Goal: Task Accomplishment & Management: Manage account settings

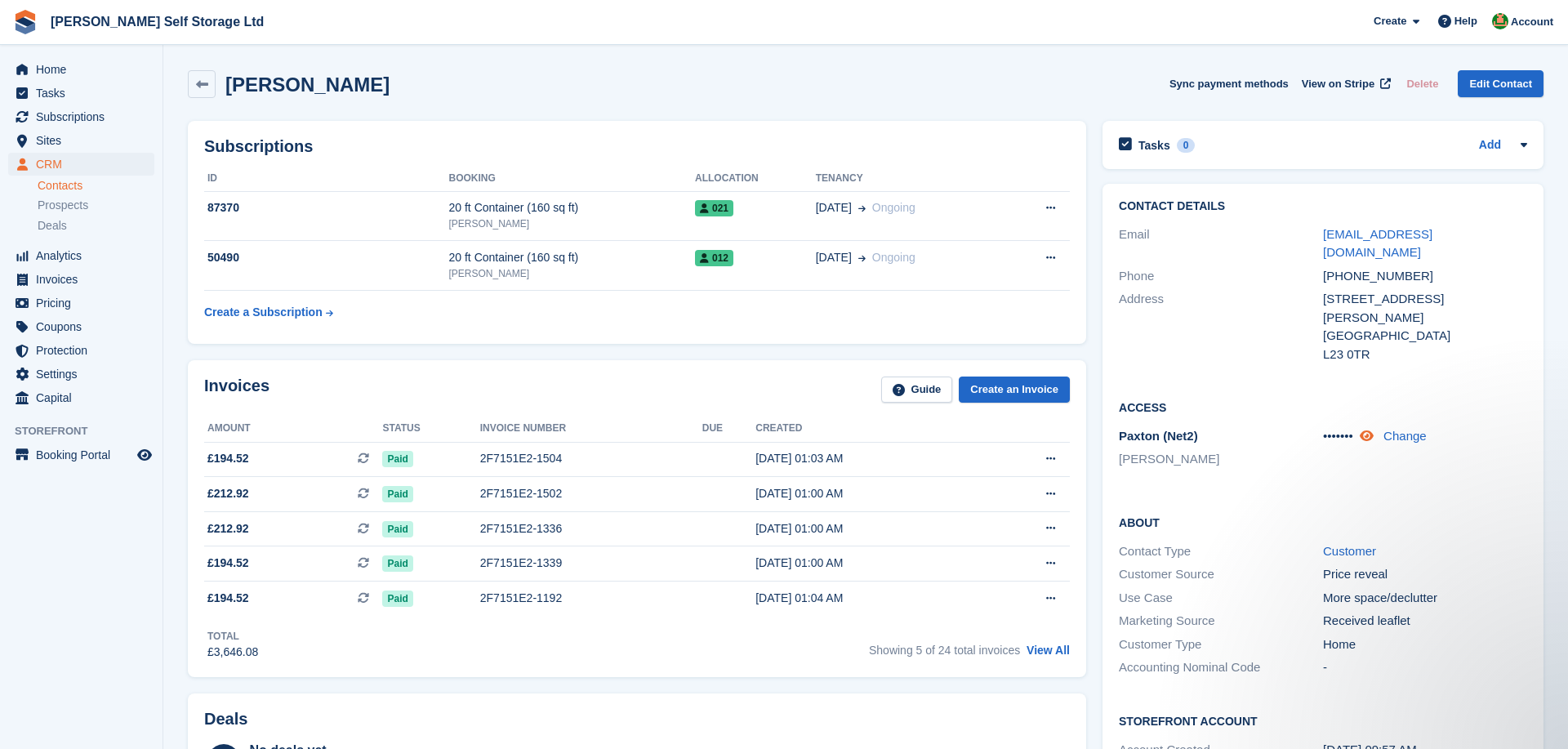
click at [1374, 429] on icon at bounding box center [1366, 435] width 13 height 13
click at [1397, 428] on link "Change" at bounding box center [1403, 435] width 43 height 13
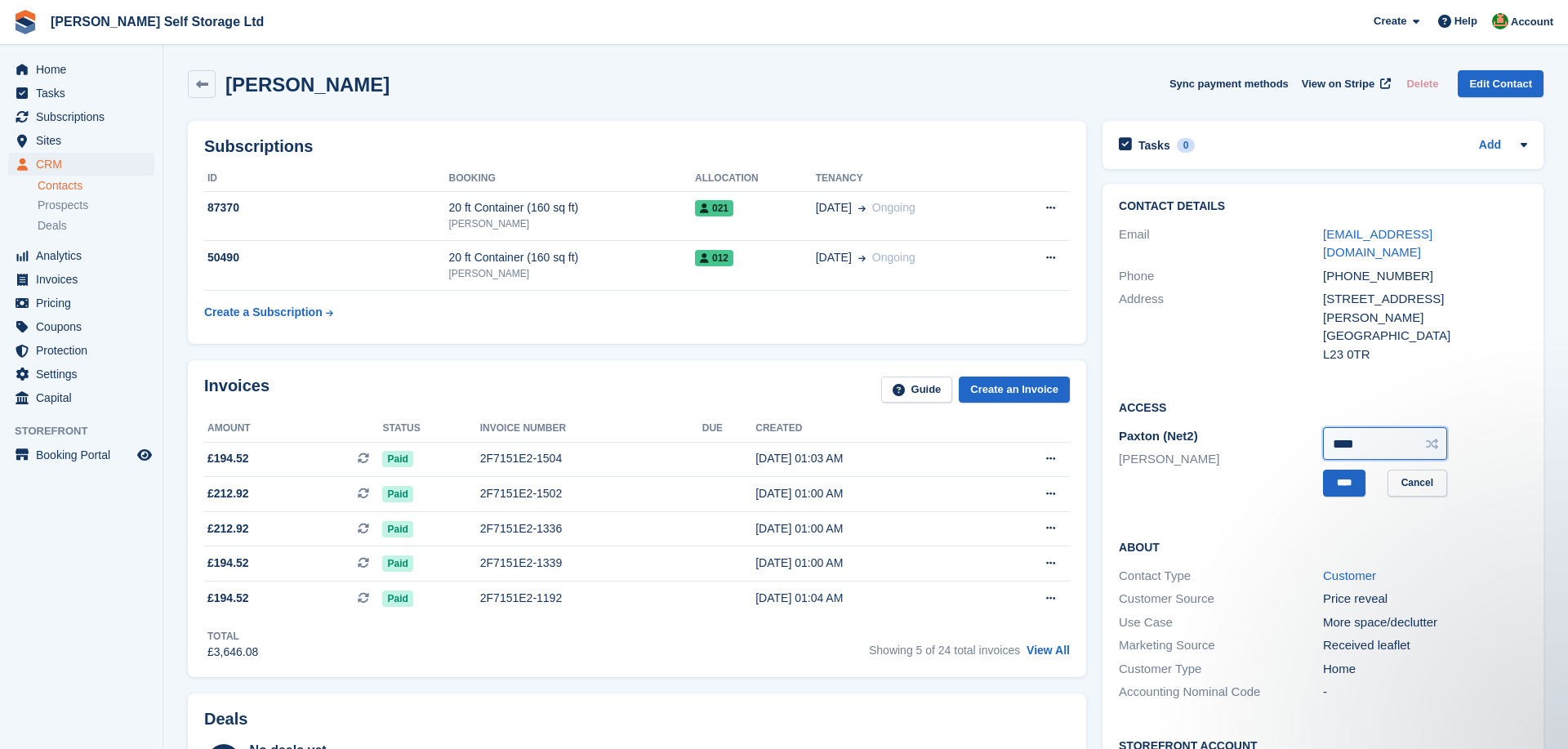
click at [1364, 427] on input "****" at bounding box center [1384, 444] width 124 height 33
type input "***"
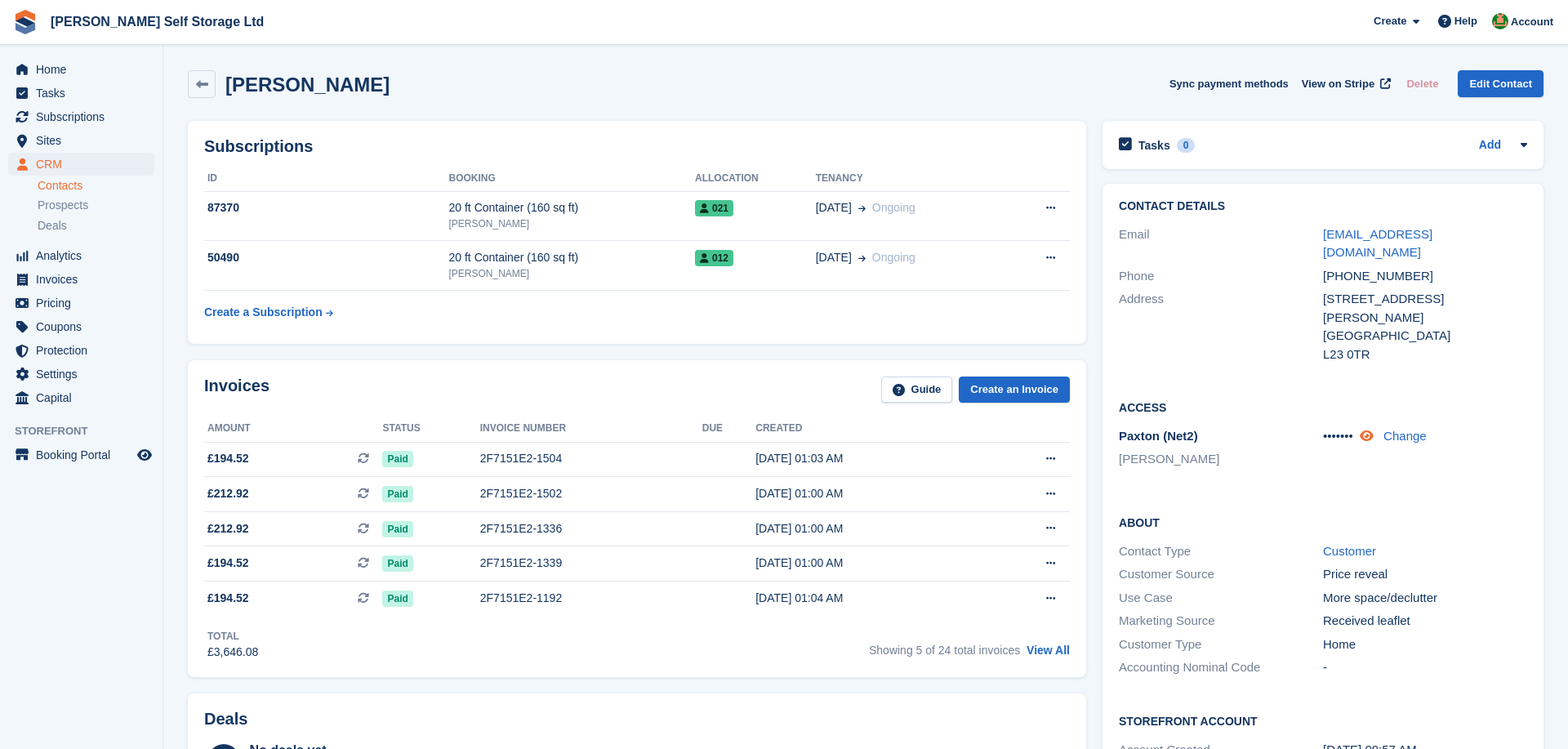
click at [1374, 429] on icon at bounding box center [1366, 435] width 13 height 13
click at [1397, 428] on link "Change" at bounding box center [1403, 435] width 43 height 13
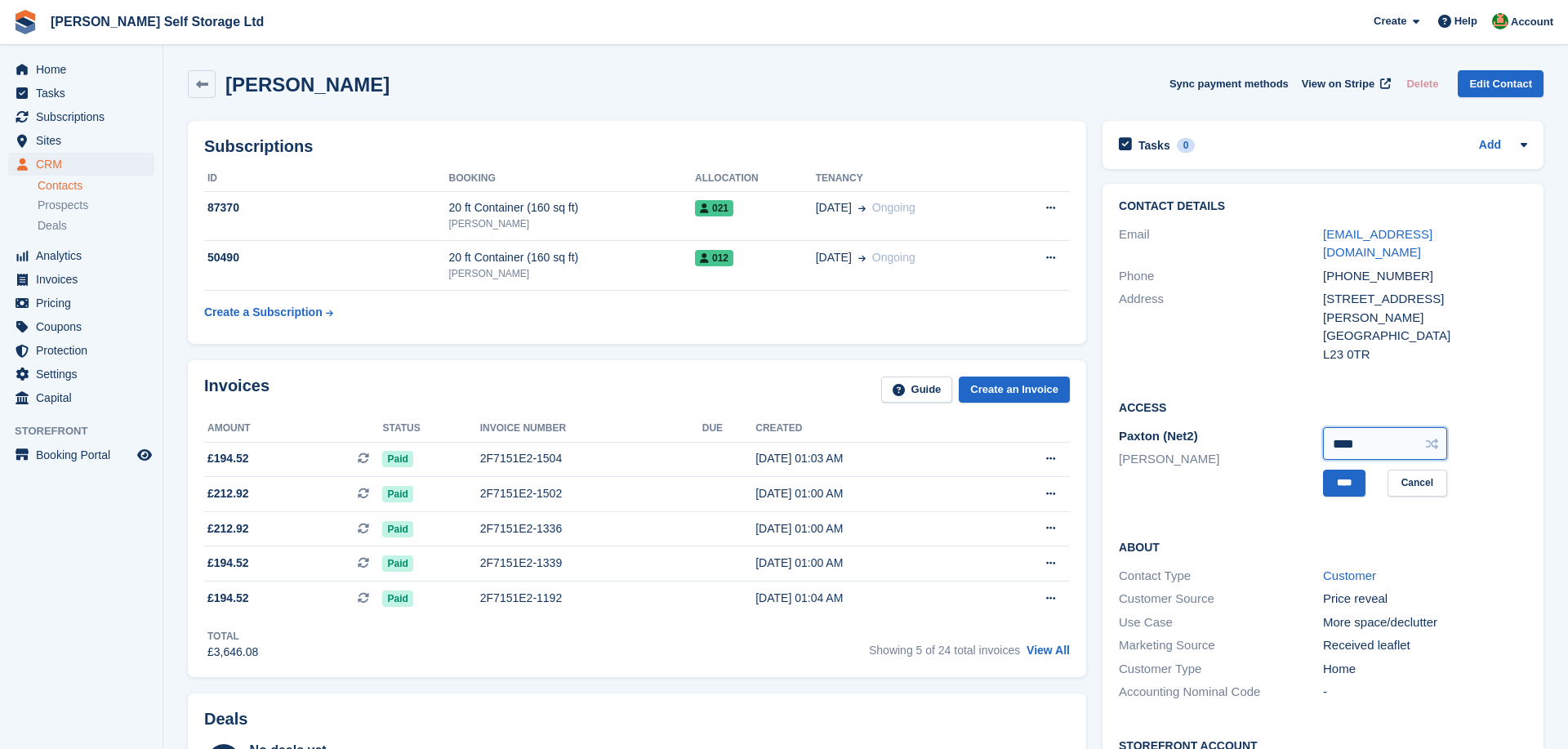
click at [1347, 427] on input "****" at bounding box center [1384, 444] width 124 height 33
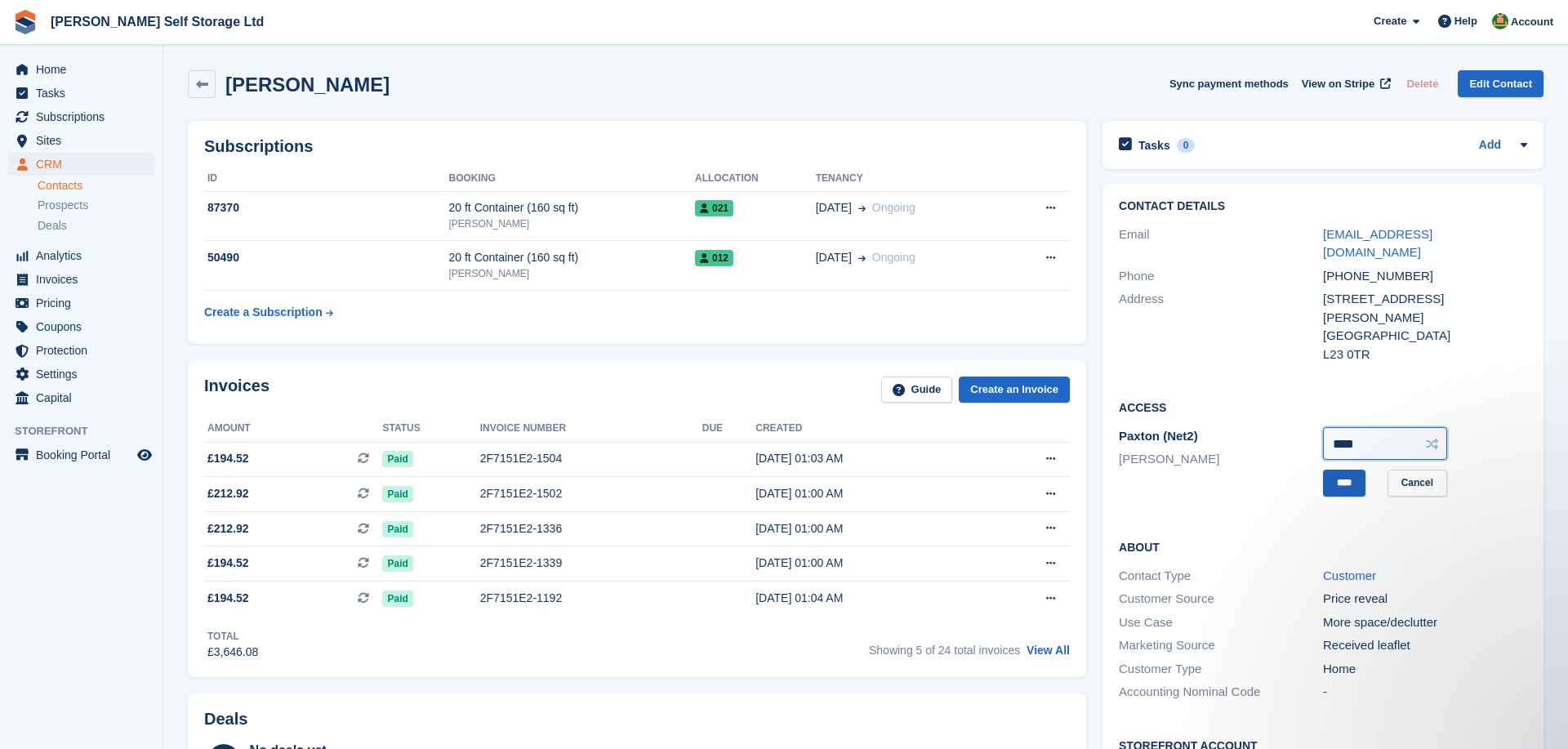
type input "****"
click at [1343, 470] on input "****" at bounding box center [1344, 483] width 42 height 27
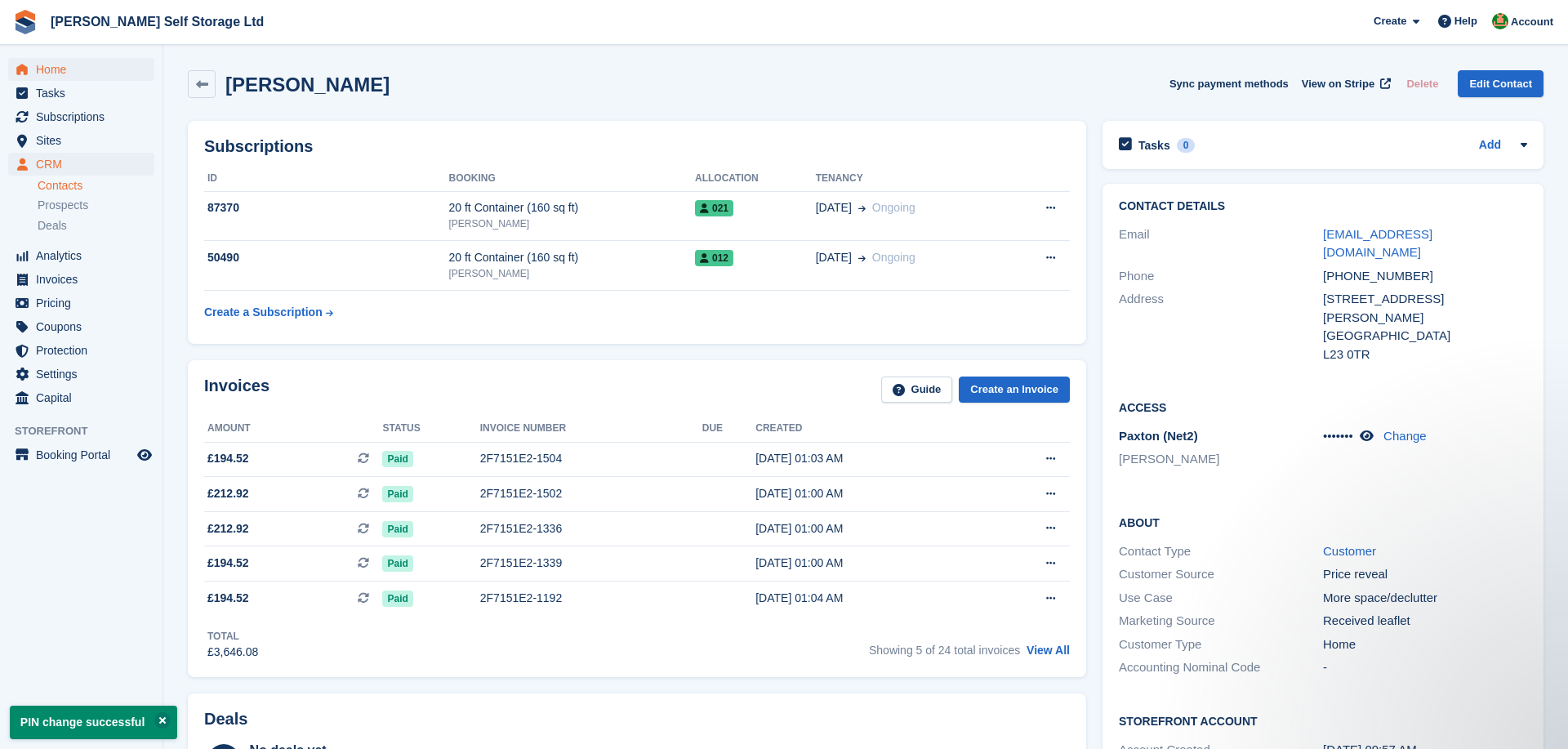
click at [73, 64] on span "Home" at bounding box center [85, 69] width 98 height 23
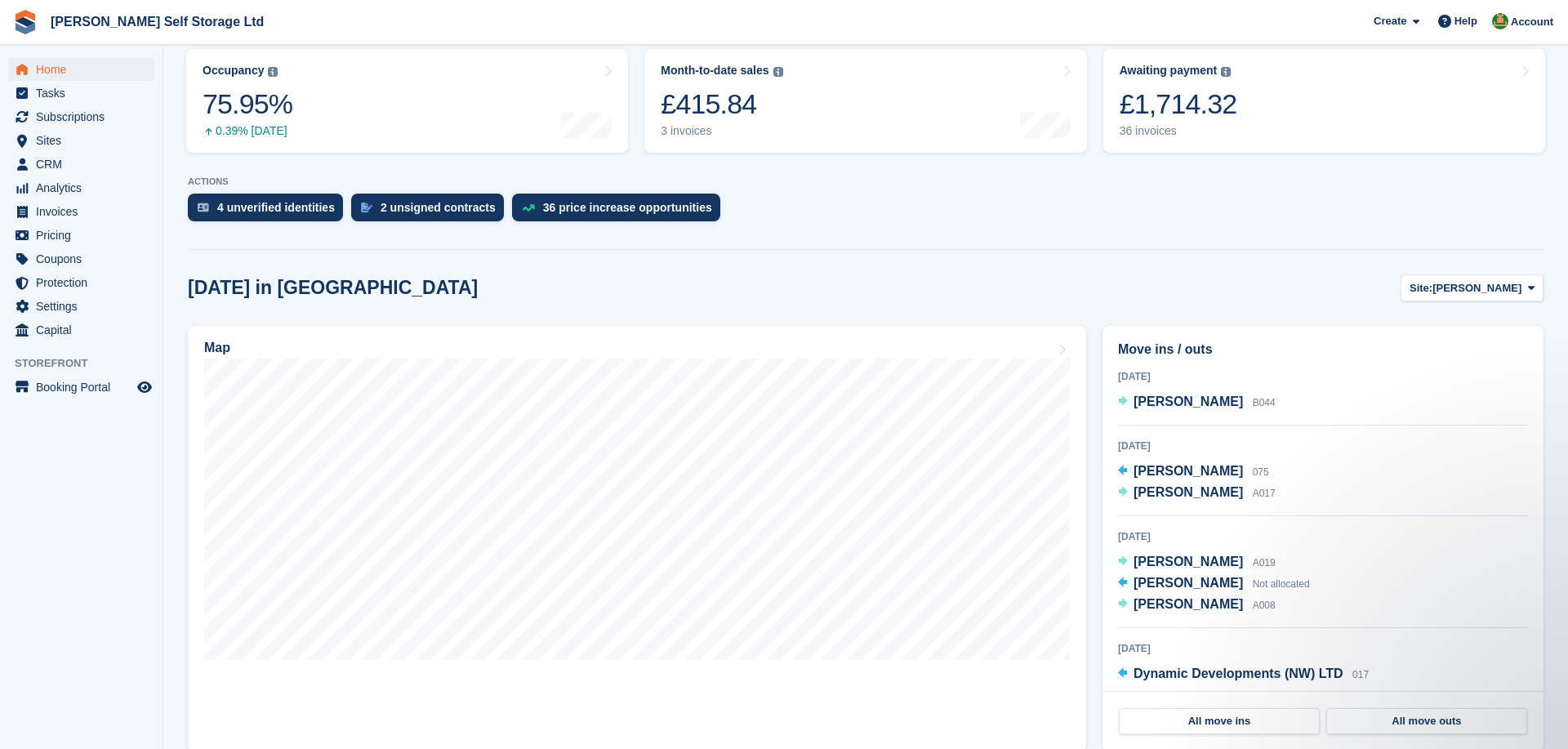
scroll to position [233, 0]
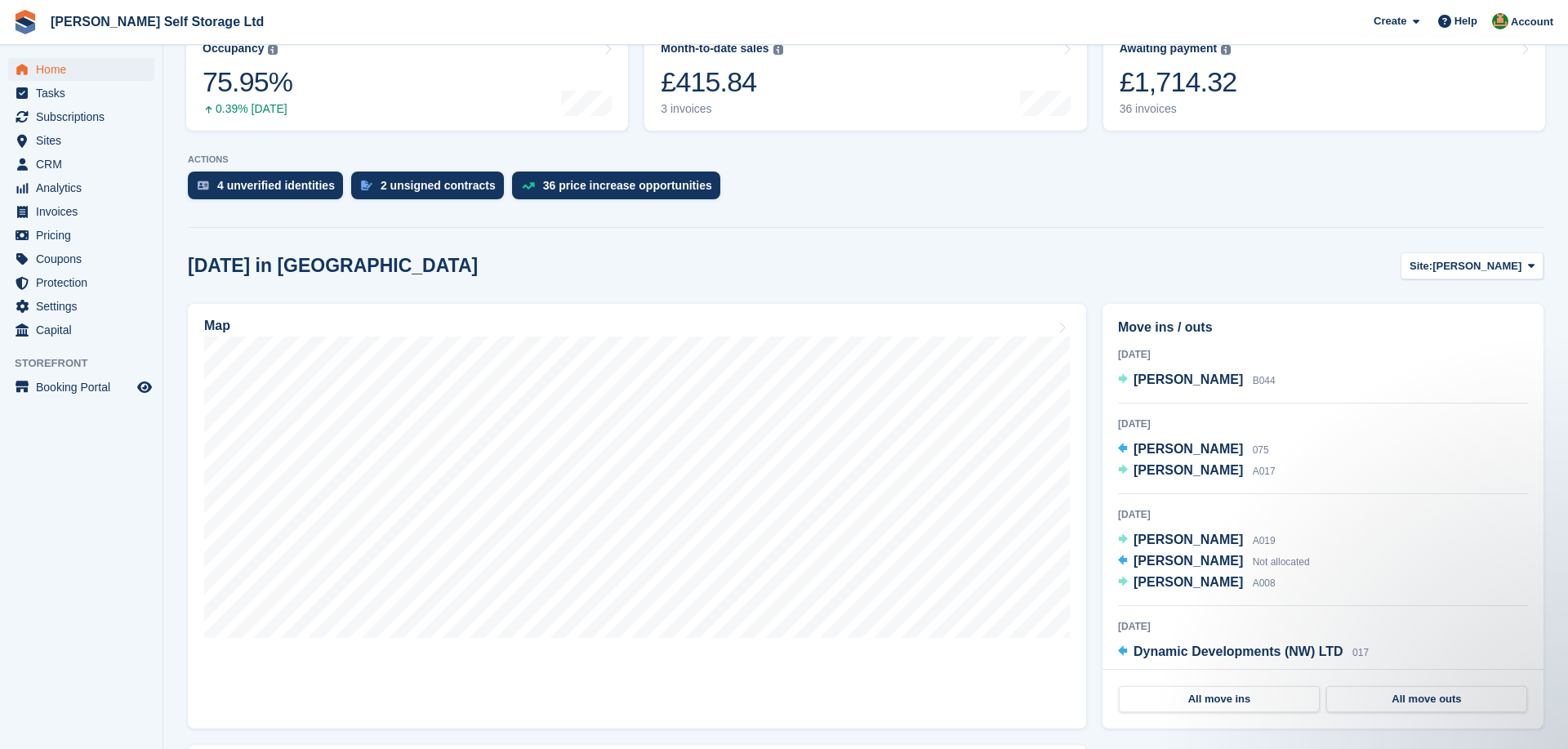
click at [1096, 462] on div "Move ins / outs Today Michelle smith B044 3 Oct 2025 Emma berry 075 Kerhys sowe…" at bounding box center [1323, 516] width 457 height 441
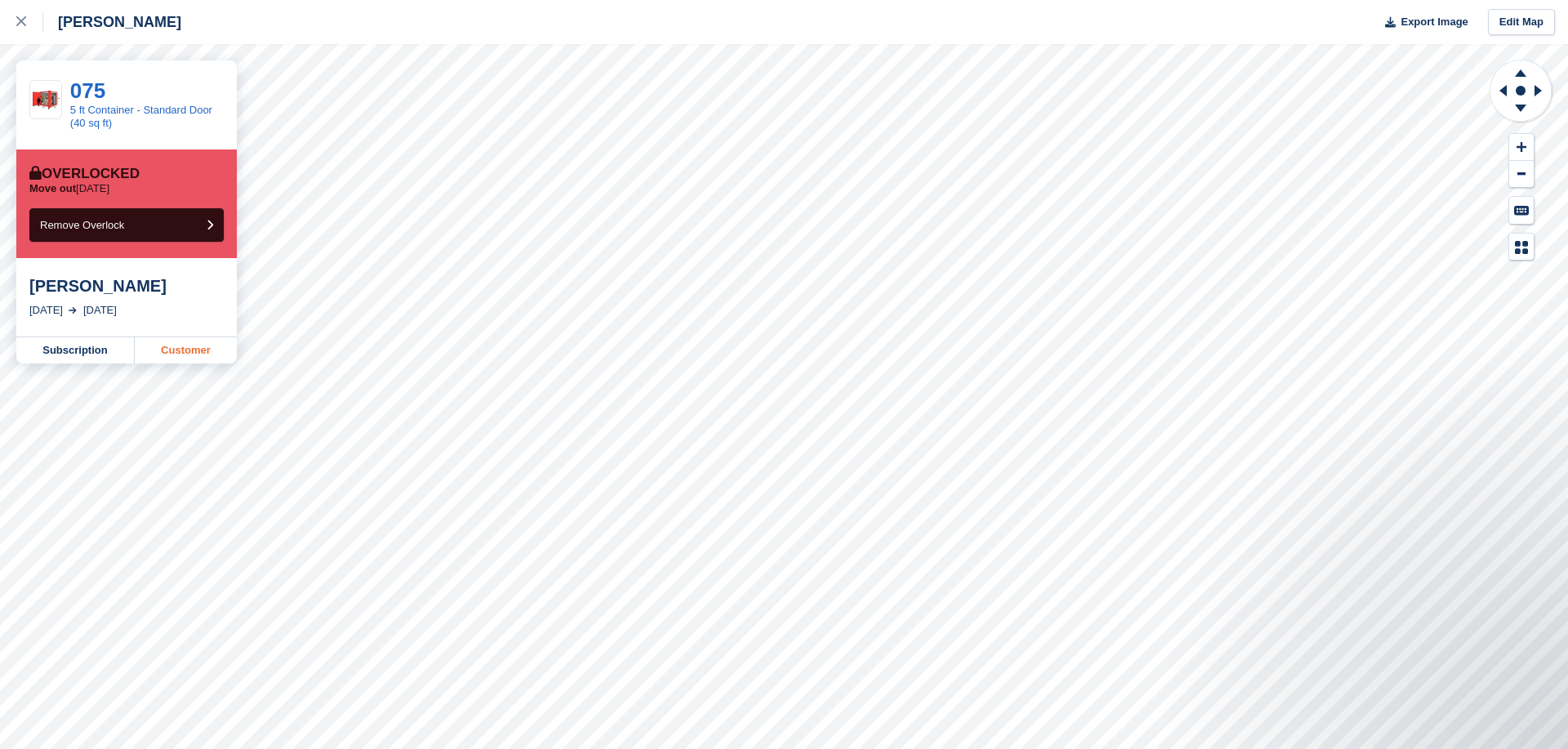
click at [167, 347] on link "Customer" at bounding box center [186, 349] width 102 height 26
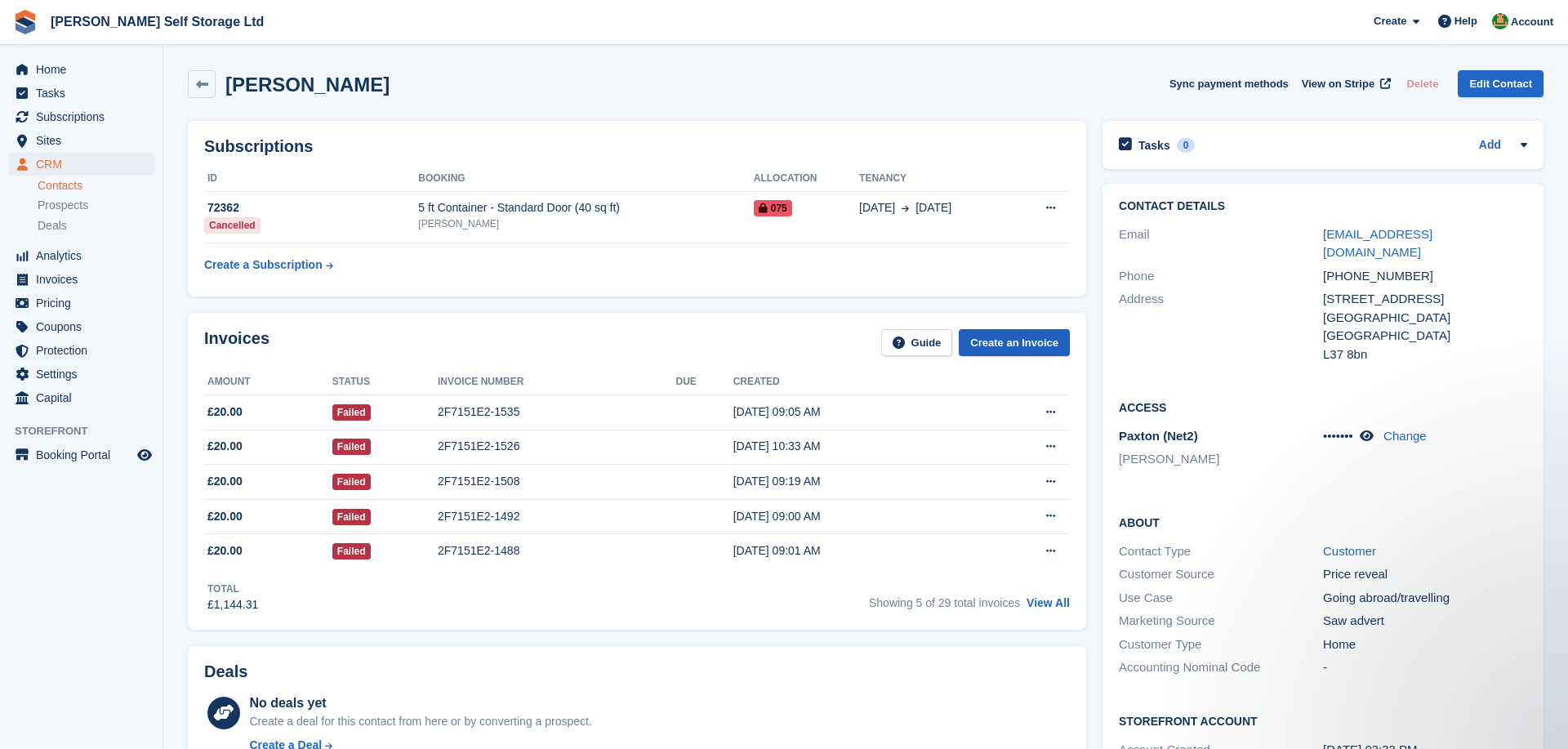
click at [1010, 342] on link "Create an Invoice" at bounding box center [1014, 343] width 111 height 27
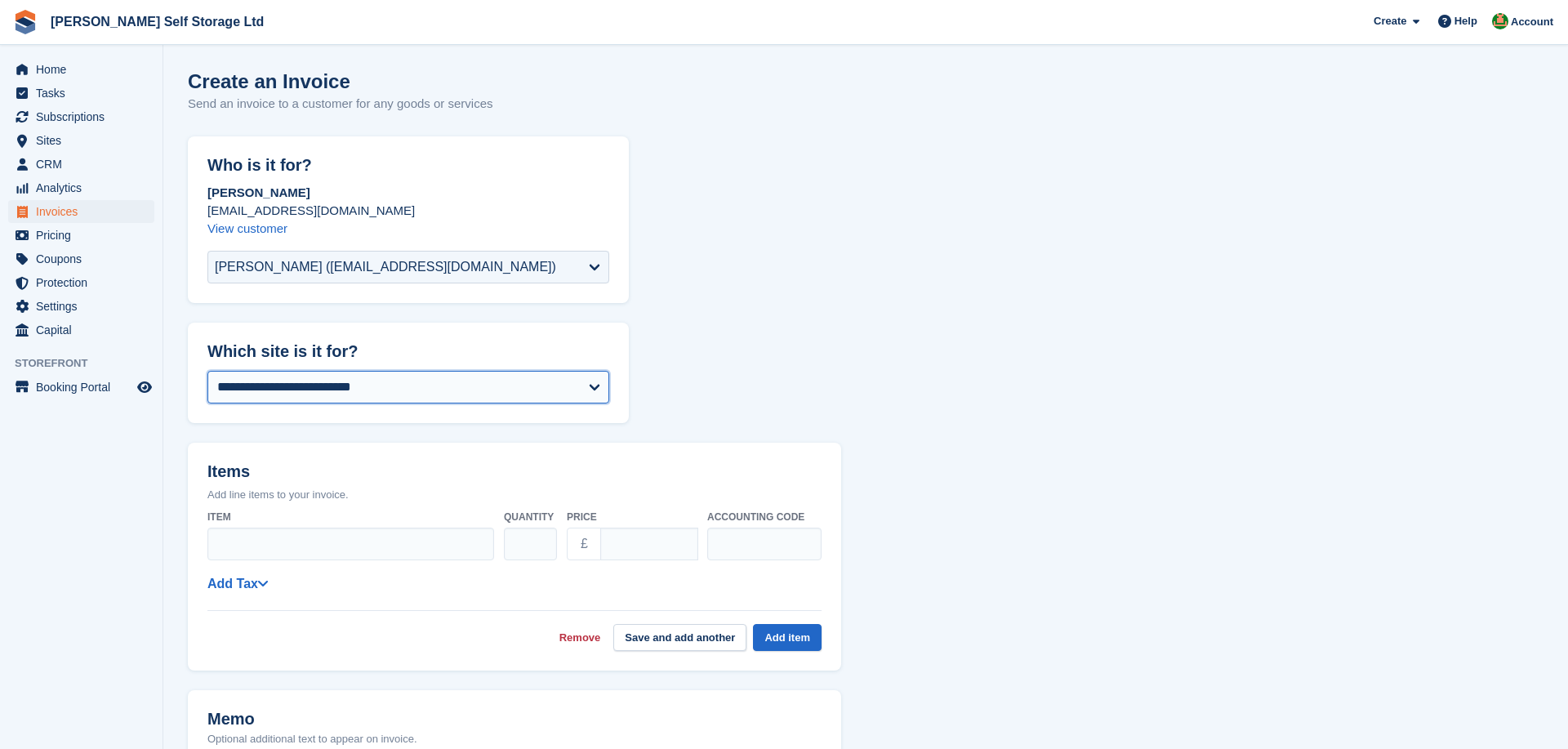
select select "****"
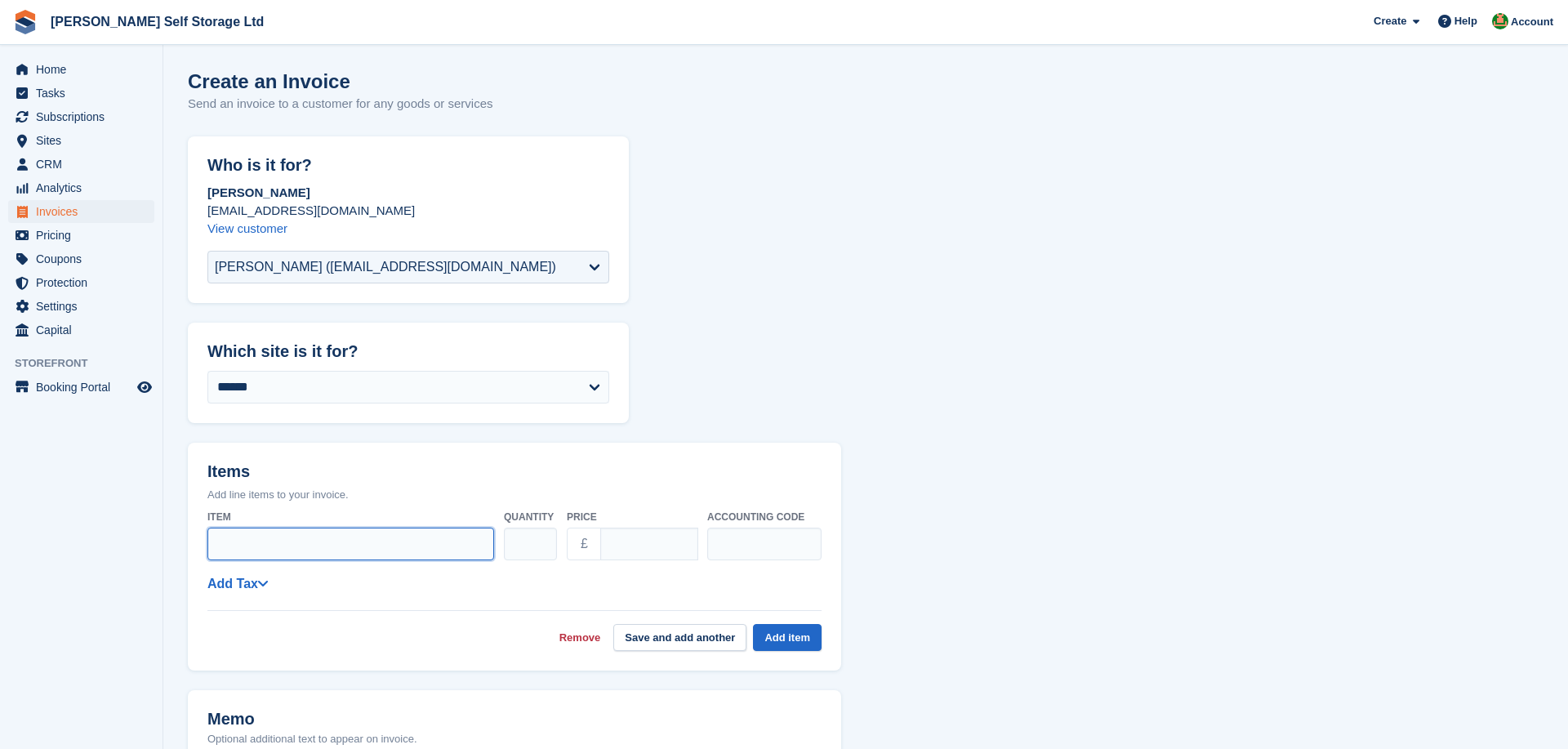
click at [325, 528] on input "Item" at bounding box center [350, 544] width 287 height 33
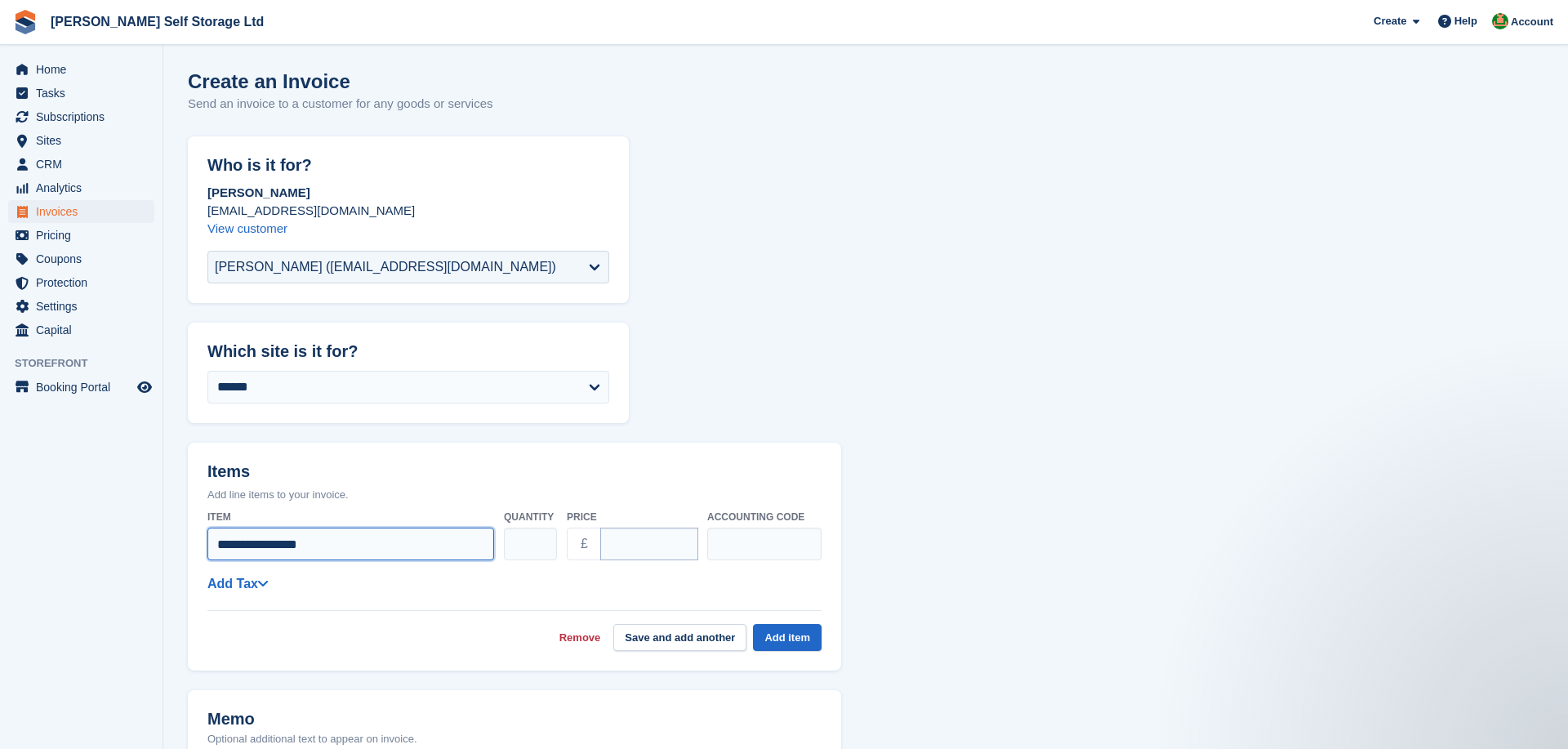
type input "**********"
click at [610, 543] on input "****" at bounding box center [649, 544] width 98 height 33
type input "*****"
click at [741, 584] on div "**********" at bounding box center [514, 582] width 614 height 20
click at [790, 645] on button "Add item" at bounding box center [786, 637] width 68 height 27
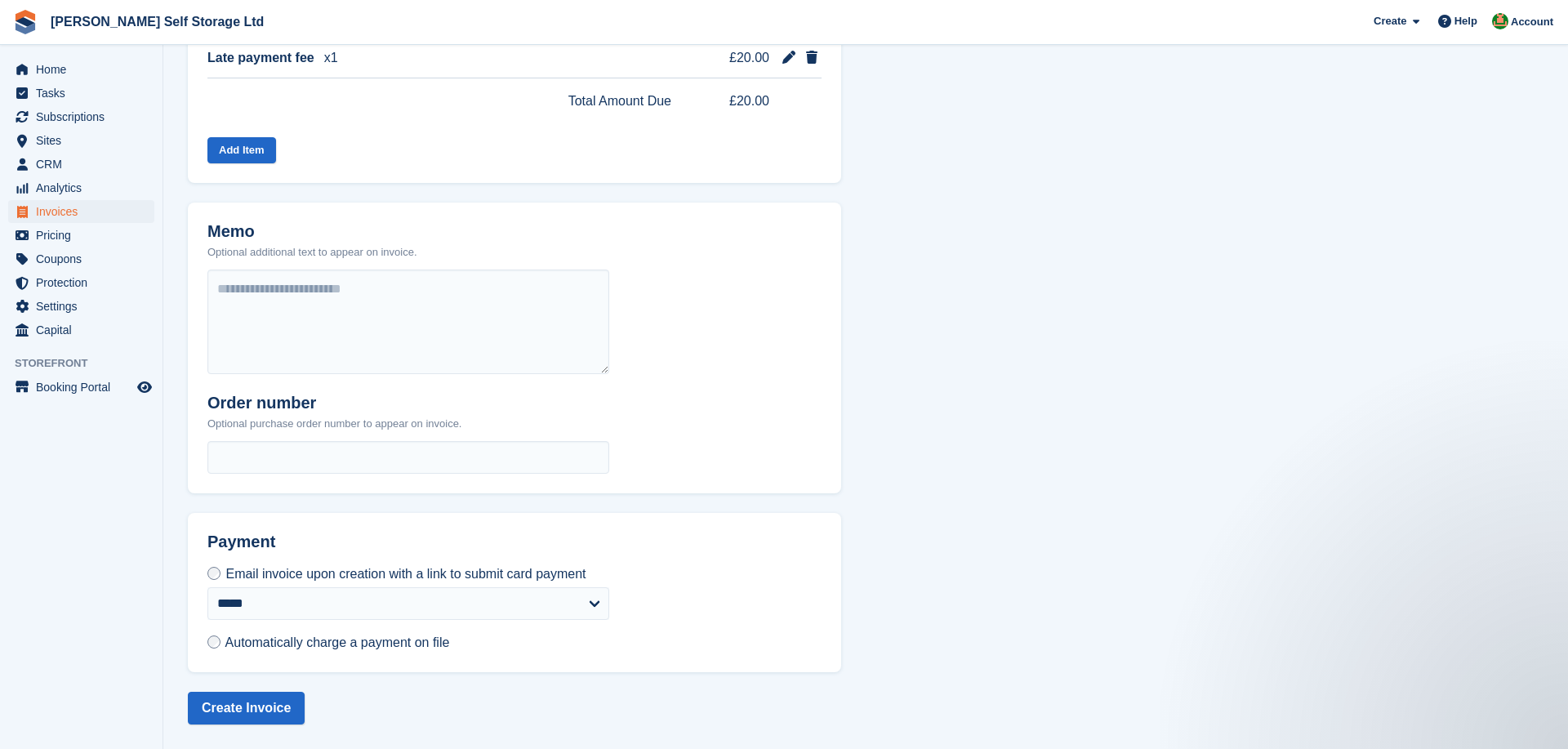
click at [230, 628] on div "**********" at bounding box center [408, 618] width 441 height 108
click at [235, 641] on span "Automatically charge a payment on file" at bounding box center [337, 642] width 224 height 13
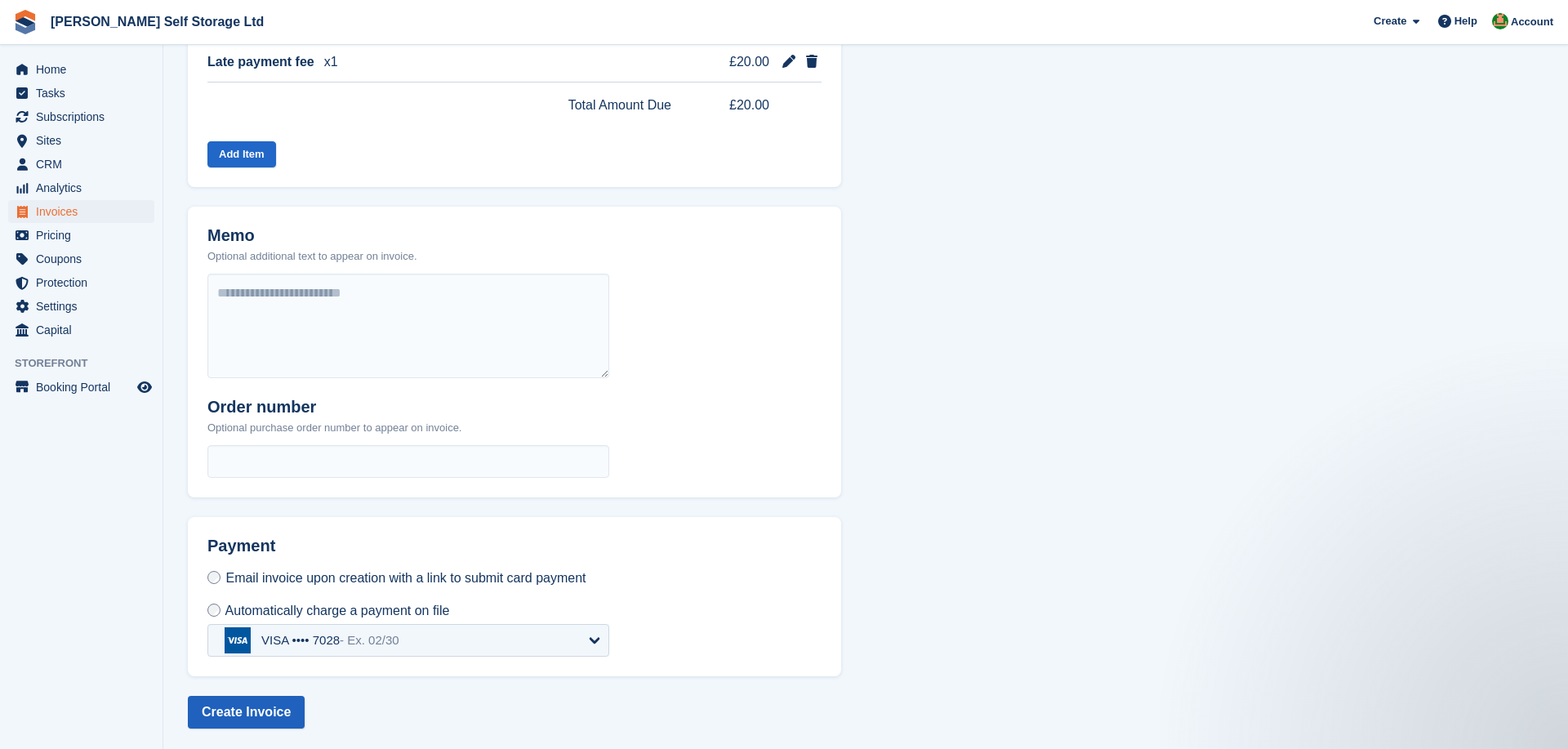
click at [225, 705] on button "Create Invoice" at bounding box center [245, 712] width 116 height 33
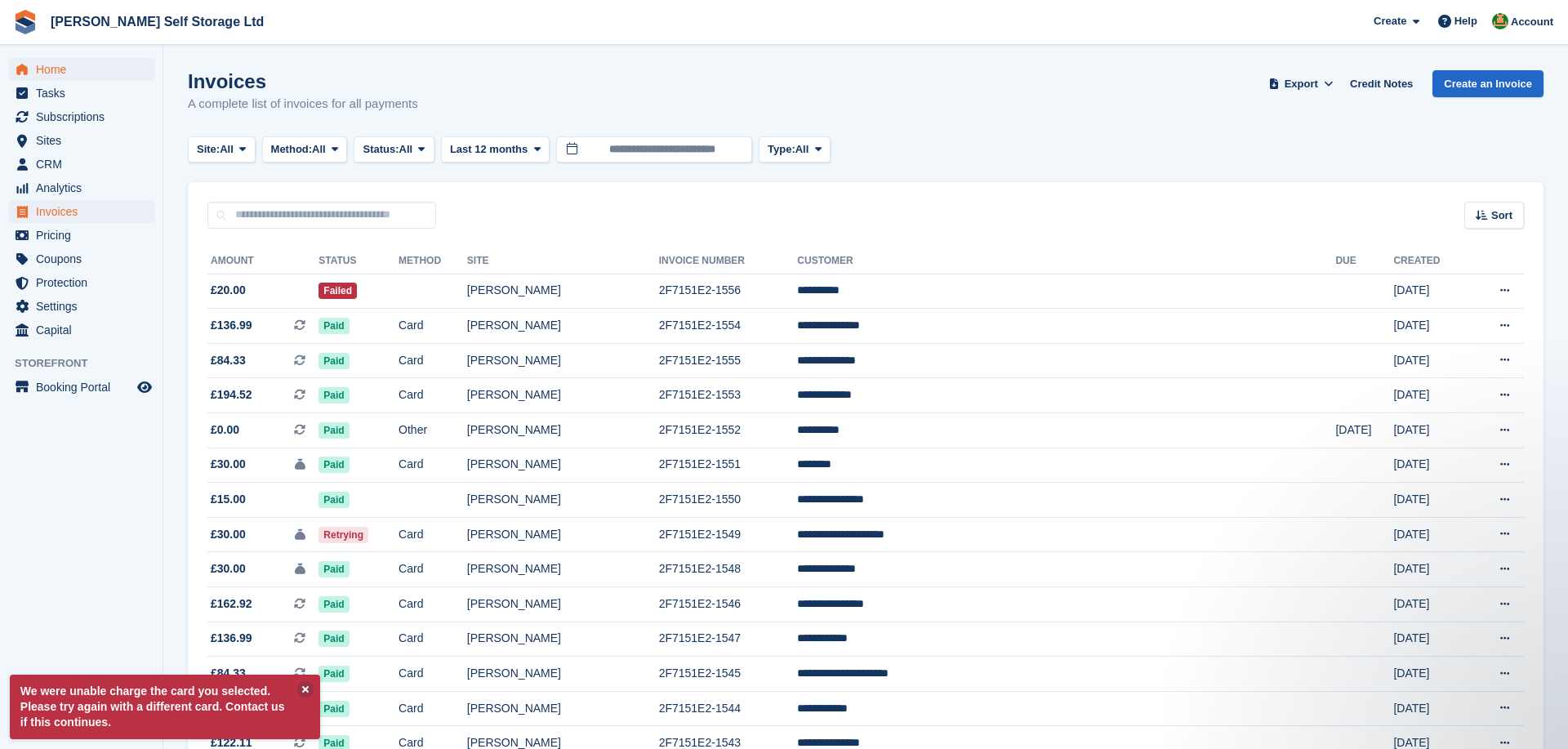
click at [99, 67] on span "Home" at bounding box center [85, 69] width 98 height 23
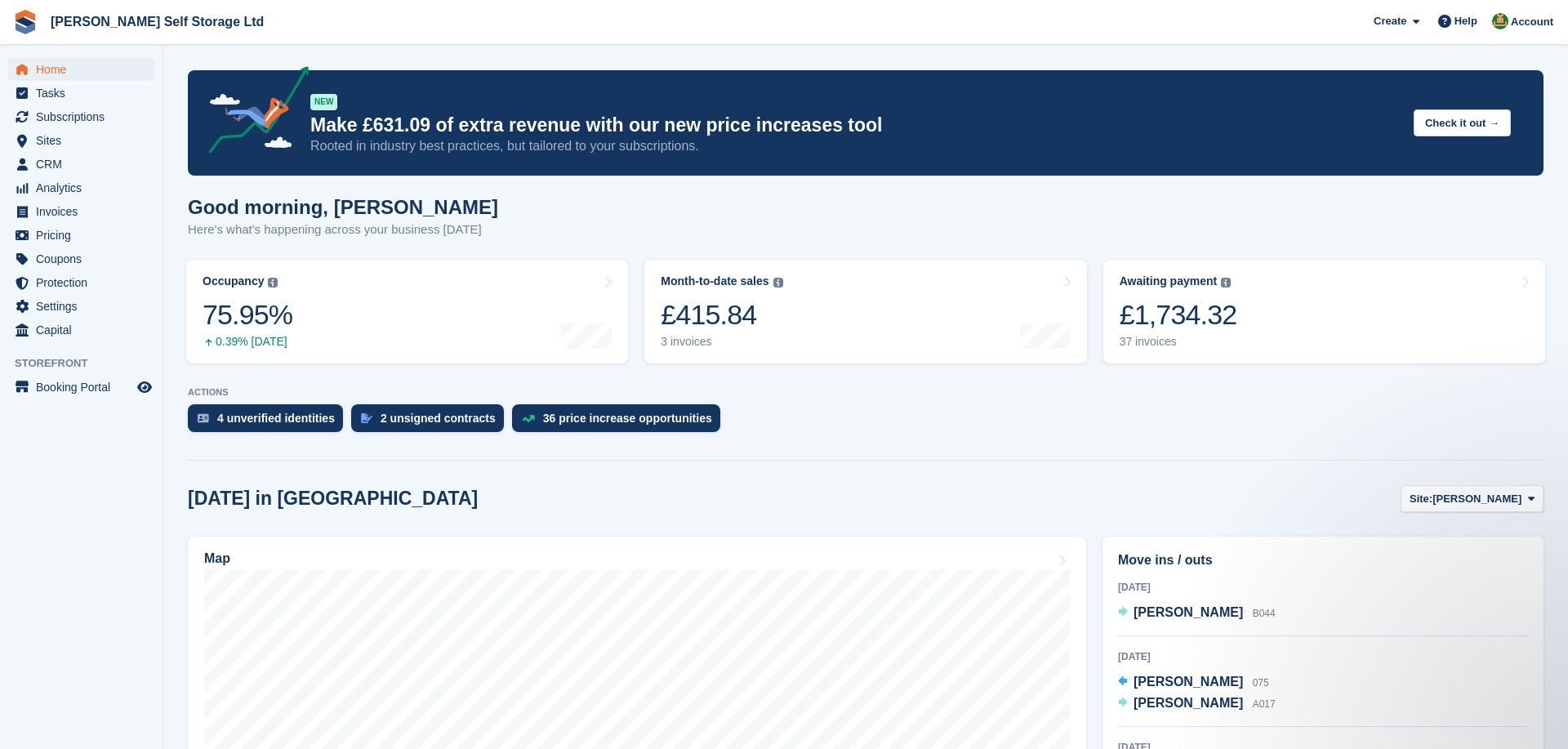
click at [1154, 676] on span "[PERSON_NAME]" at bounding box center [1188, 682] width 110 height 13
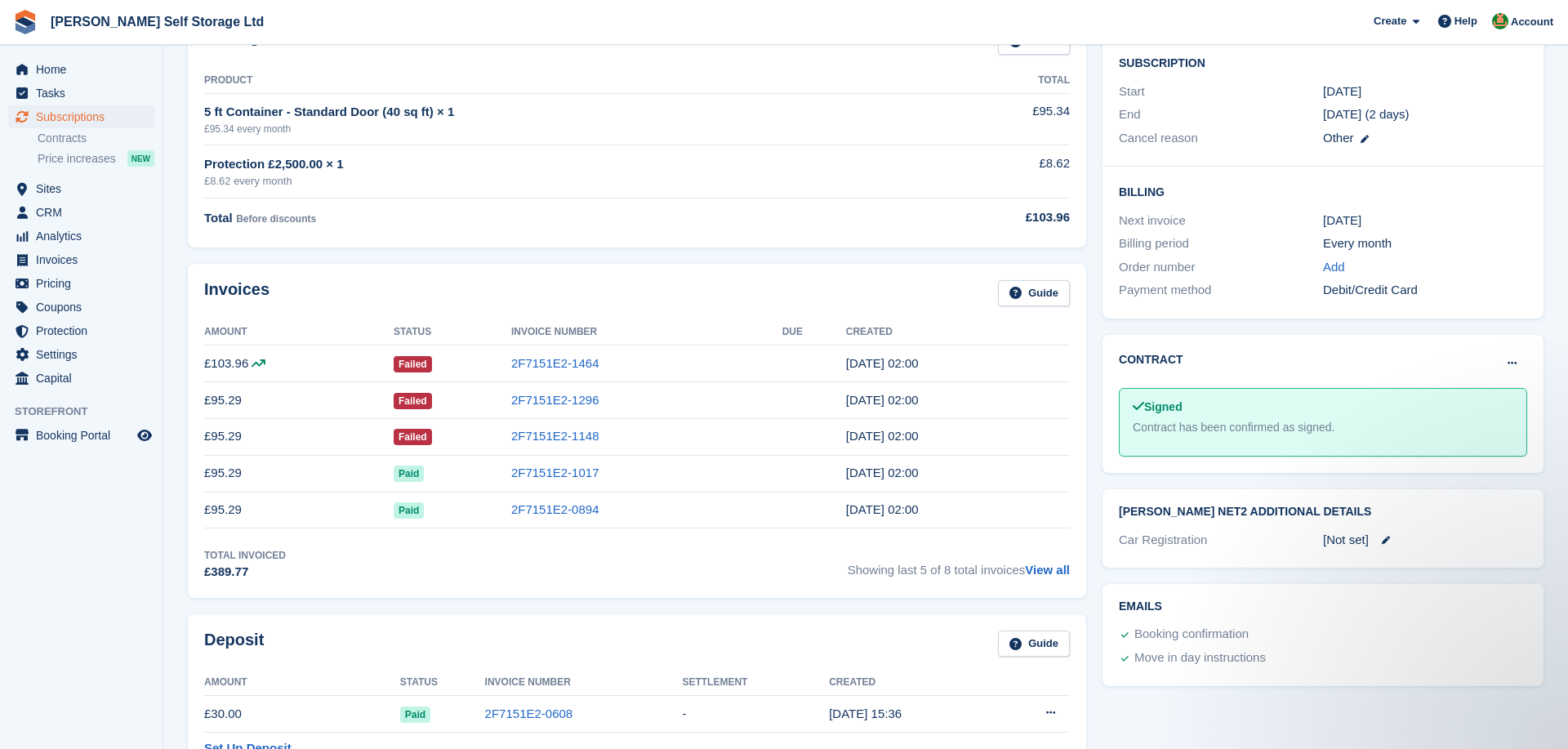
scroll to position [363, 0]
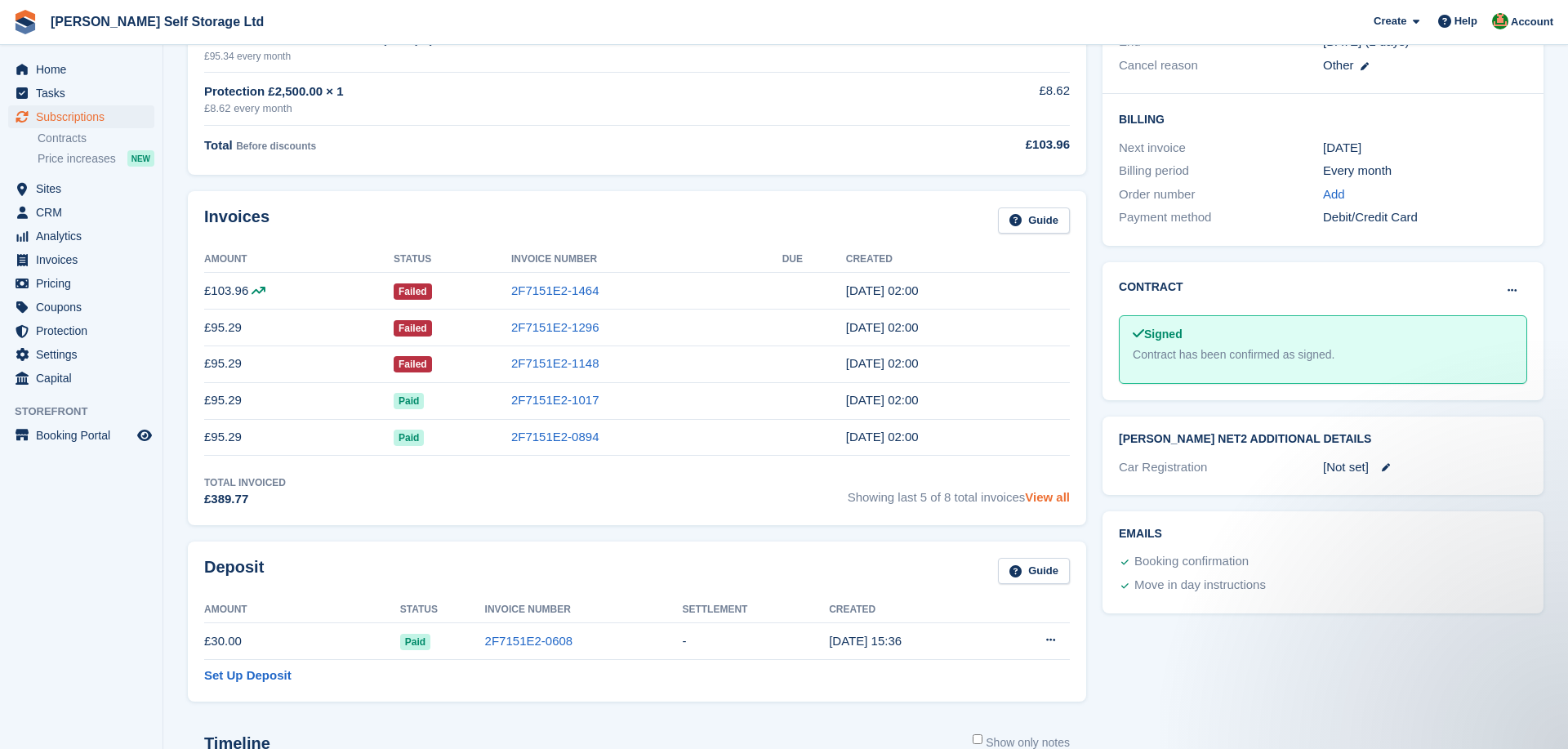
click at [1061, 494] on link "View all" at bounding box center [1047, 497] width 45 height 13
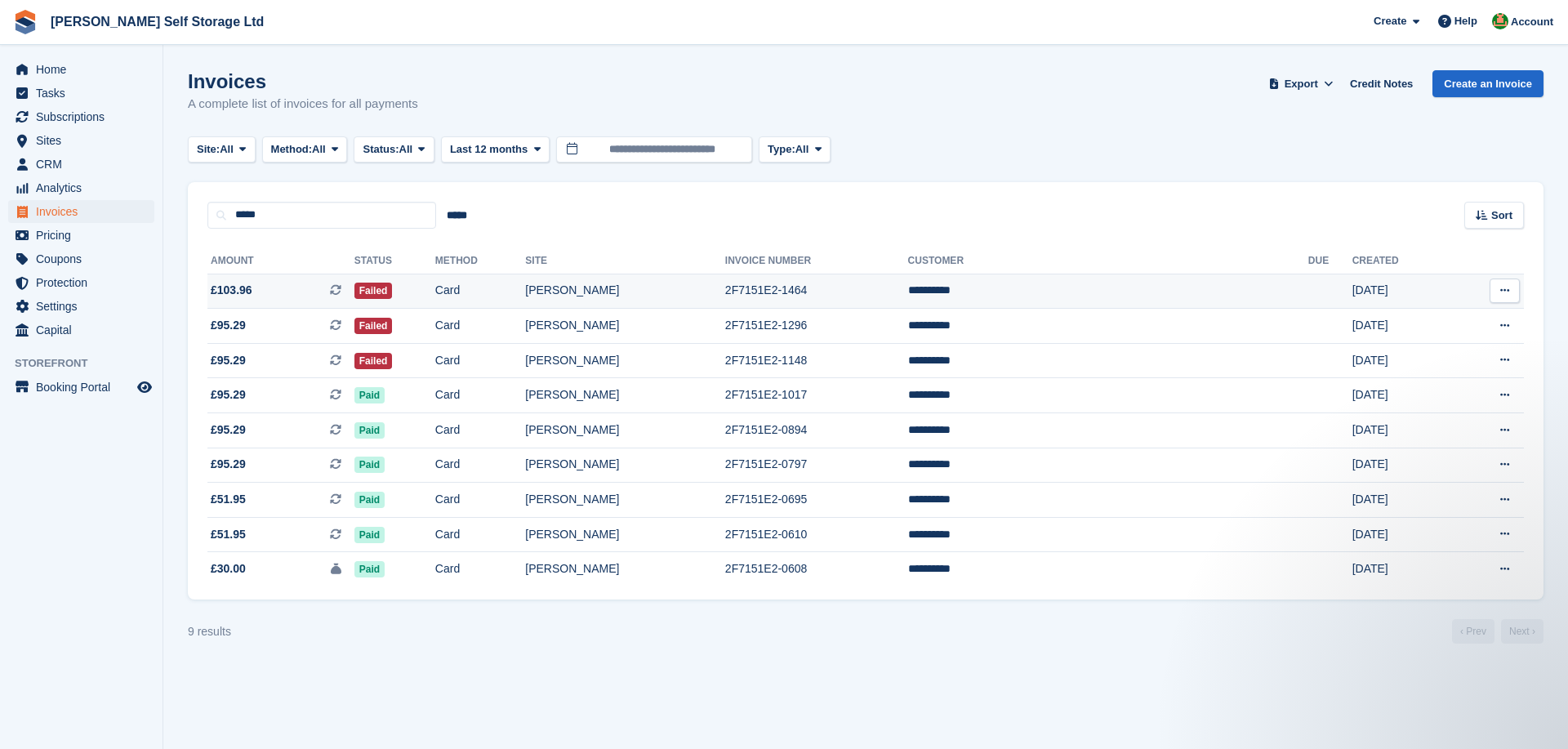
click at [295, 282] on span "£103.96 This is a recurring subscription invoice." at bounding box center [280, 291] width 147 height 17
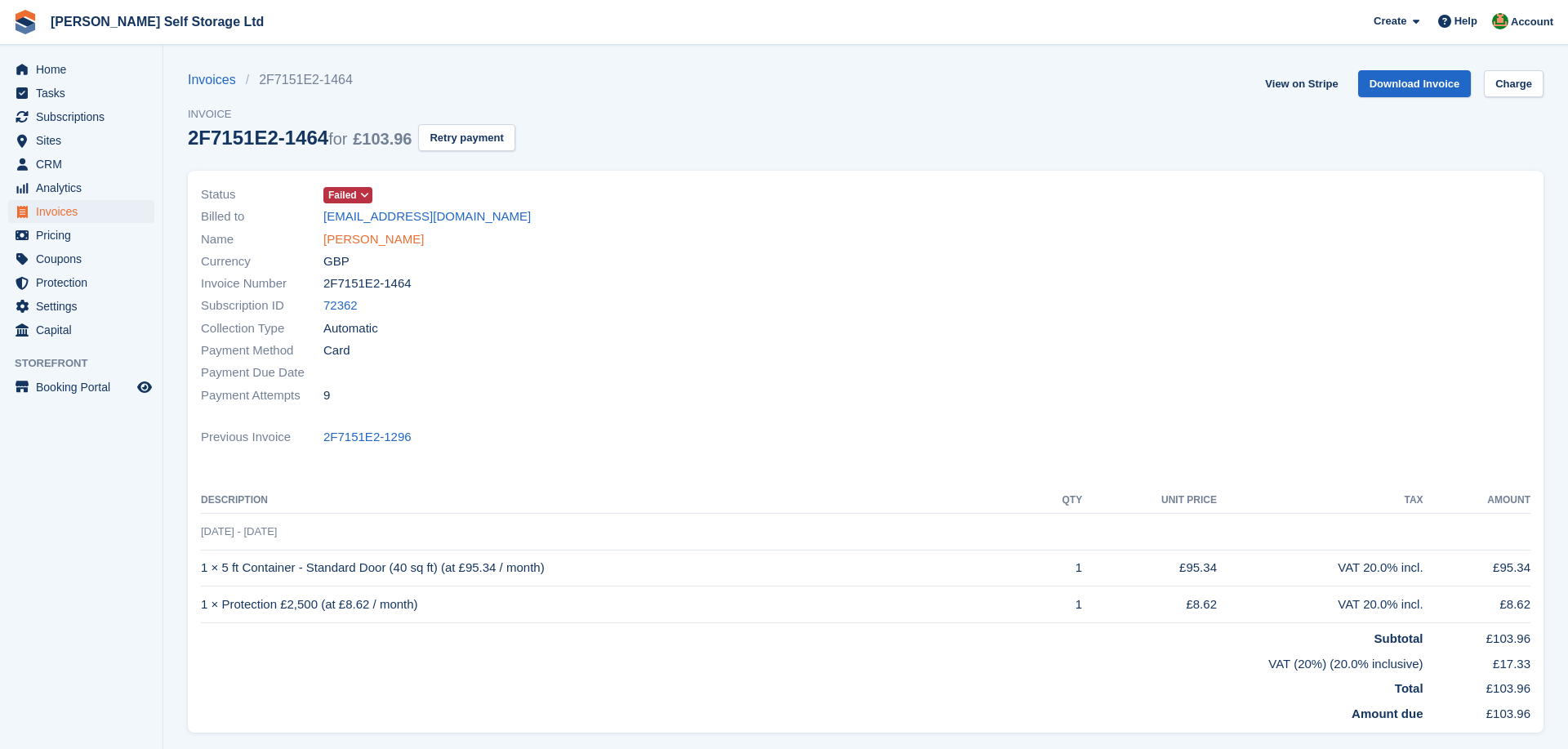
click at [374, 235] on link "[PERSON_NAME]" at bounding box center [373, 240] width 100 height 19
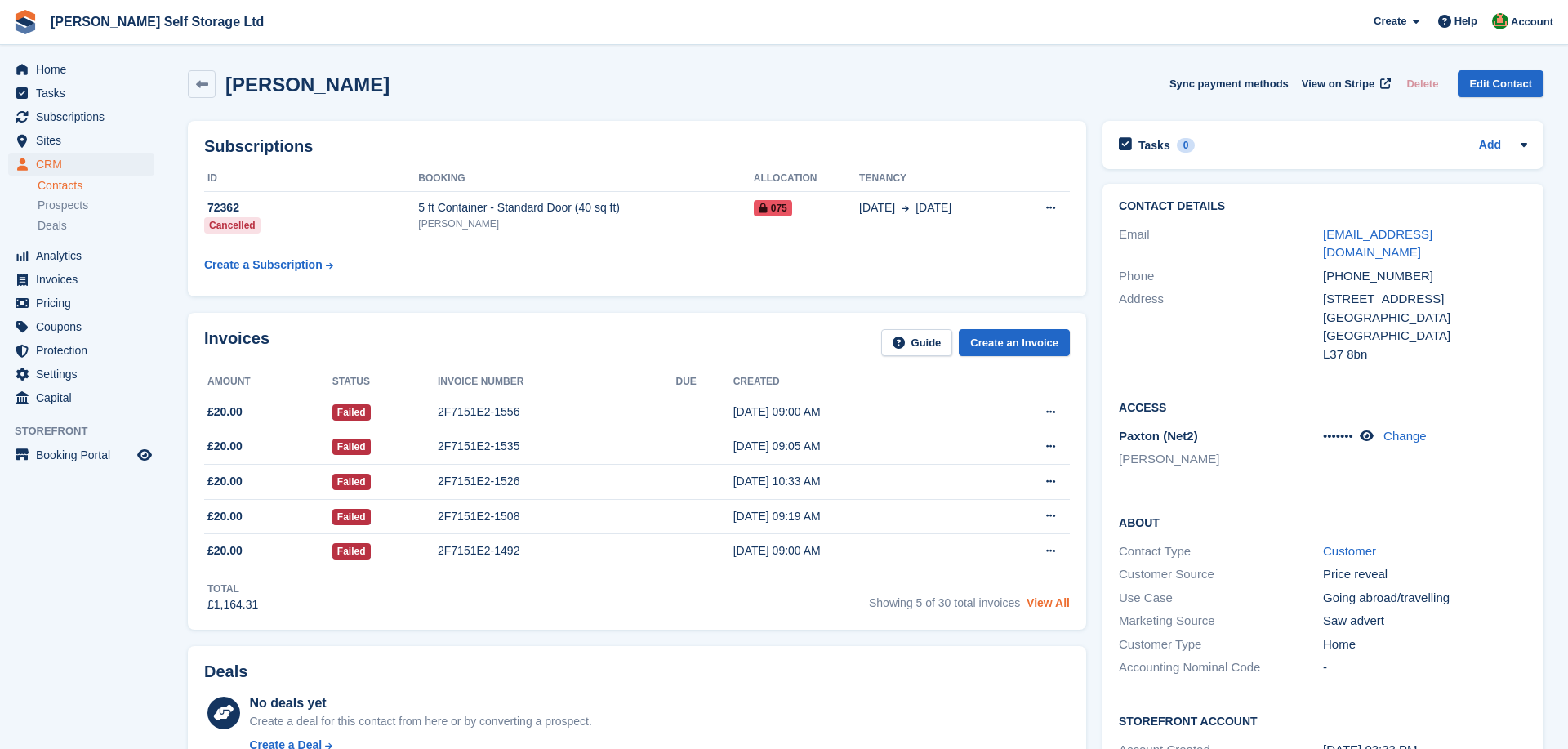
click at [1053, 606] on link "View All" at bounding box center [1047, 603] width 43 height 13
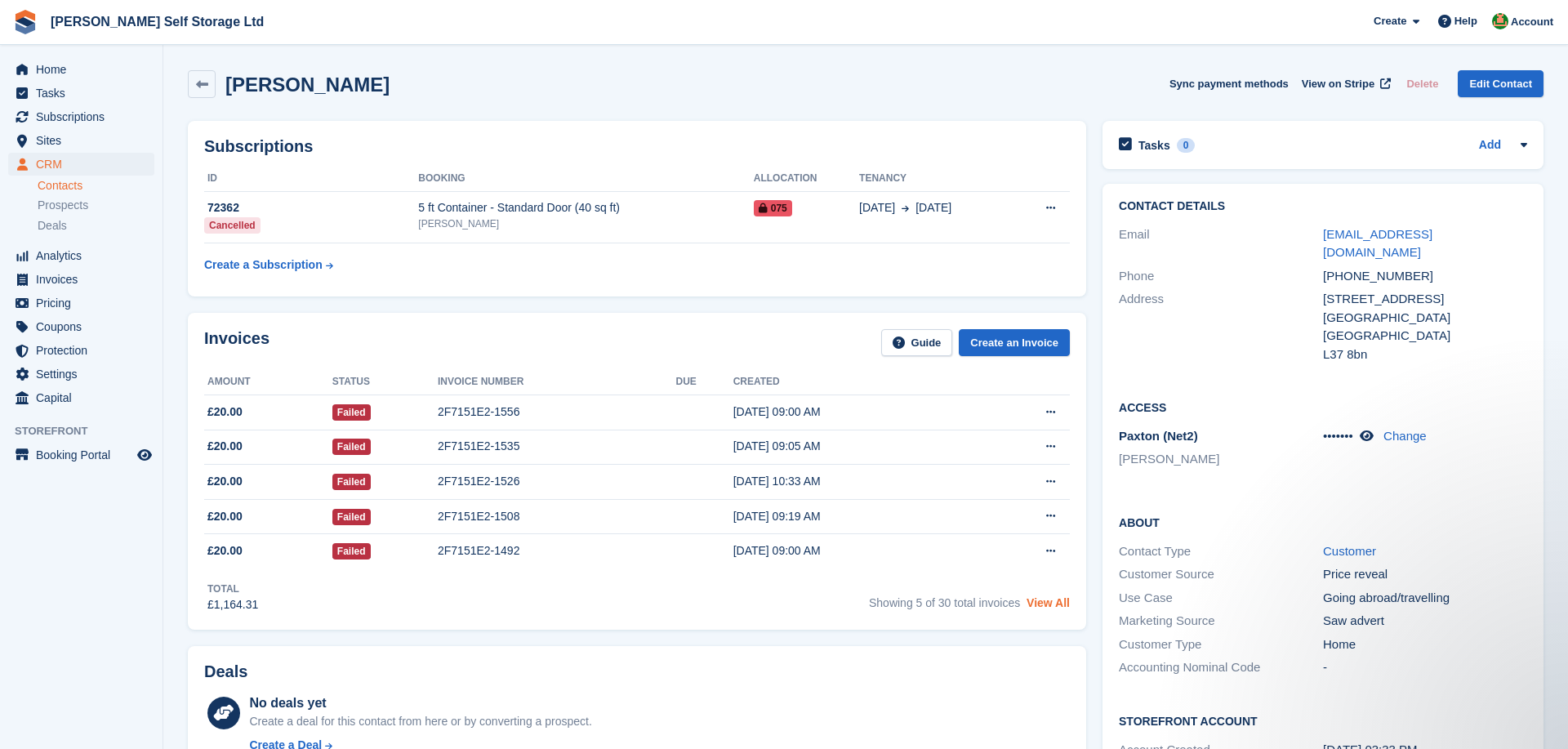
click at [1060, 602] on link "View All" at bounding box center [1047, 603] width 43 height 13
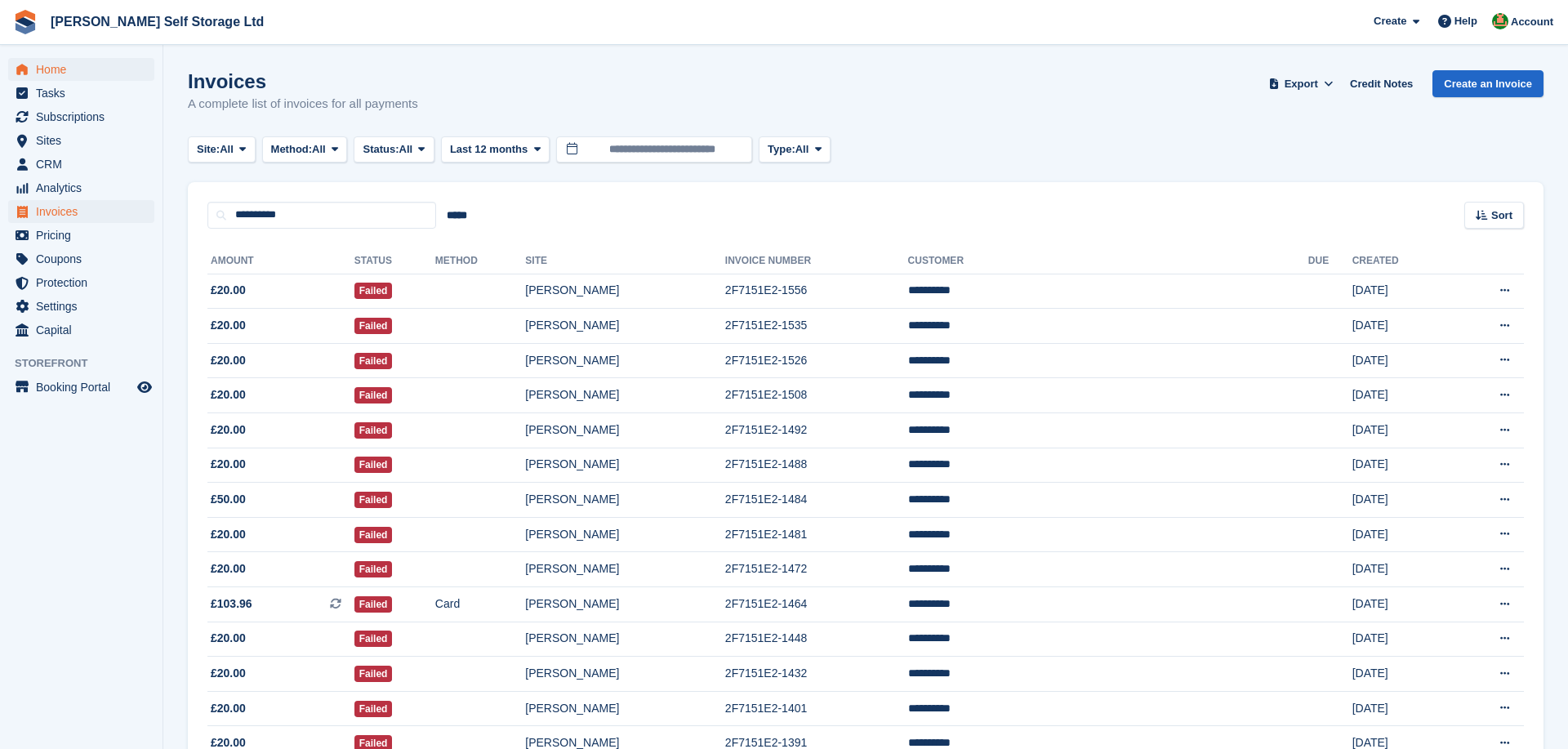
click at [77, 66] on span "Home" at bounding box center [85, 69] width 98 height 23
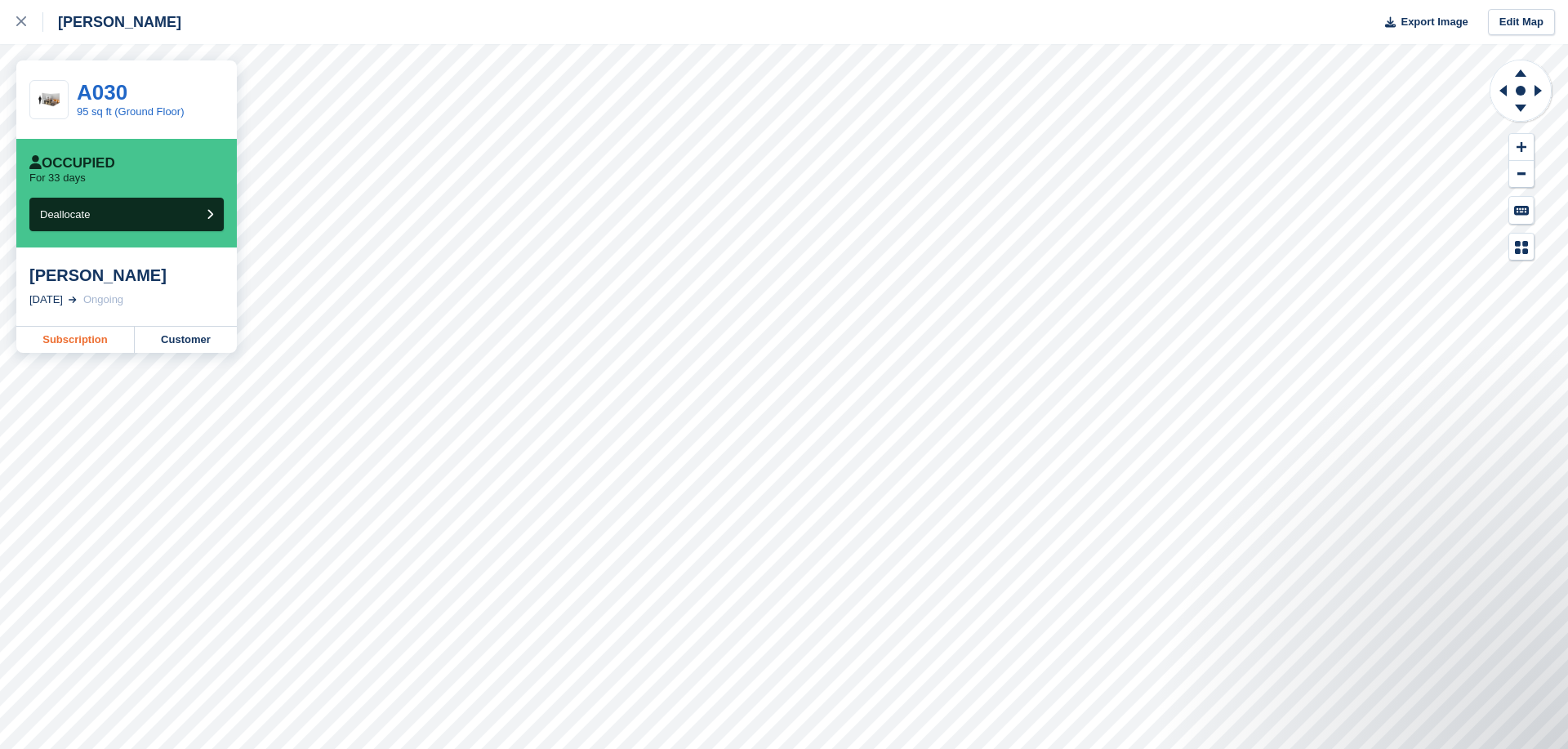
click at [107, 342] on link "Subscription" at bounding box center [75, 339] width 118 height 26
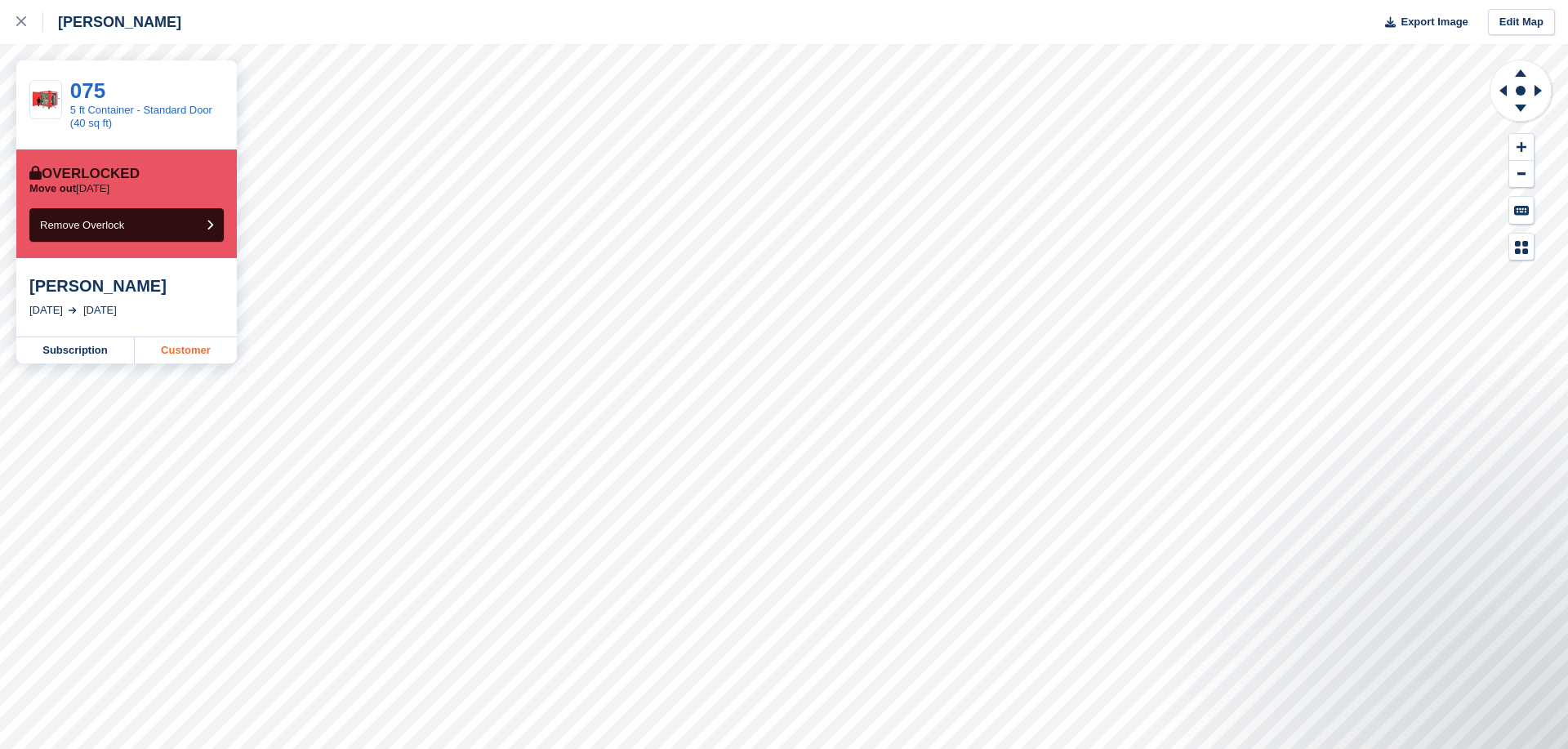
click at [180, 340] on link "Customer" at bounding box center [186, 349] width 102 height 26
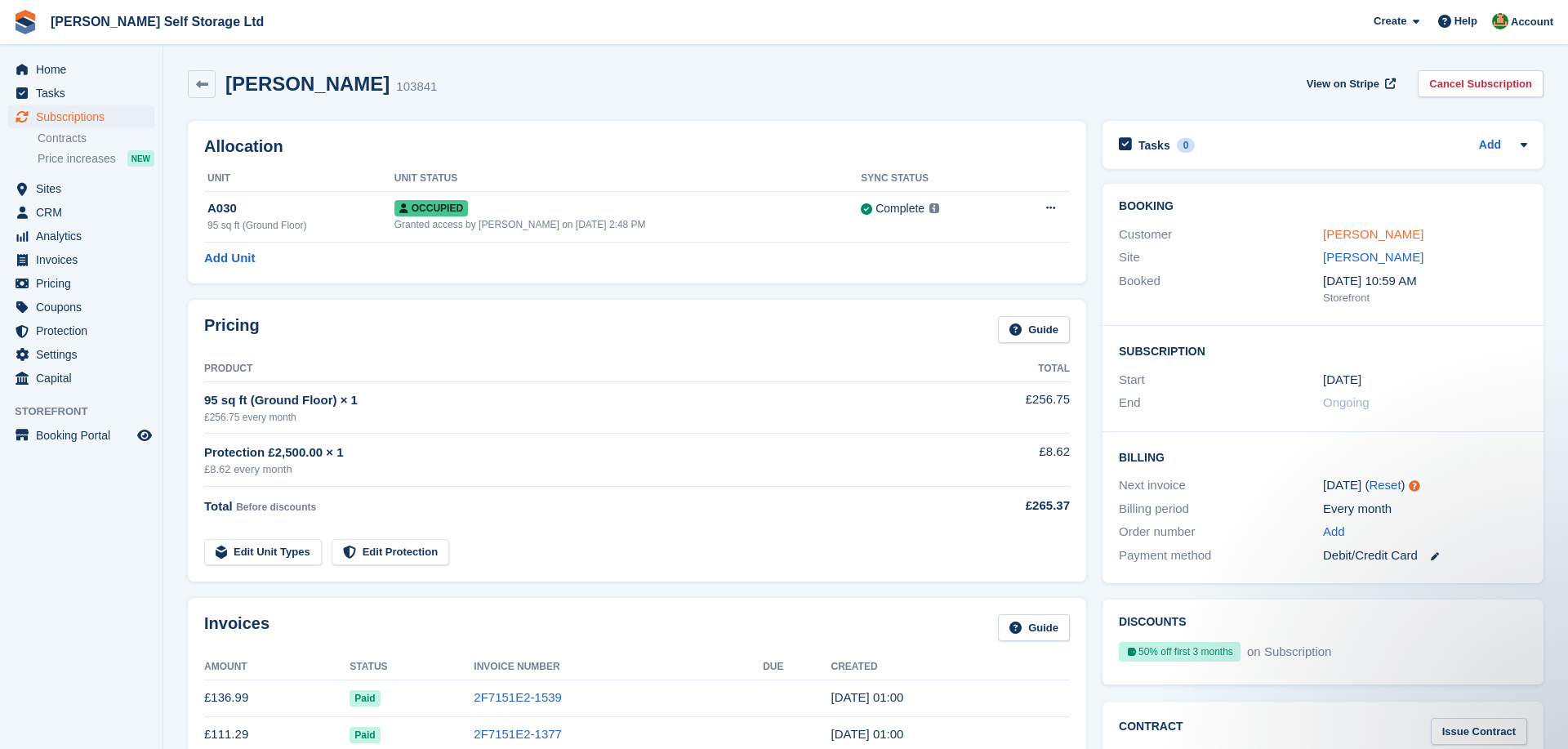
click at [1373, 233] on link "[PERSON_NAME]" at bounding box center [1373, 234] width 100 height 13
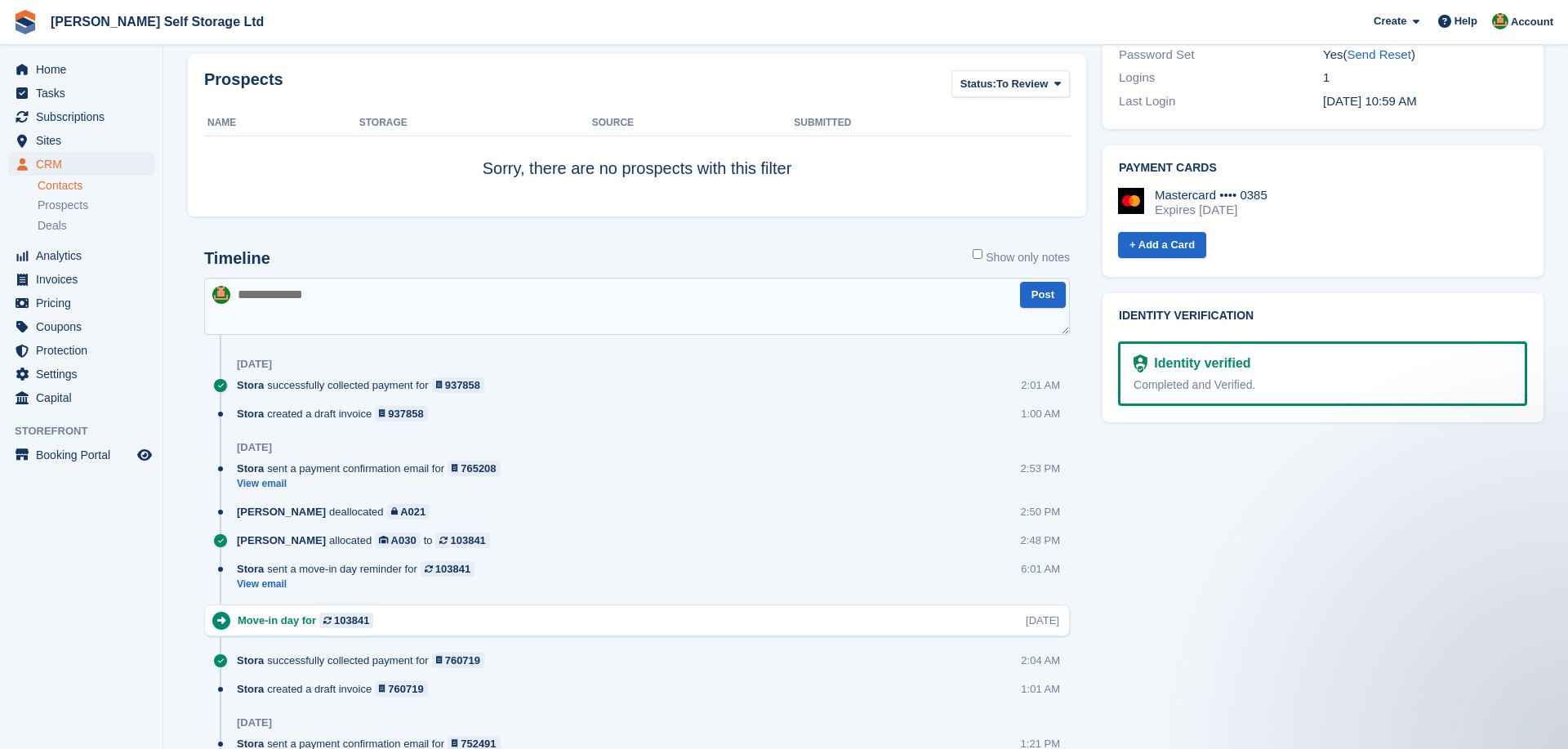
scroll to position [821, 0]
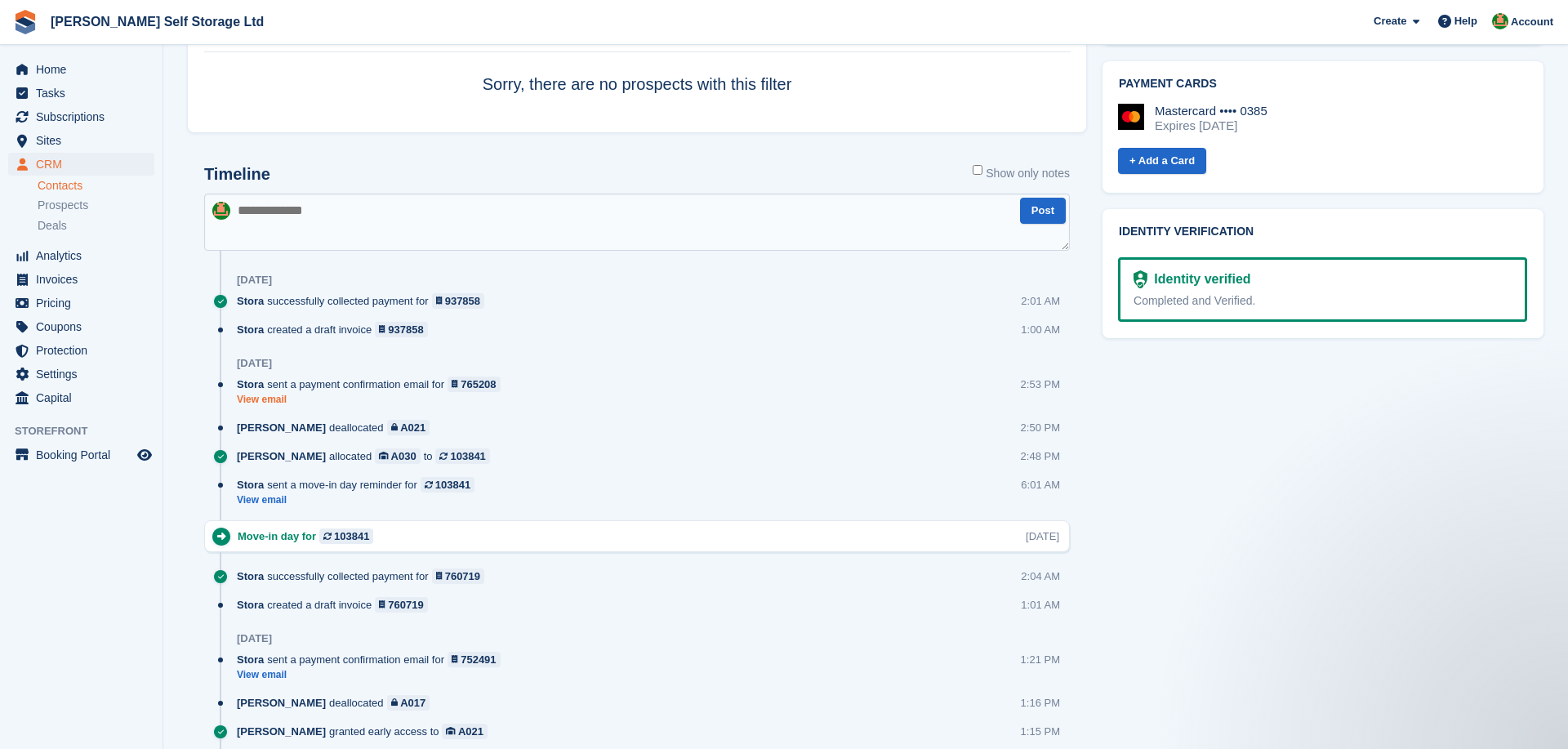
click at [254, 405] on link "View email" at bounding box center [373, 400] width 271 height 13
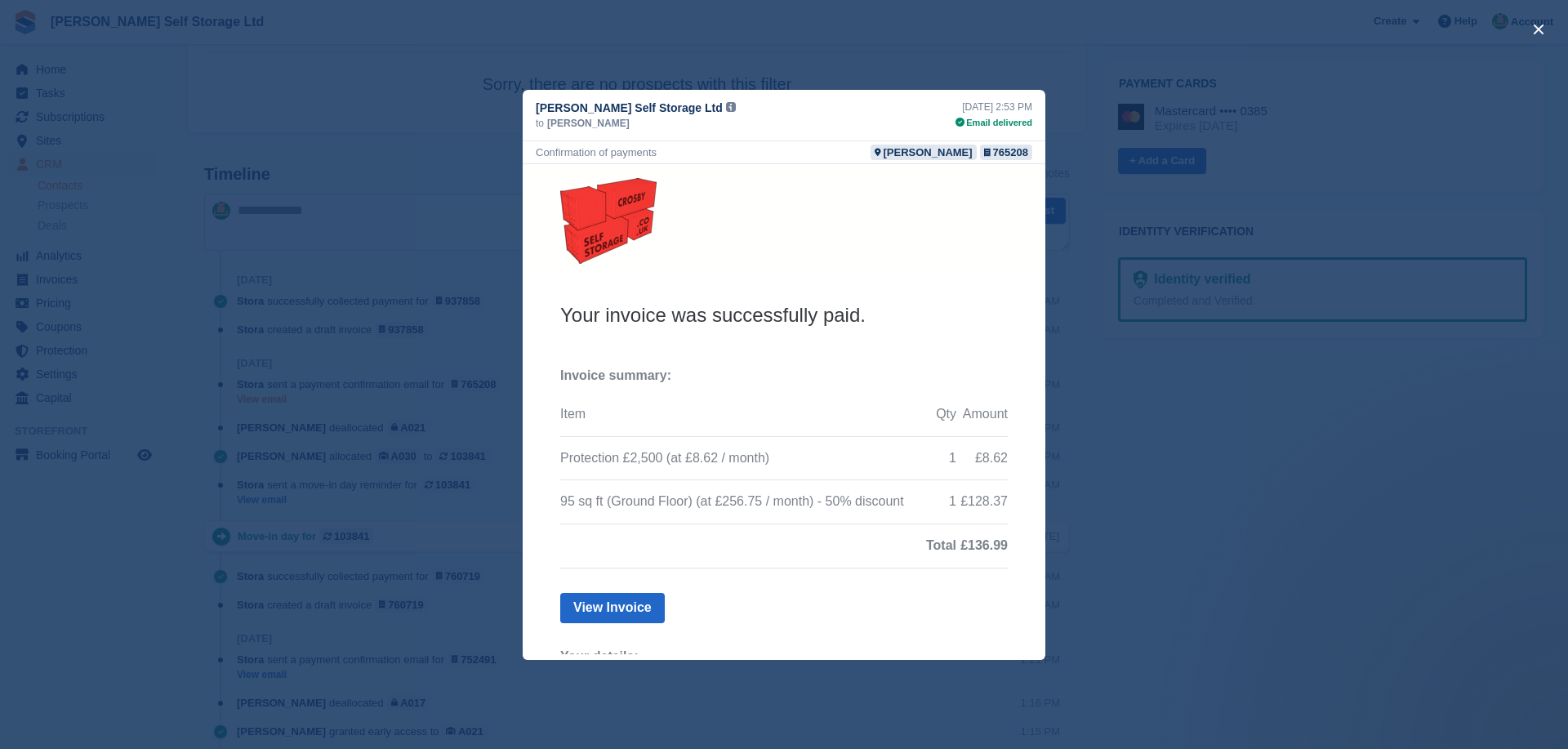
scroll to position [0, 0]
click at [440, 407] on div "close" at bounding box center [784, 374] width 1568 height 749
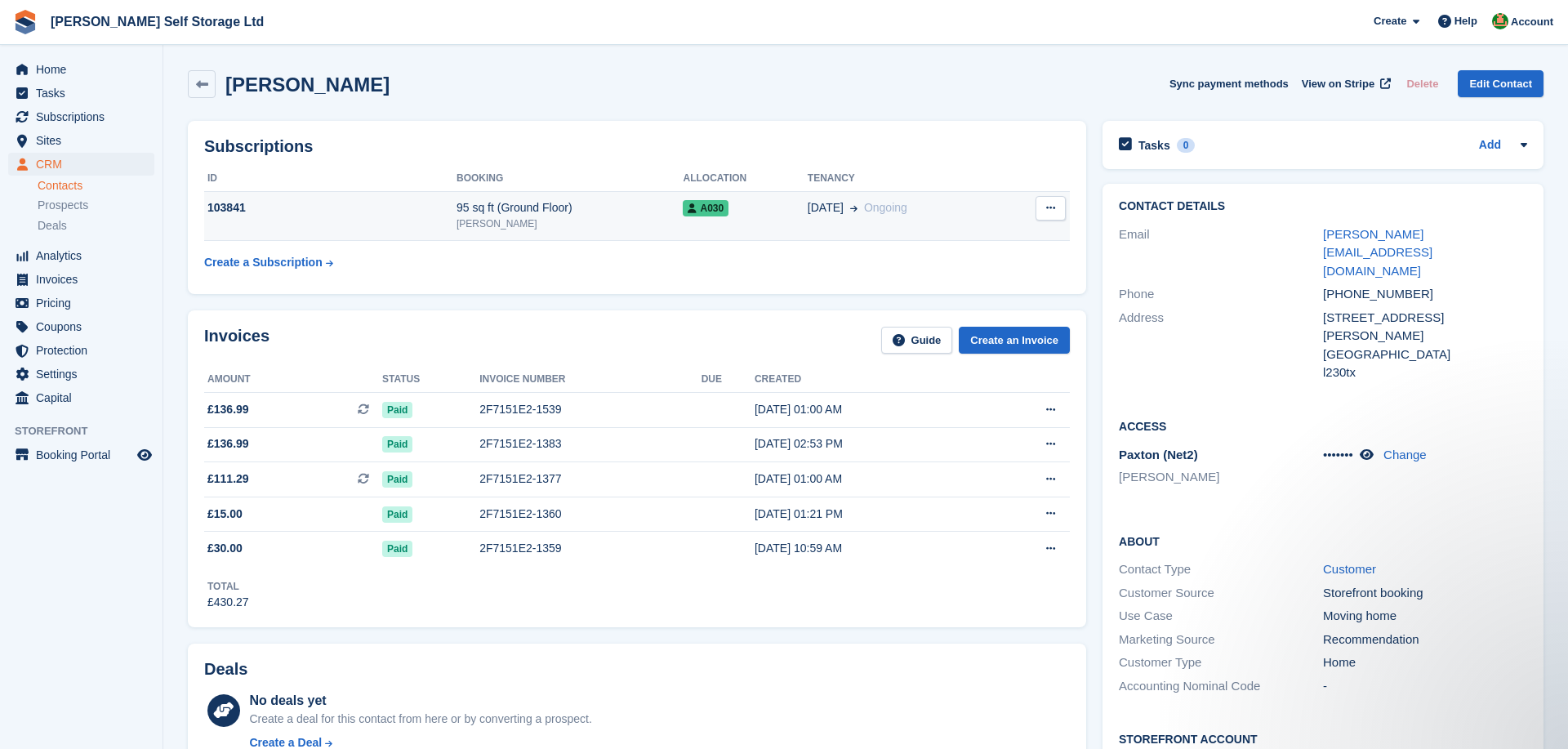
click at [632, 207] on div "95 sq ft (Ground Floor)" at bounding box center [569, 208] width 226 height 17
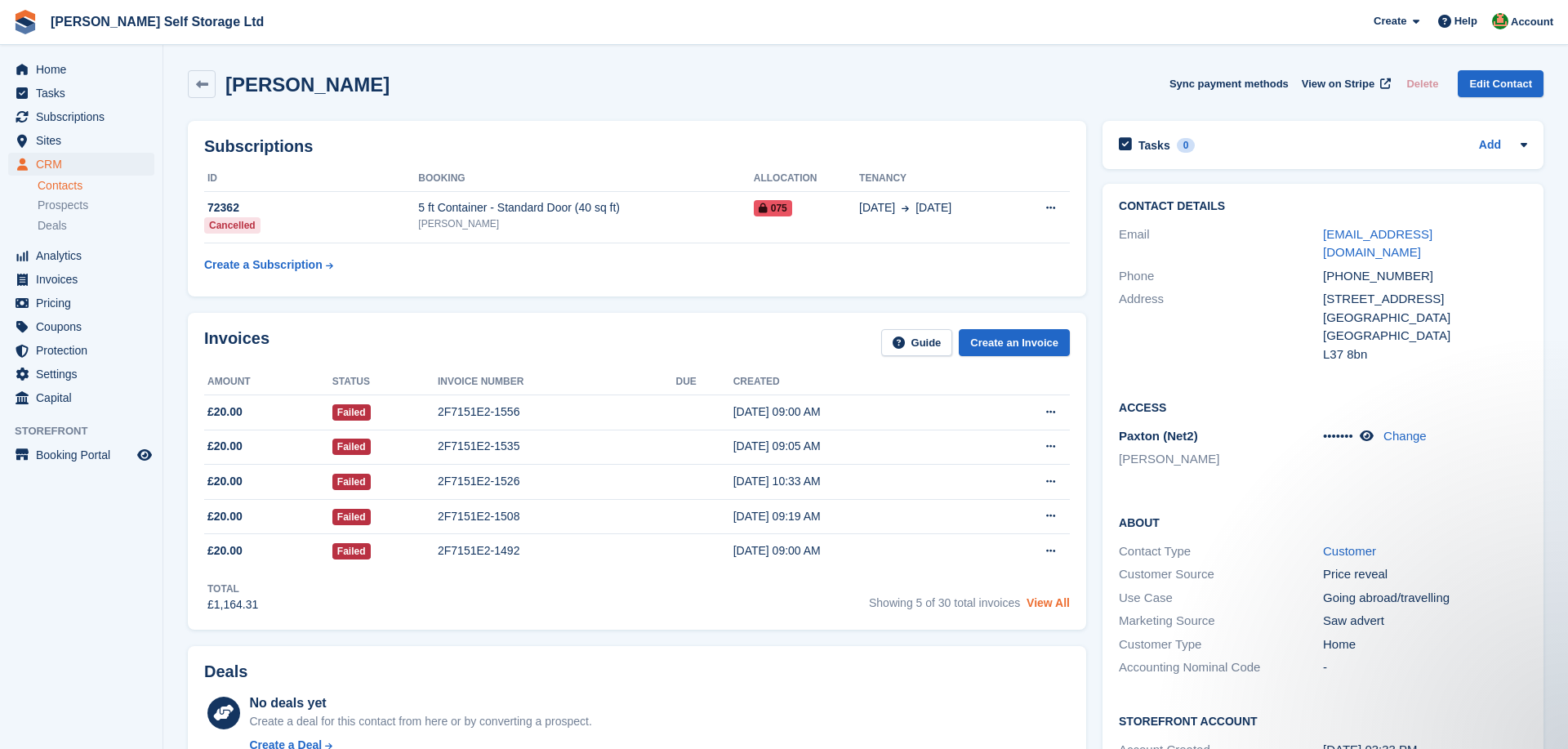
click at [1068, 606] on link "View All" at bounding box center [1047, 603] width 43 height 13
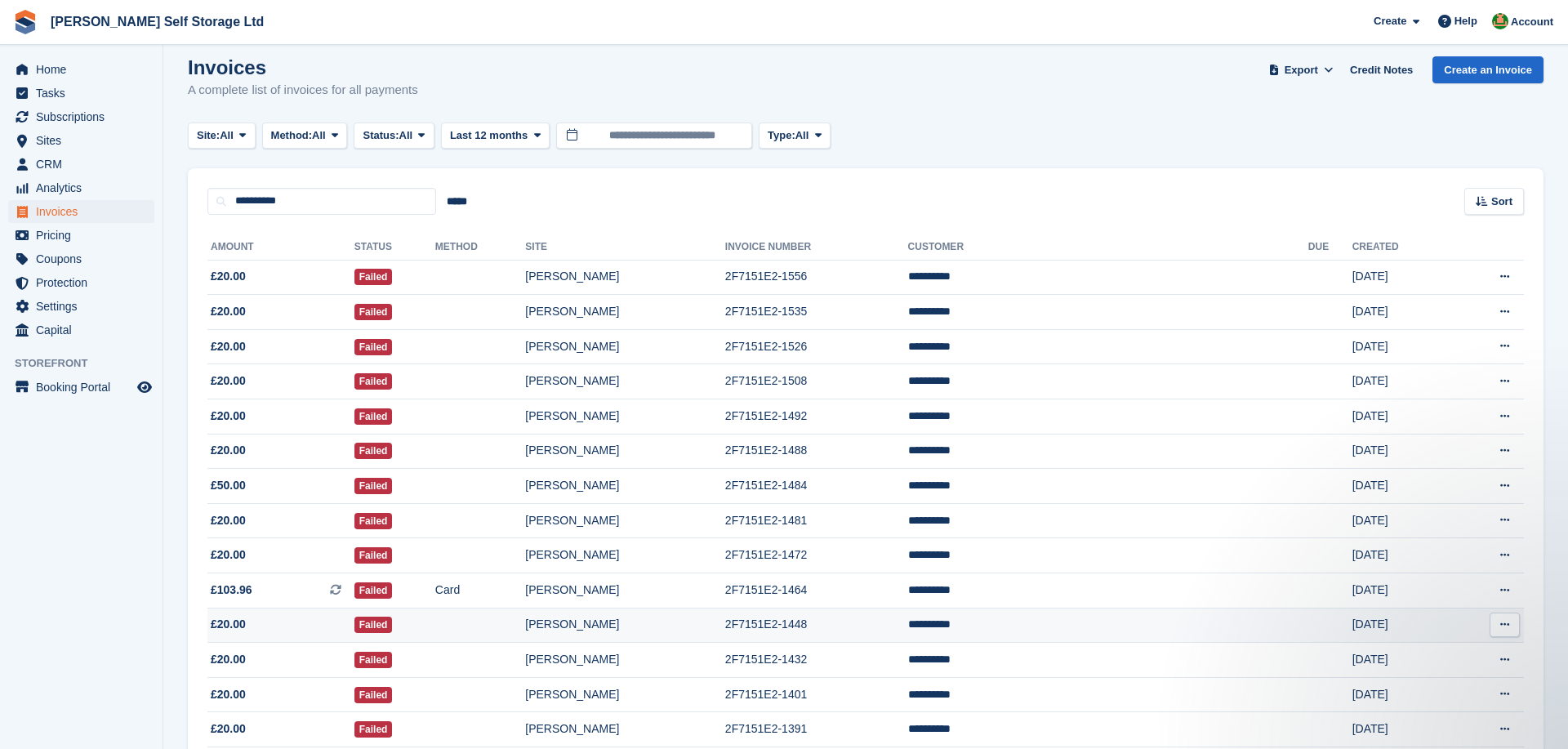
scroll to position [7, 0]
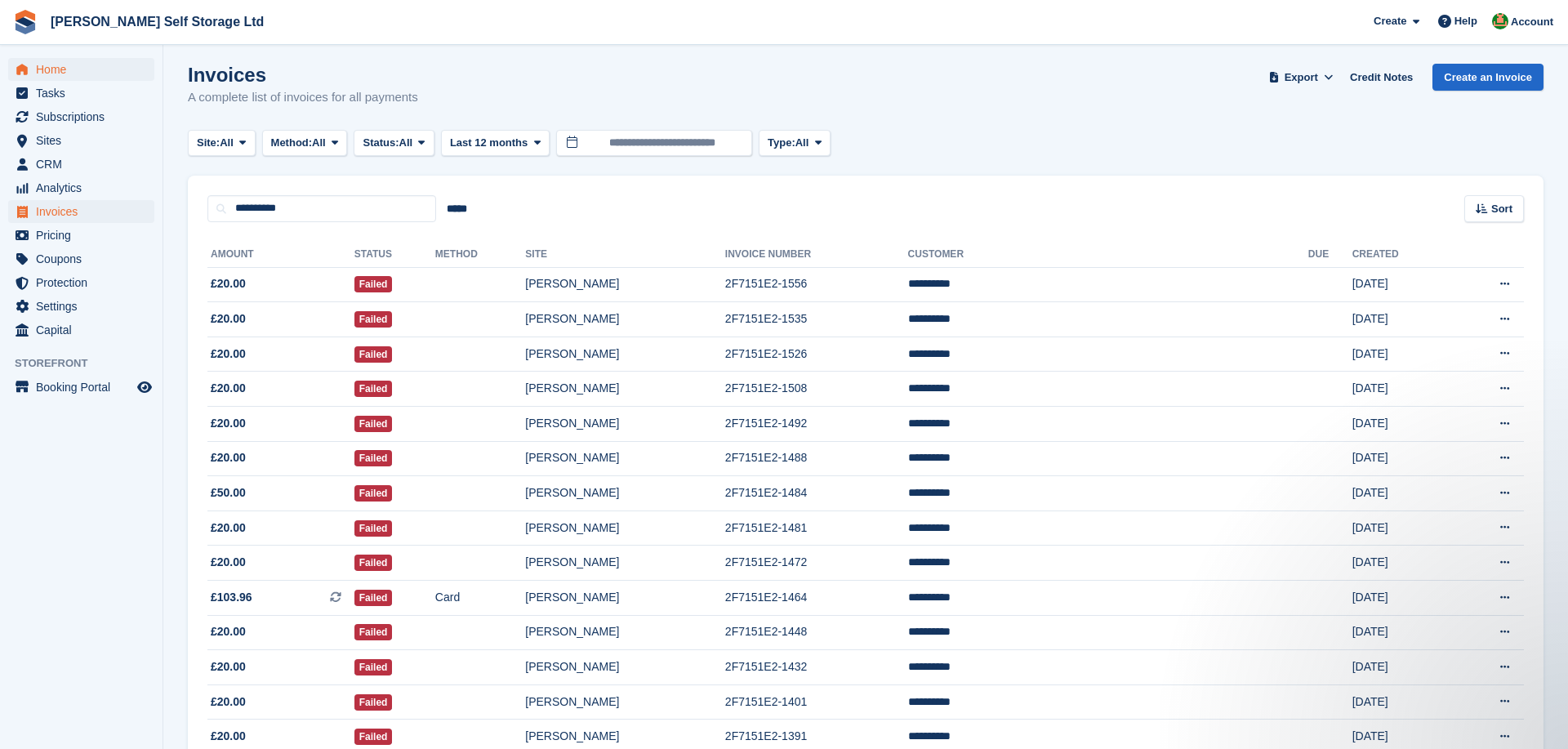
click at [81, 60] on span "Home" at bounding box center [85, 69] width 98 height 23
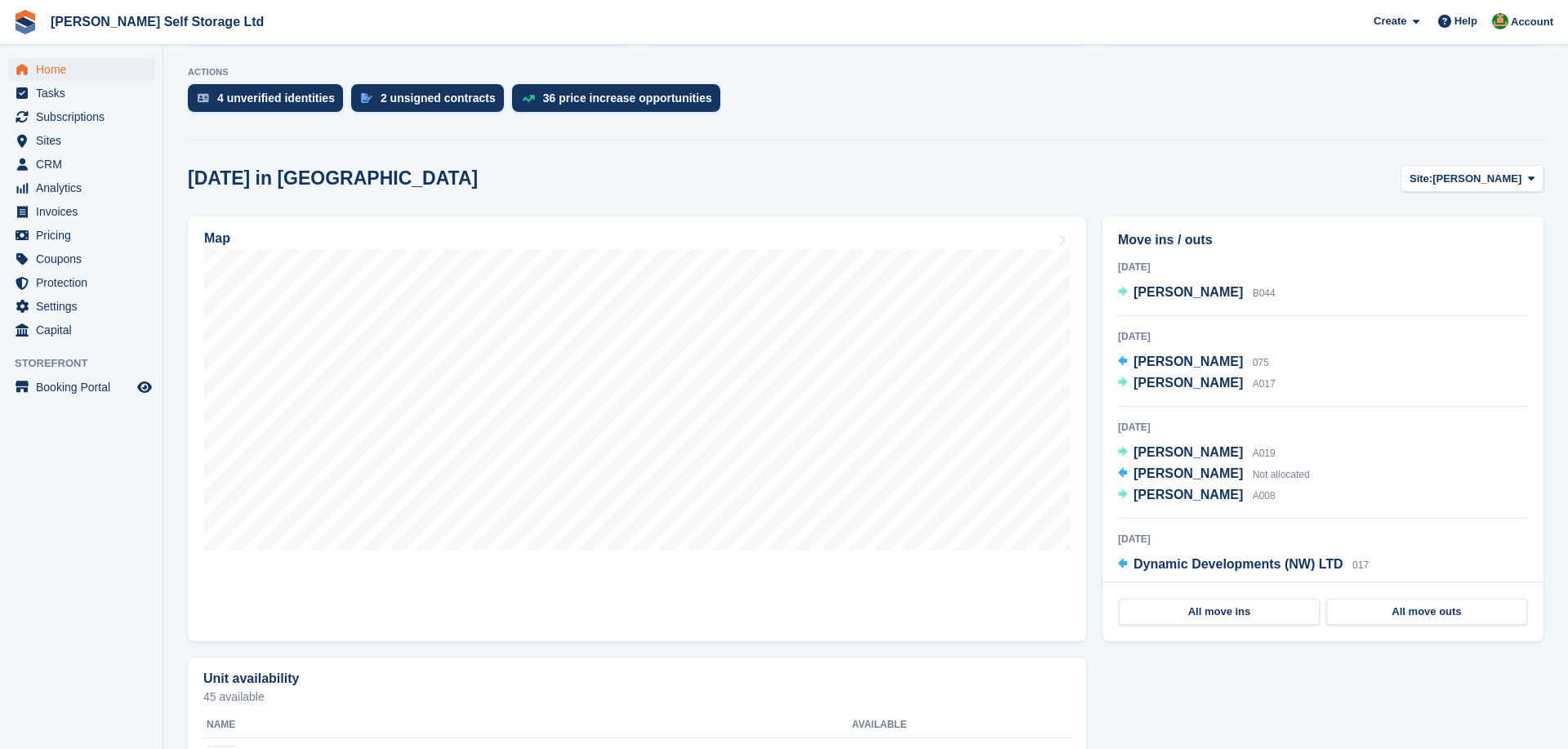
scroll to position [373, 0]
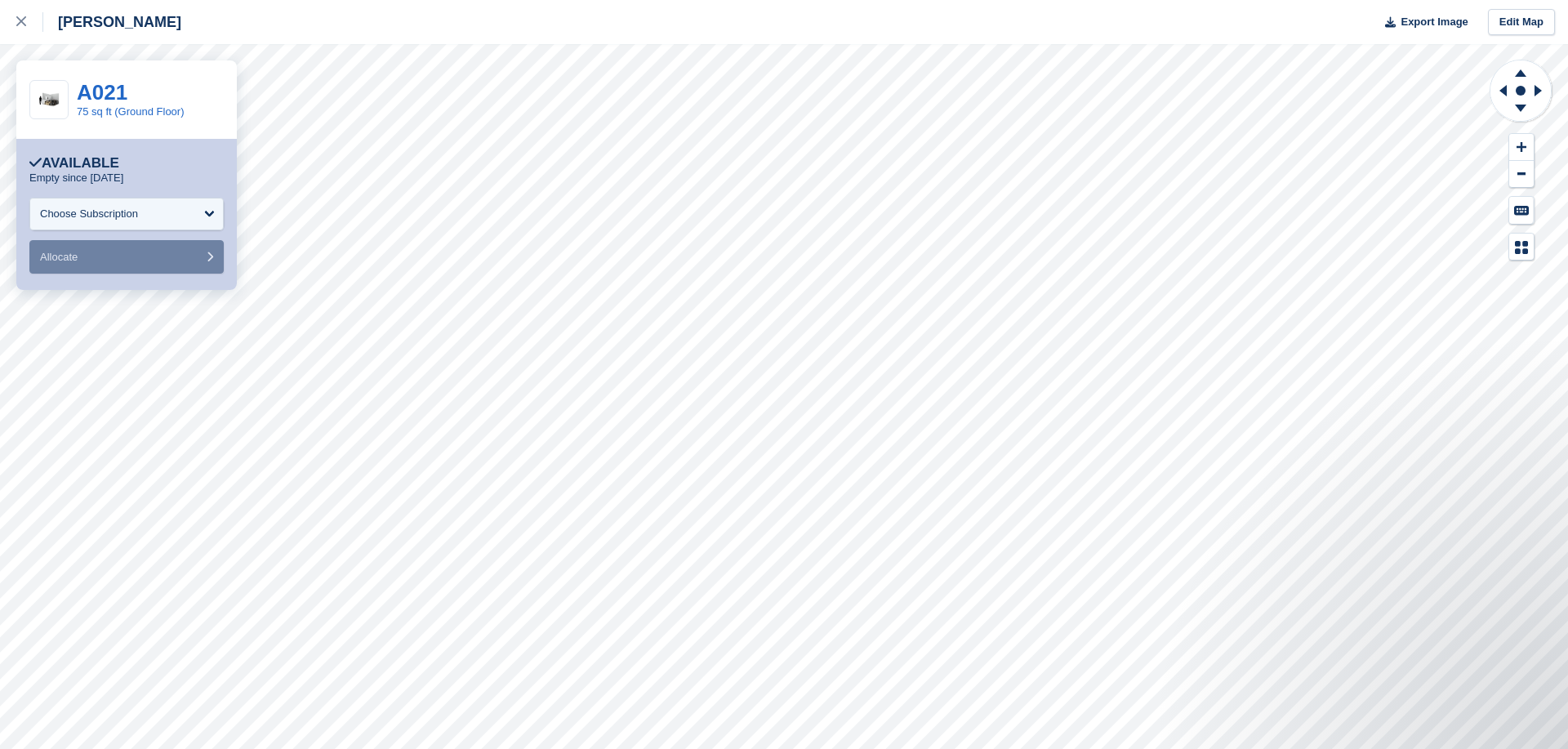
click at [307, 6] on div "Crosby Export Image Edit Map" at bounding box center [784, 22] width 1568 height 44
click at [35, 23] on div at bounding box center [30, 22] width 27 height 19
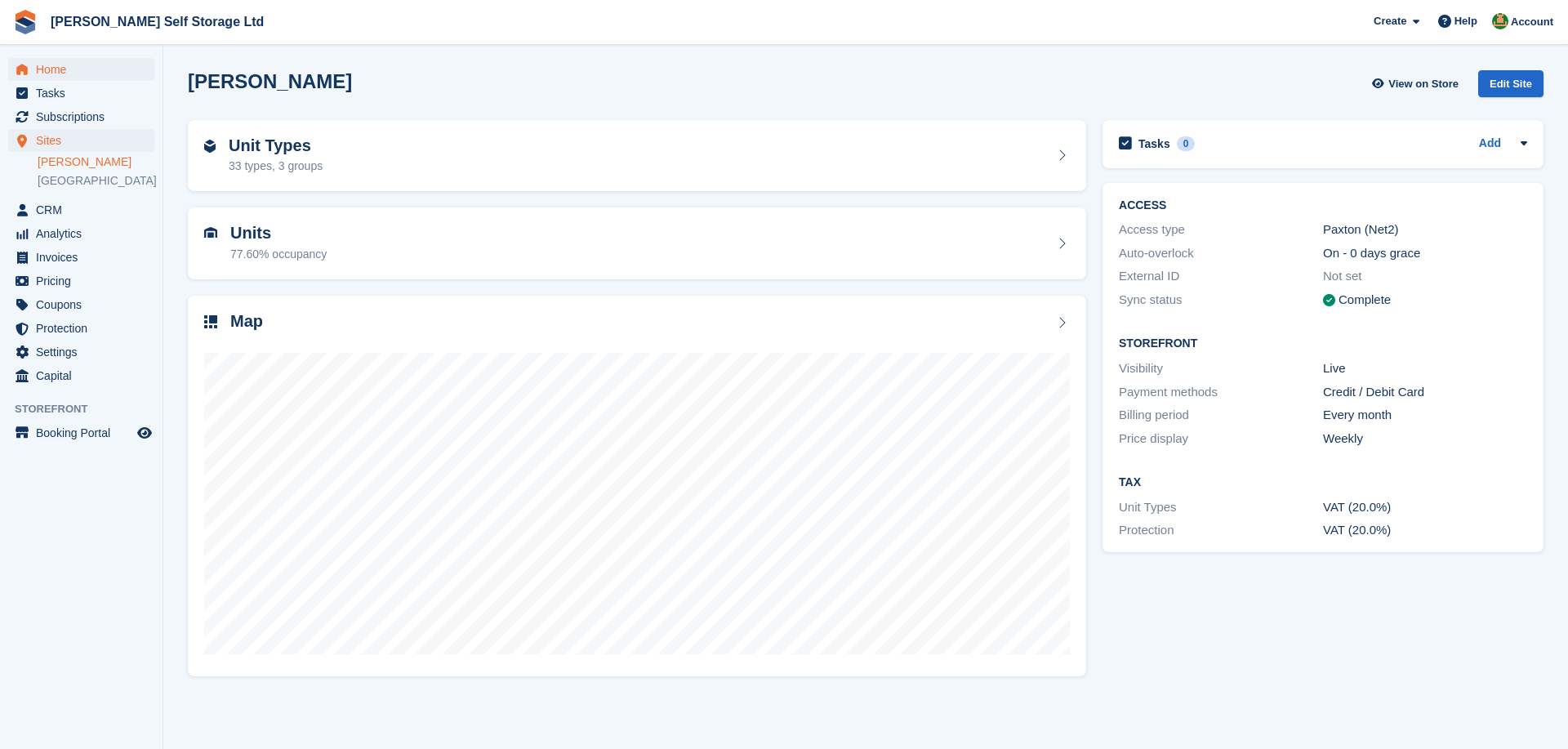
click at [77, 64] on span "Home" at bounding box center [85, 69] width 98 height 23
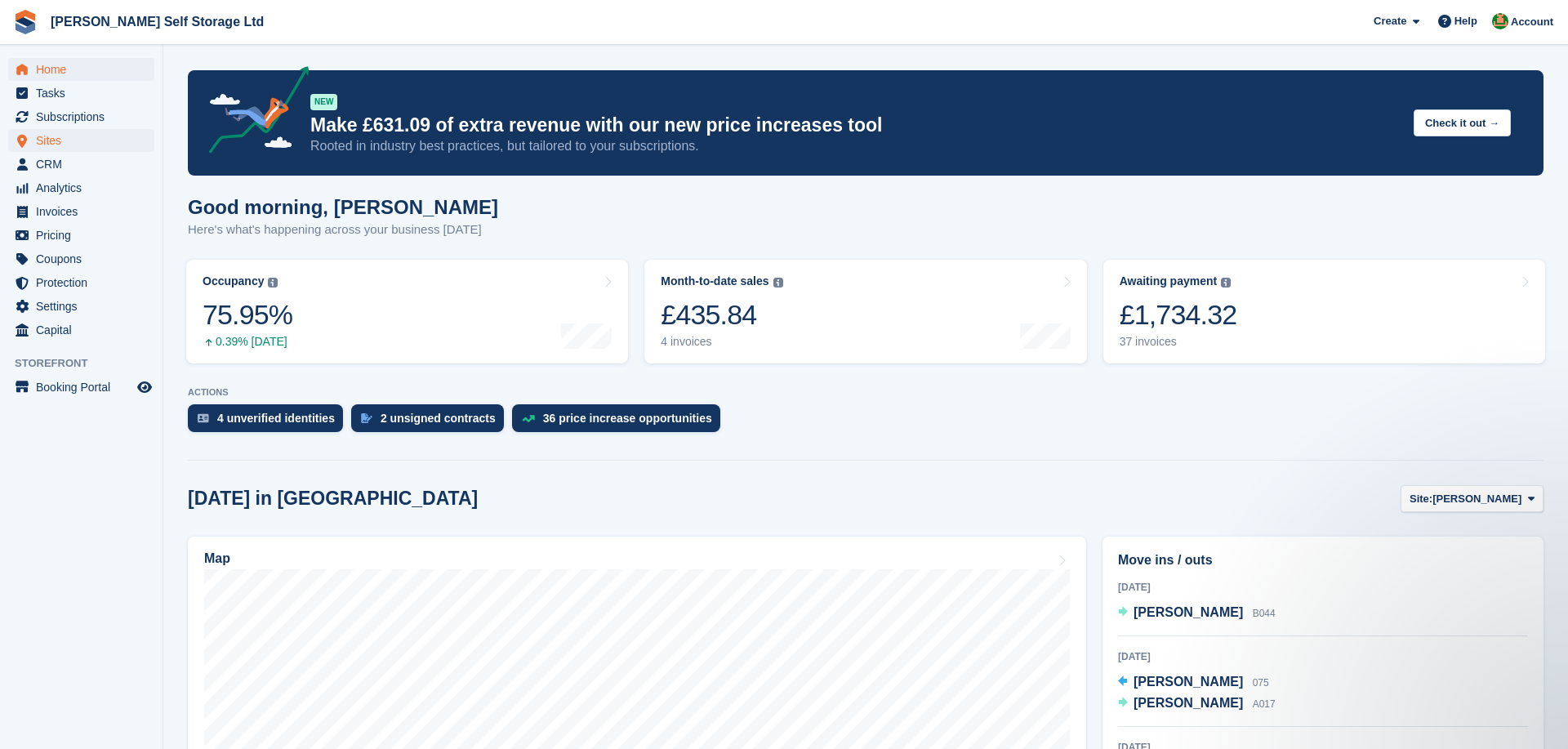
click at [96, 148] on span "Sites" at bounding box center [85, 141] width 98 height 23
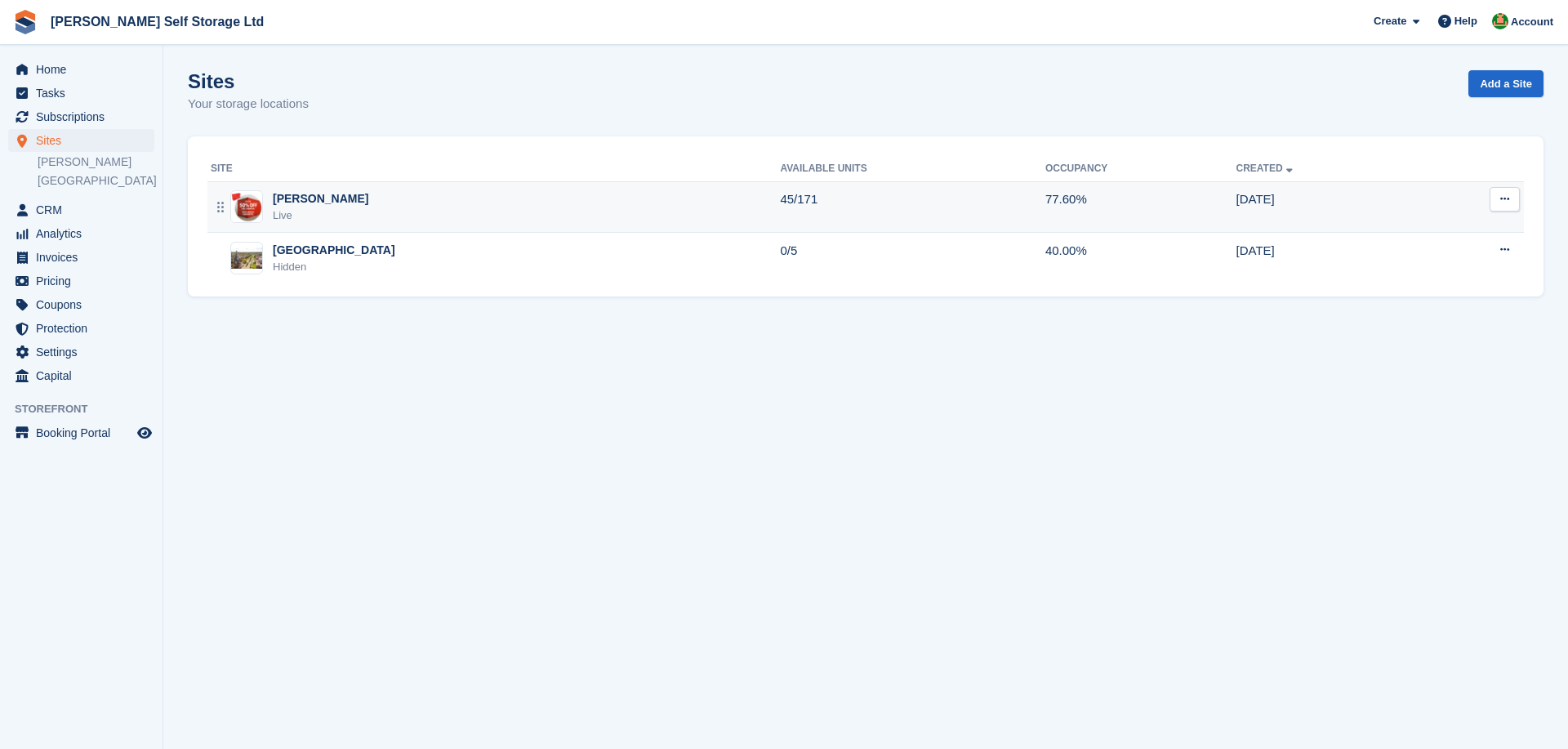
click at [288, 199] on div "[PERSON_NAME]" at bounding box center [320, 199] width 95 height 17
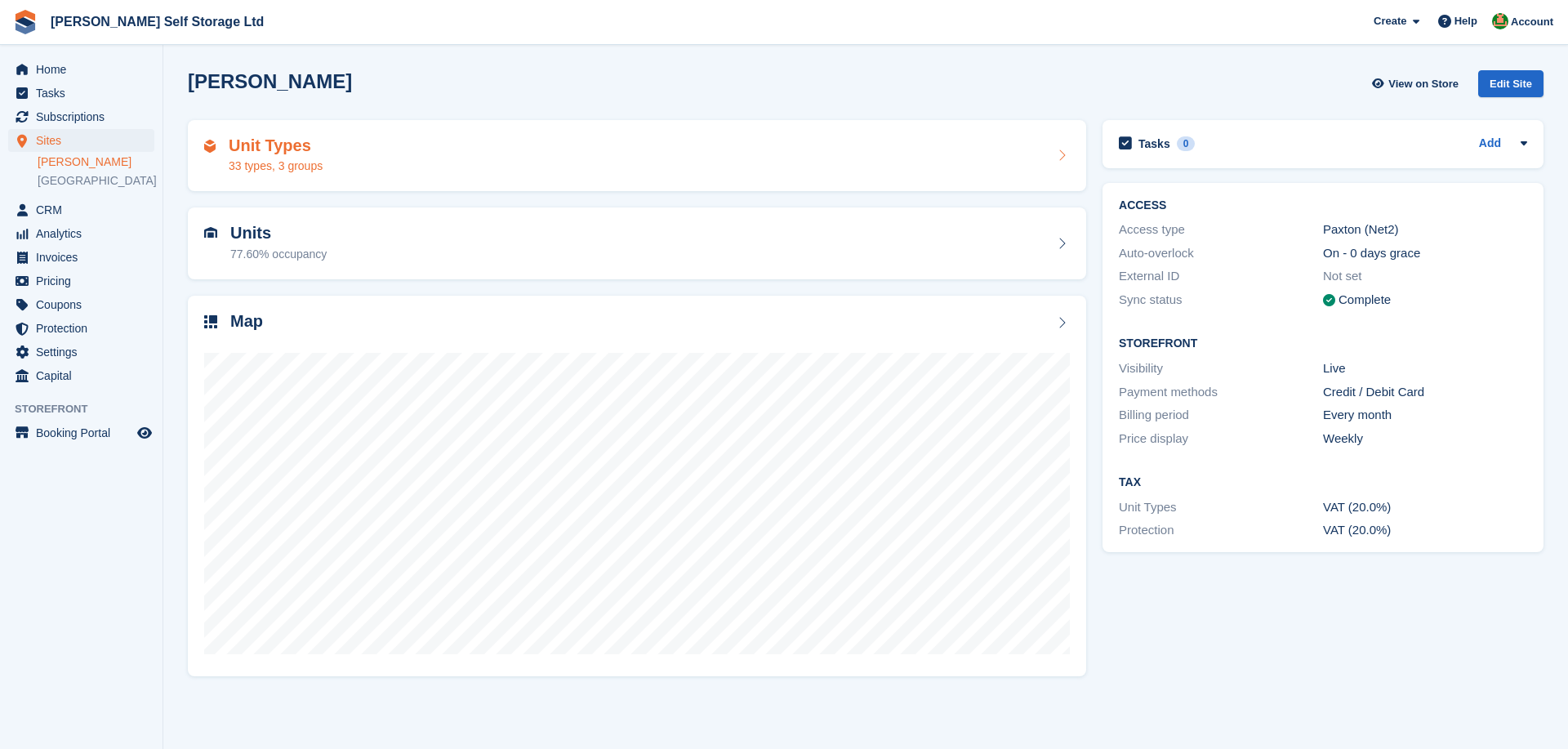
click at [432, 140] on div "Unit Types 33 types, 3 groups" at bounding box center [636, 156] width 865 height 39
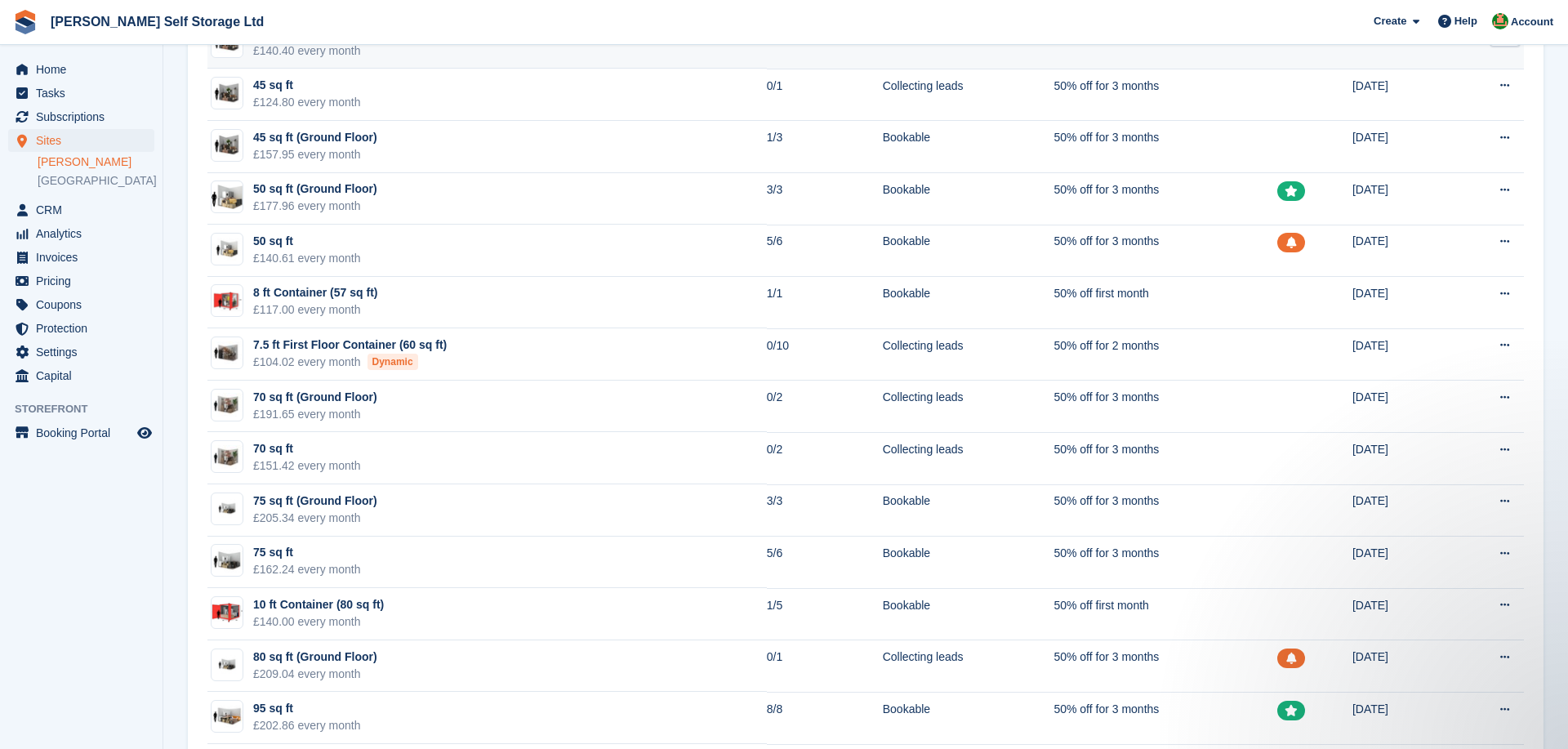
scroll to position [857, 0]
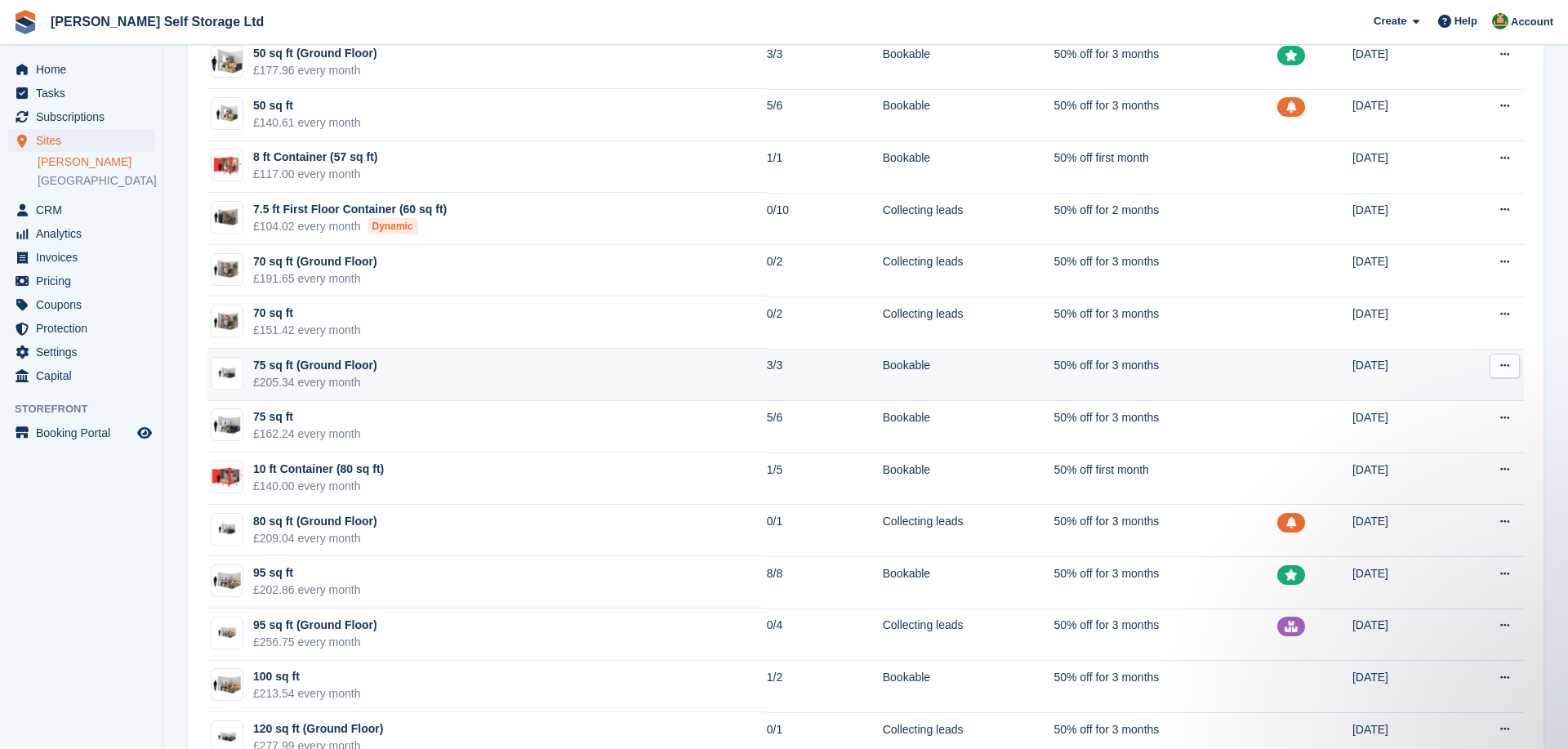
click at [548, 385] on td "75 sq ft (Ground Floor) £205.34 every month" at bounding box center [486, 374] width 559 height 52
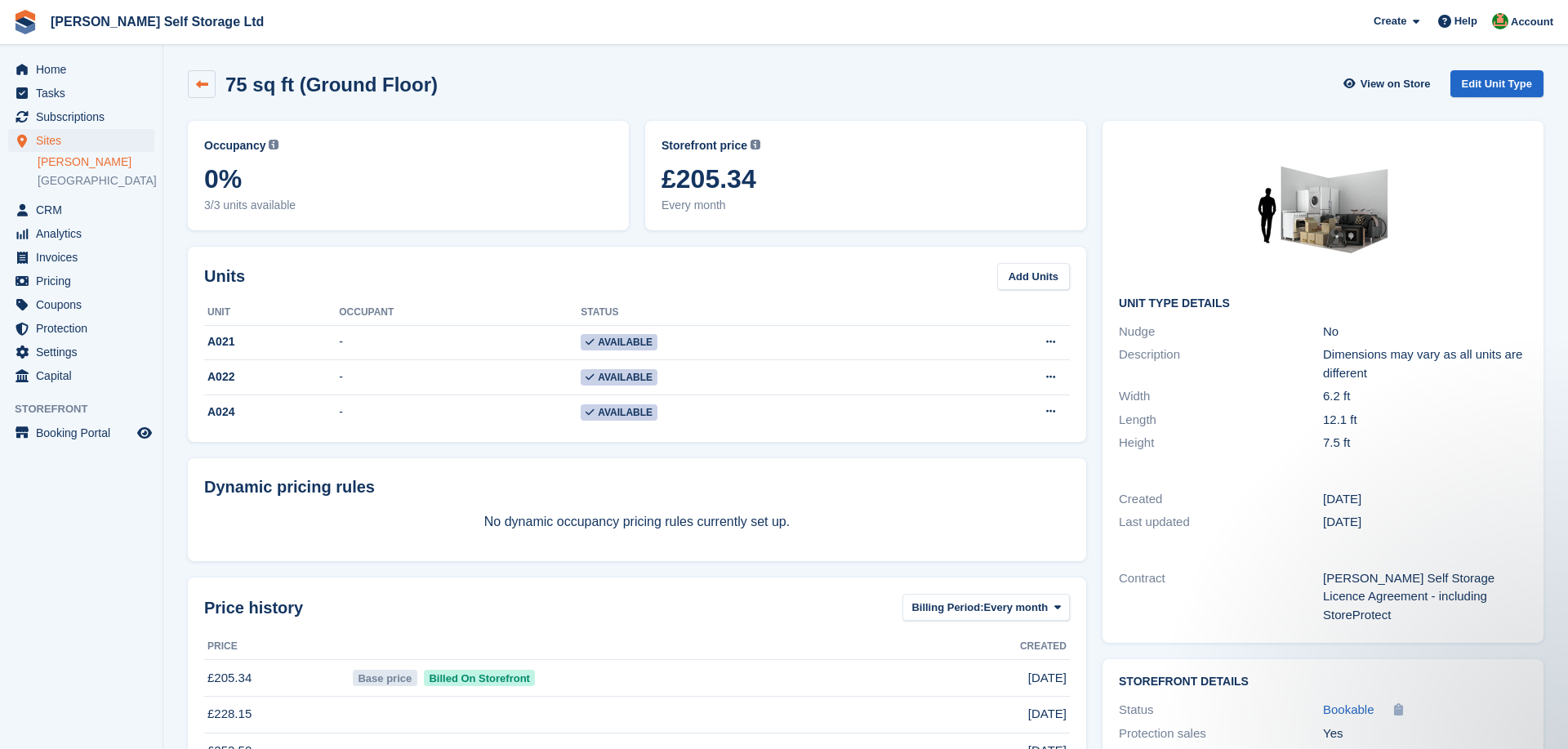
click at [207, 71] on link at bounding box center [201, 84] width 28 height 28
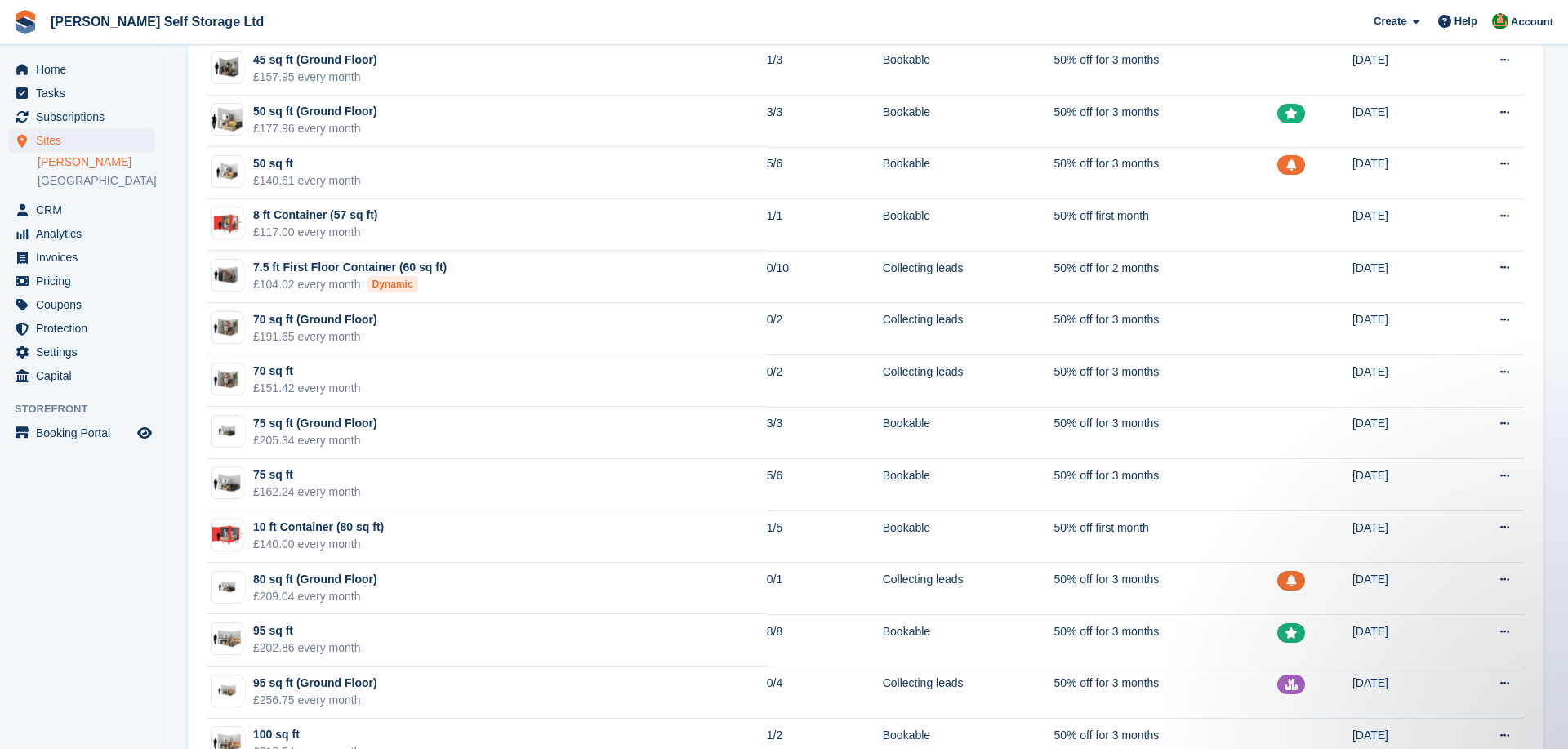
scroll to position [807, 0]
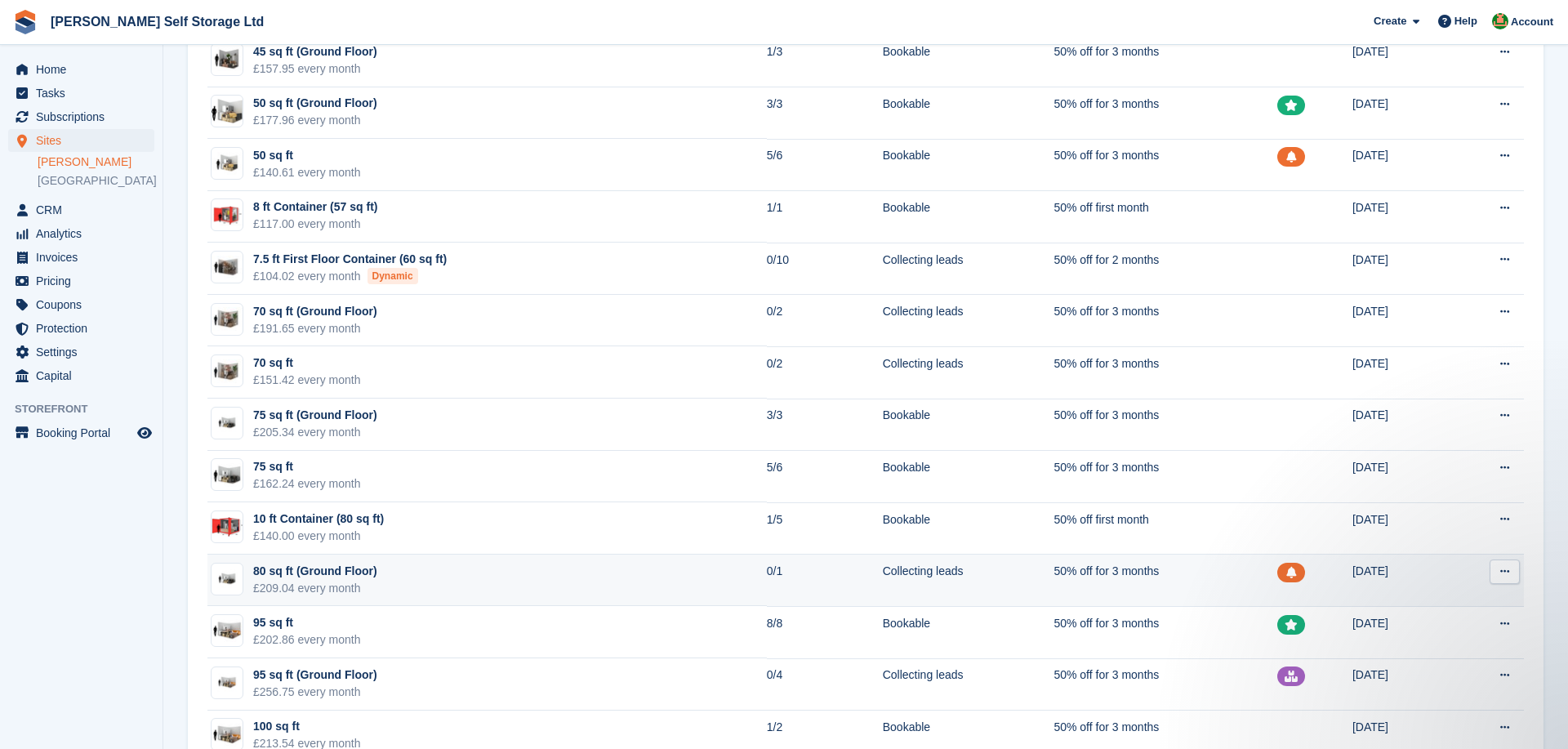
click at [361, 578] on div "80 sq ft (Ground Floor)" at bounding box center [315, 571] width 124 height 17
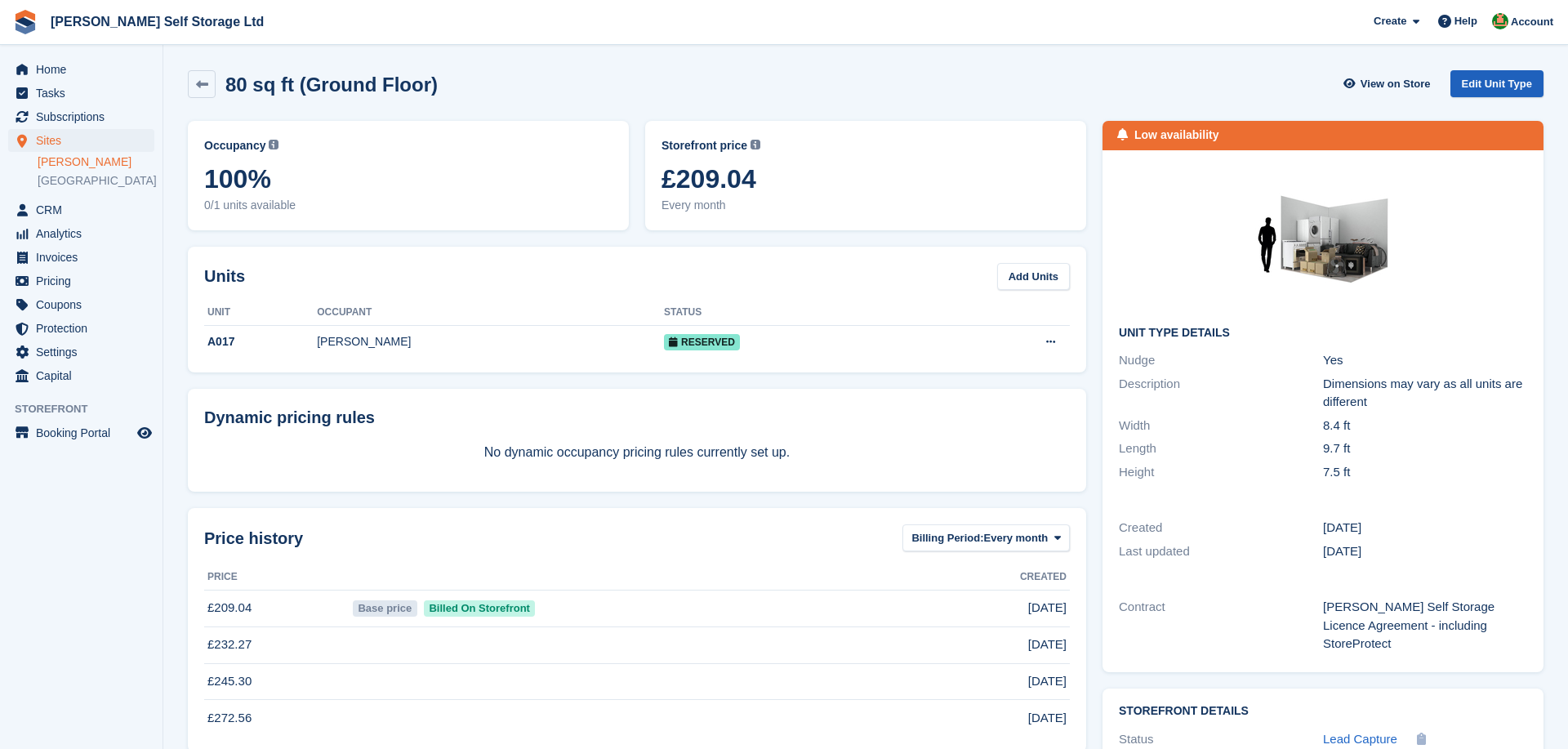
click at [1482, 83] on link "Edit Unit Type" at bounding box center [1497, 84] width 93 height 27
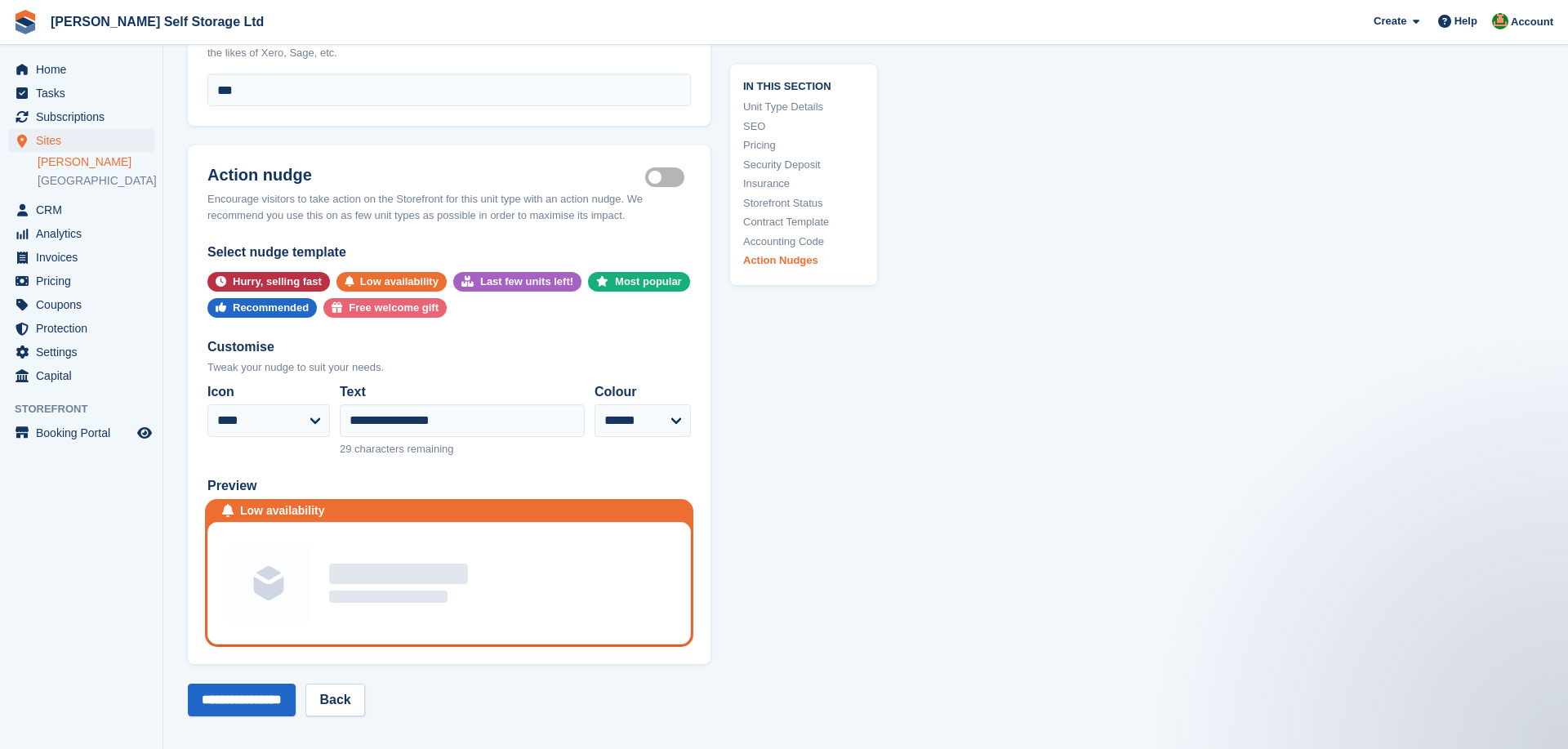
scroll to position [3092, 0]
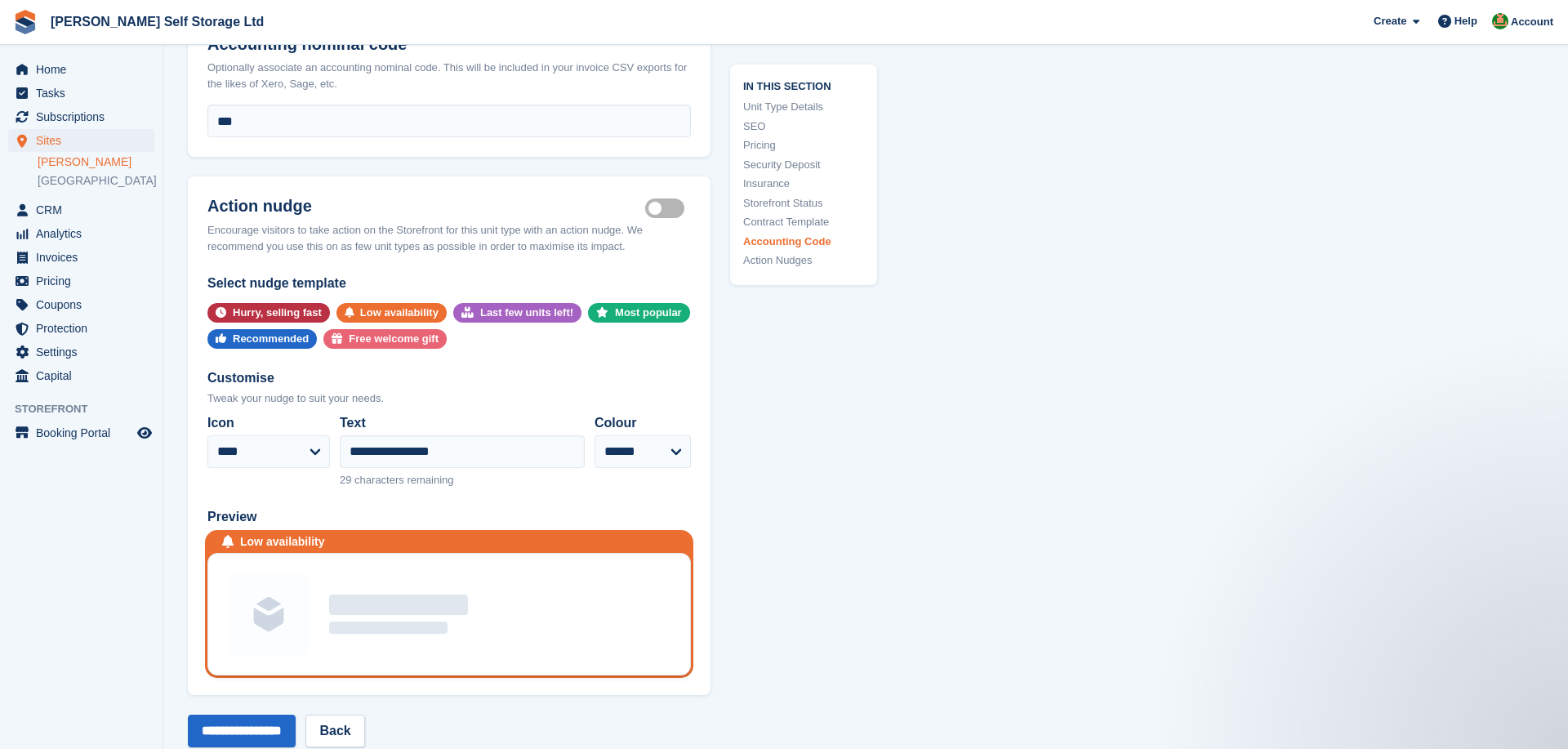
click at [656, 207] on label "Is active" at bounding box center [668, 208] width 46 height 3
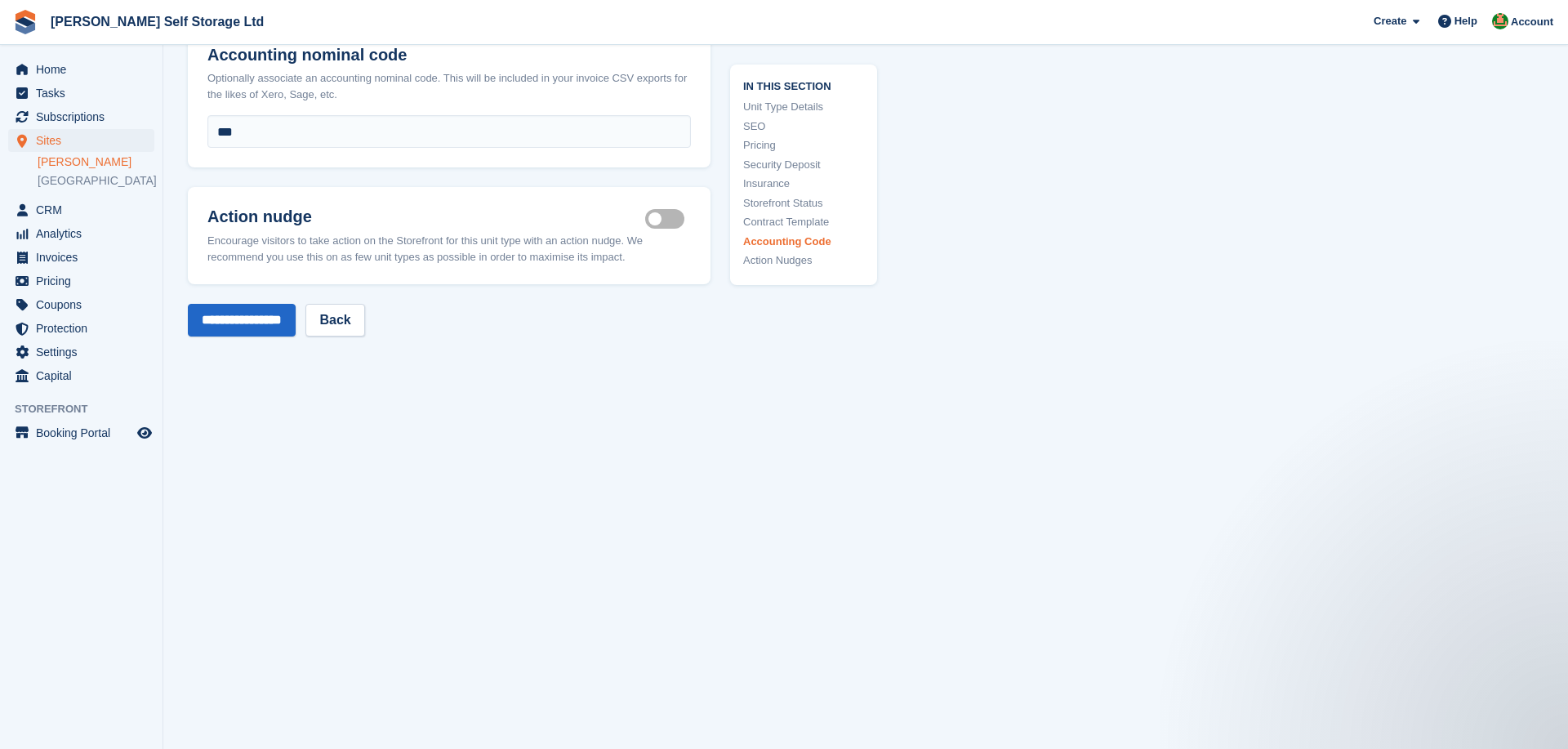
scroll to position [3060, 0]
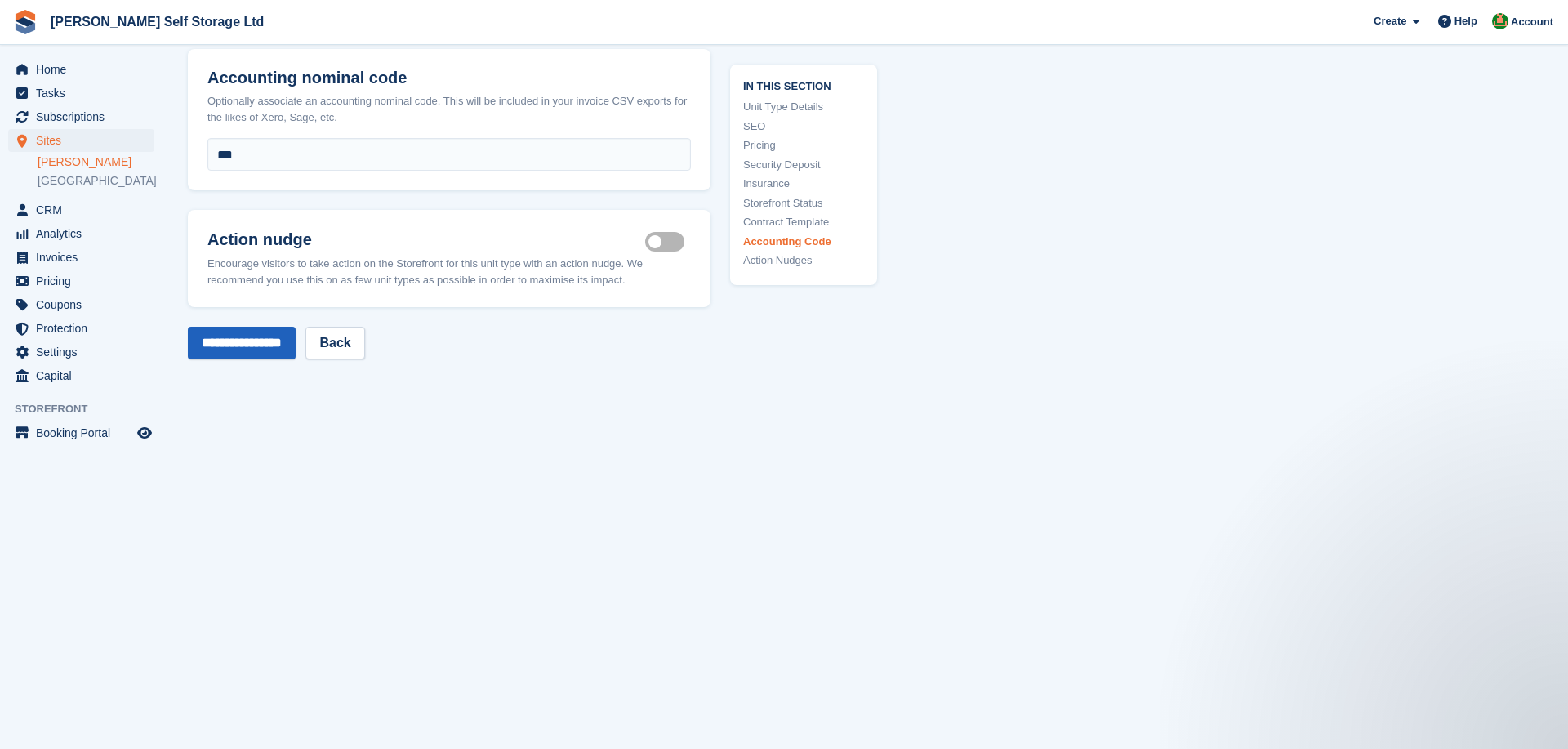
click at [240, 326] on input "**********" at bounding box center [242, 343] width 108 height 33
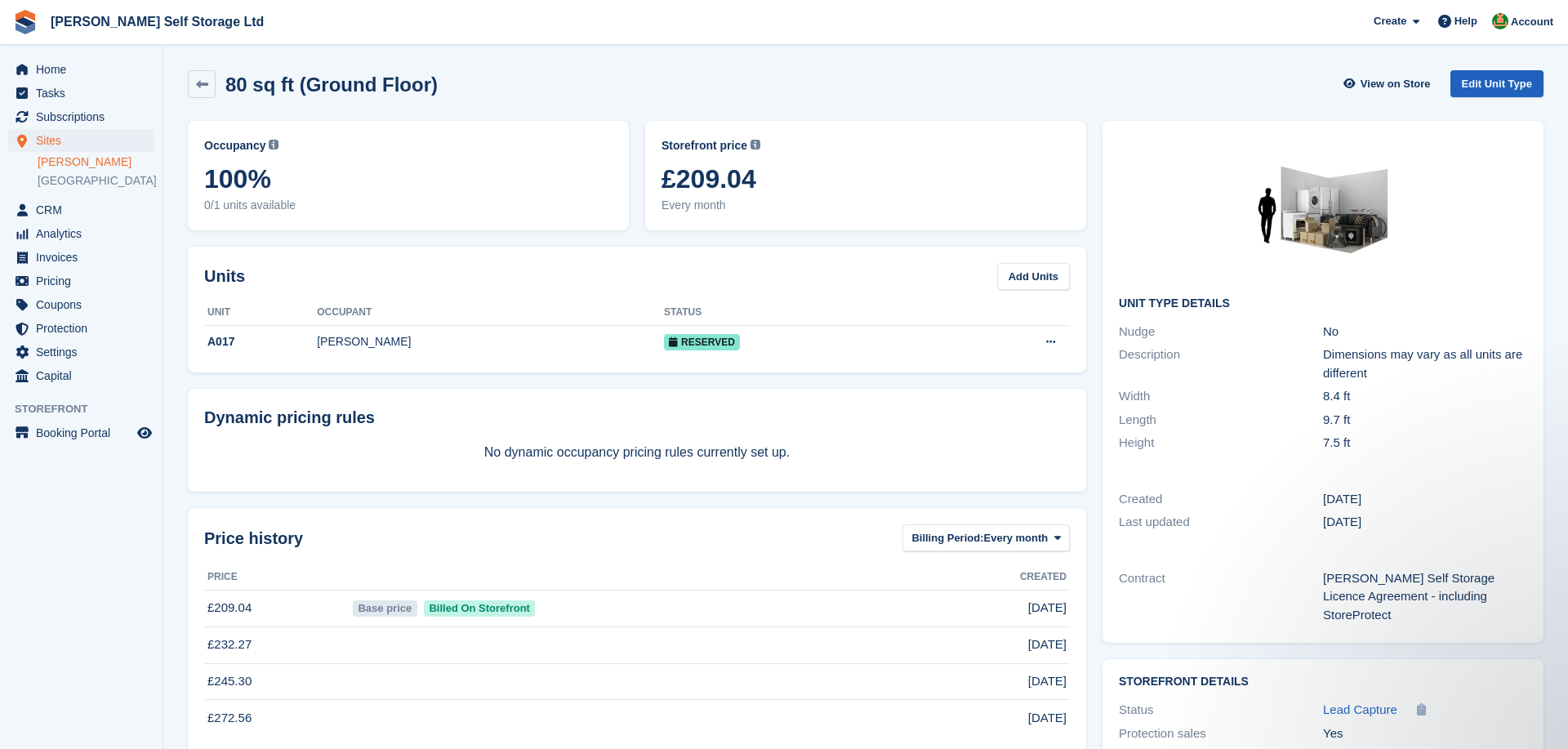
click at [1486, 79] on link "Edit Unit Type" at bounding box center [1497, 84] width 93 height 27
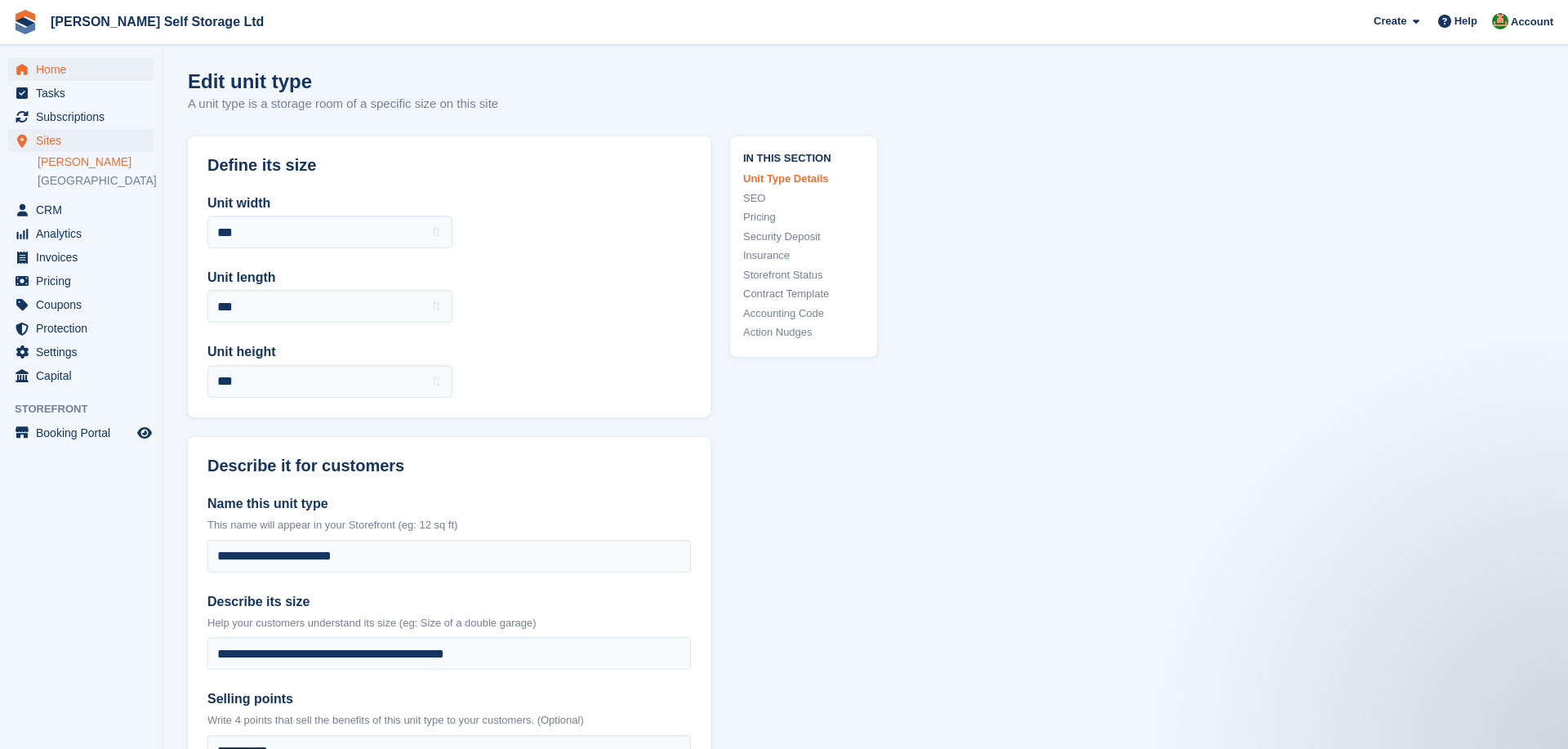
click at [57, 65] on span "Home" at bounding box center [85, 69] width 98 height 23
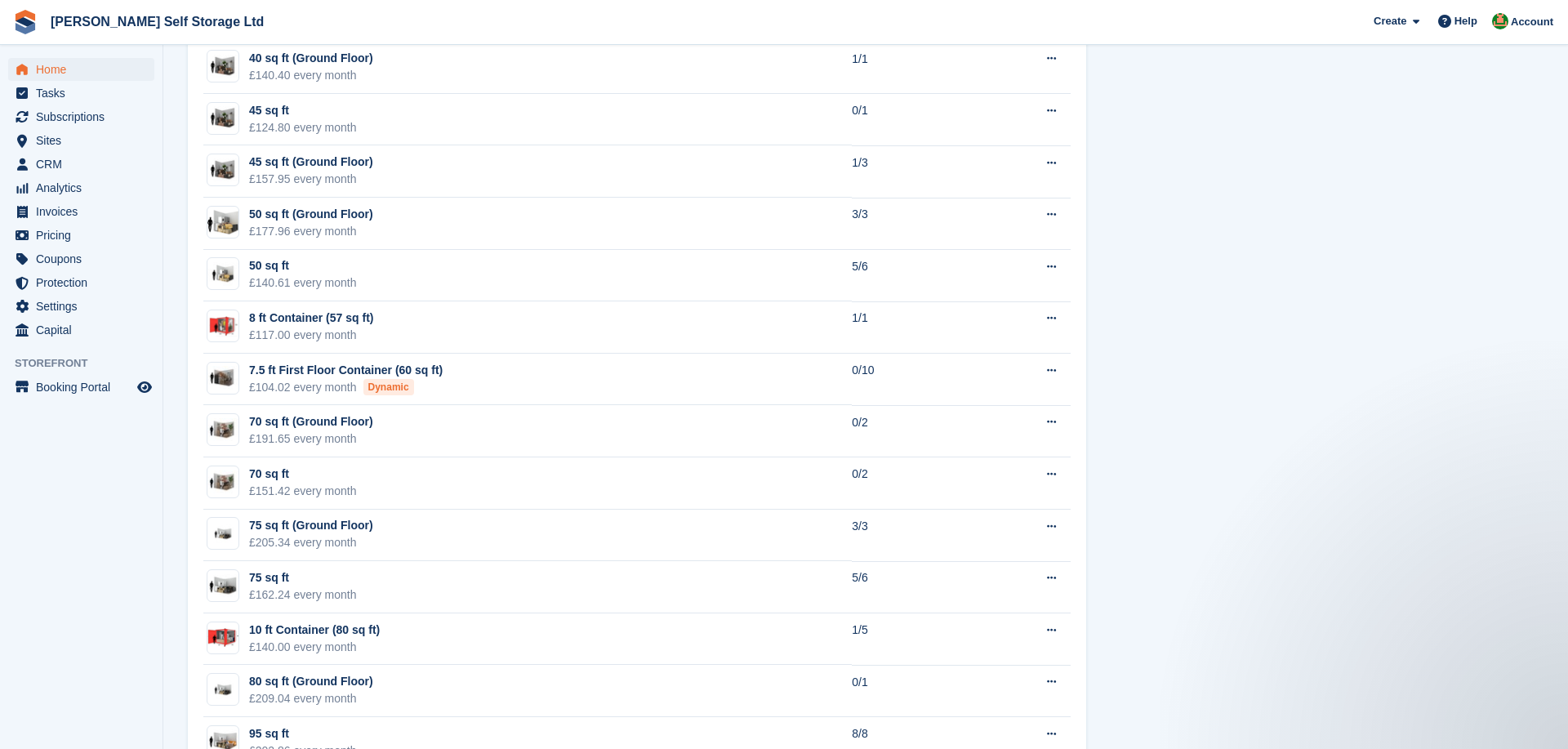
scroll to position [1808, 0]
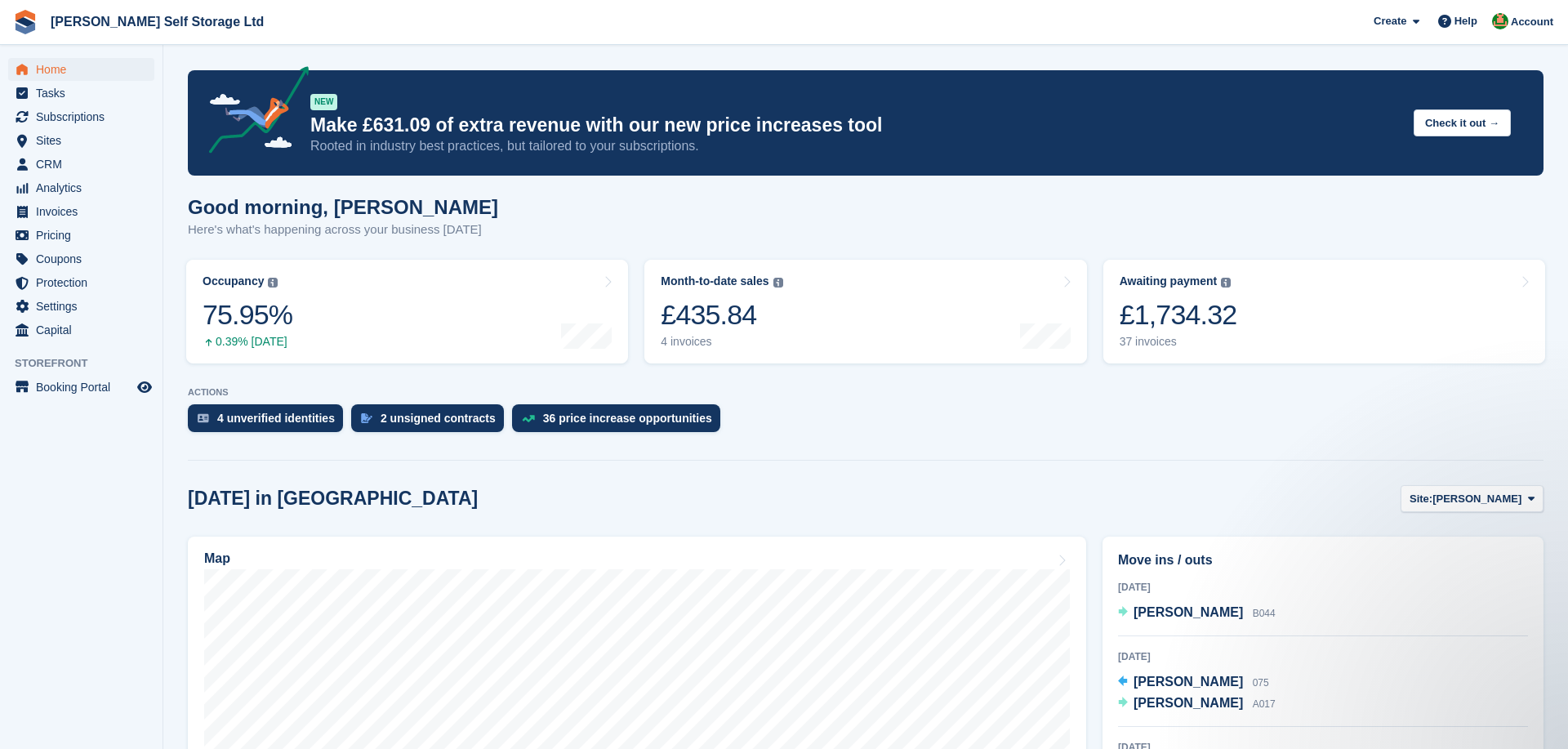
scroll to position [0, 0]
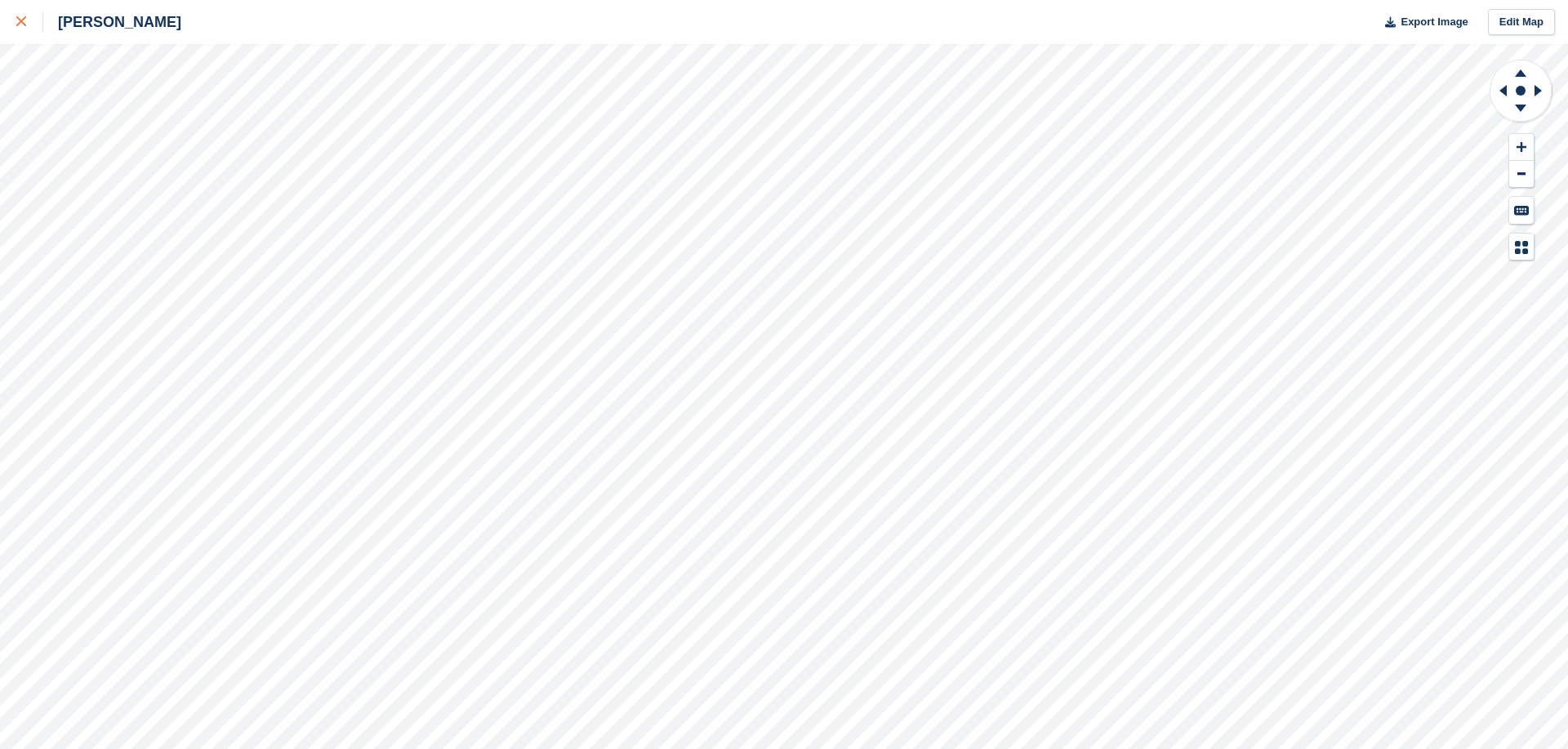
click at [24, 9] on link at bounding box center [21, 22] width 43 height 44
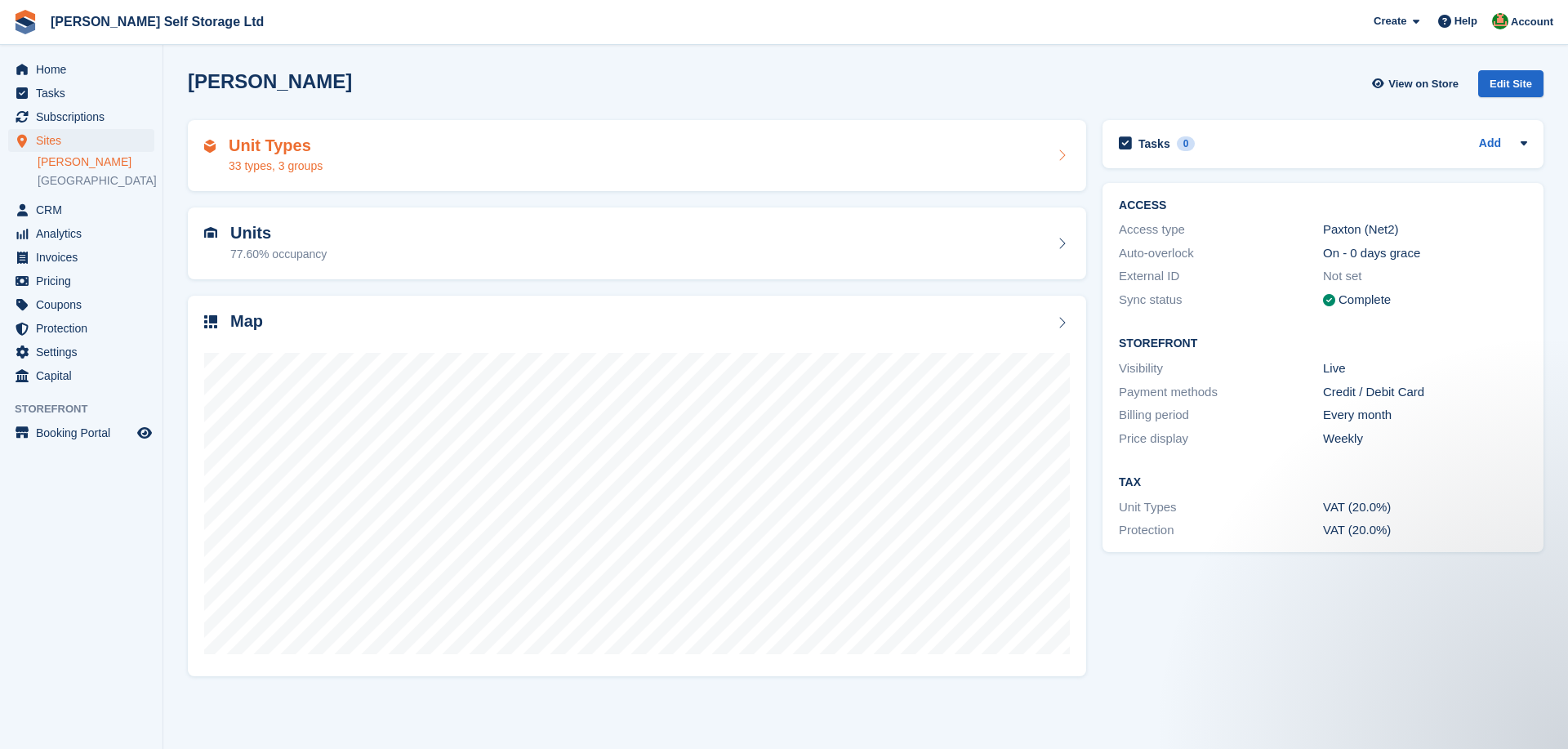
click at [297, 146] on h2 "Unit Types" at bounding box center [276, 146] width 94 height 19
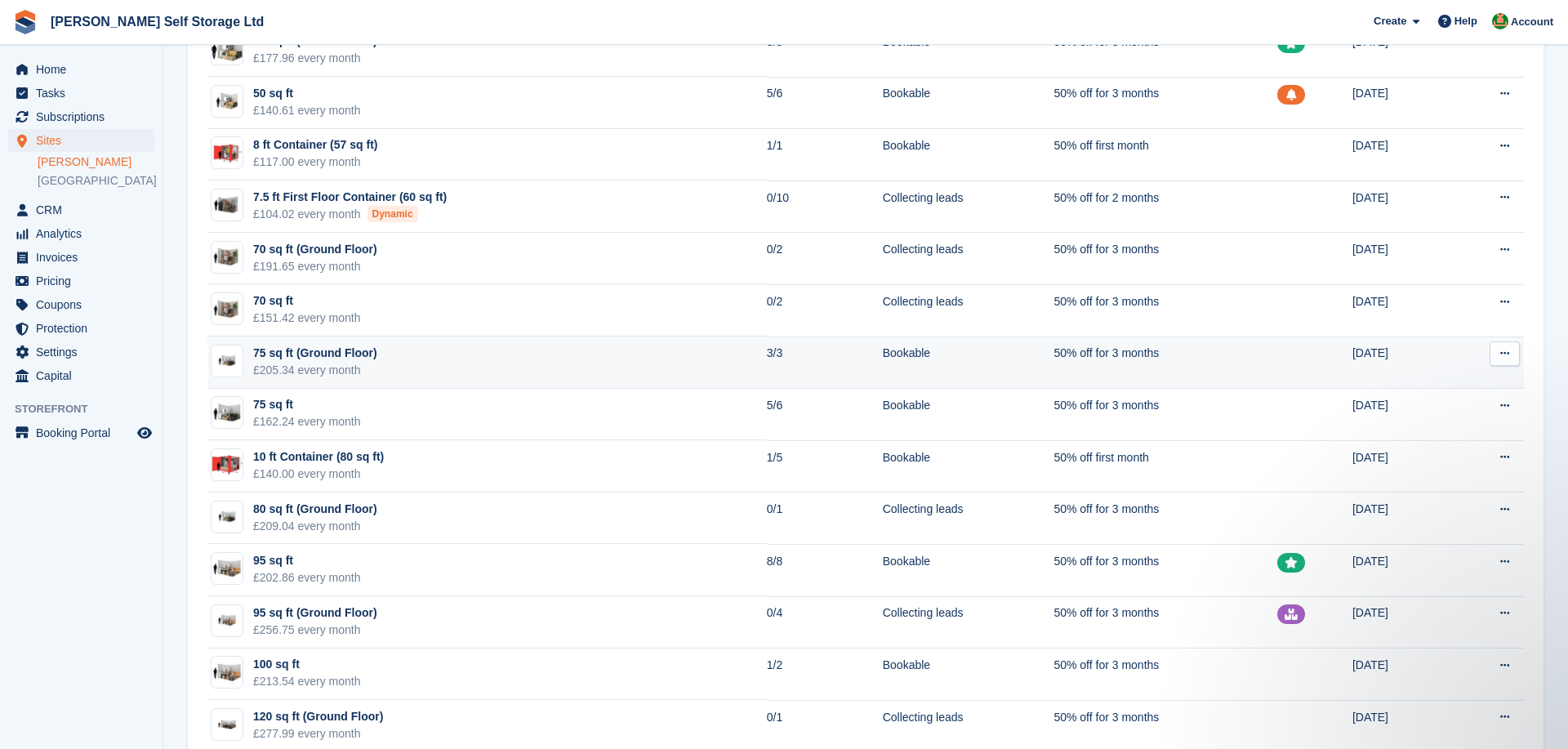
click at [422, 364] on td "75 sq ft (Ground Floor) £205.34 every month" at bounding box center [486, 362] width 559 height 52
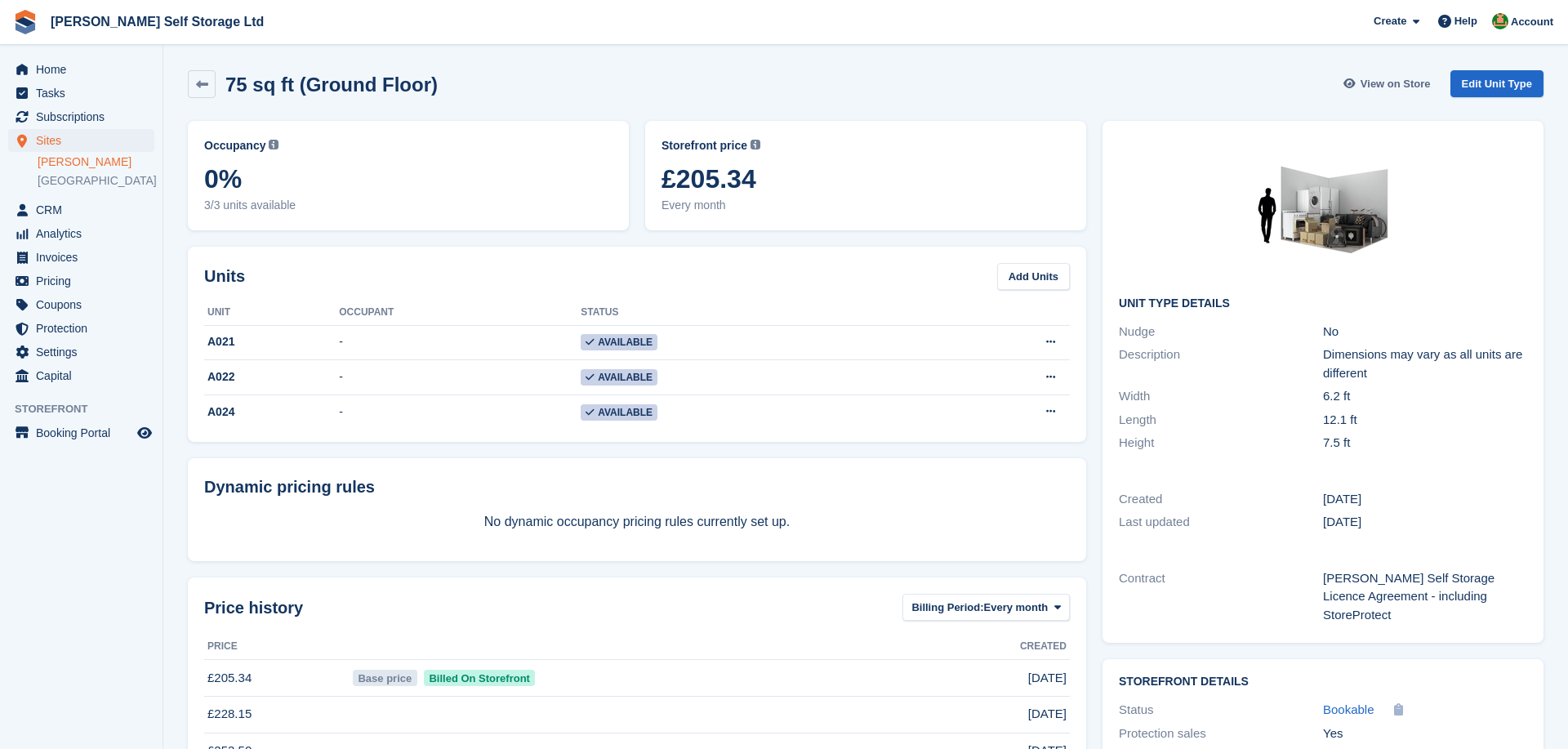
click at [1360, 81] on span "View on Store" at bounding box center [1395, 84] width 70 height 16
click at [202, 86] on icon at bounding box center [202, 84] width 13 height 13
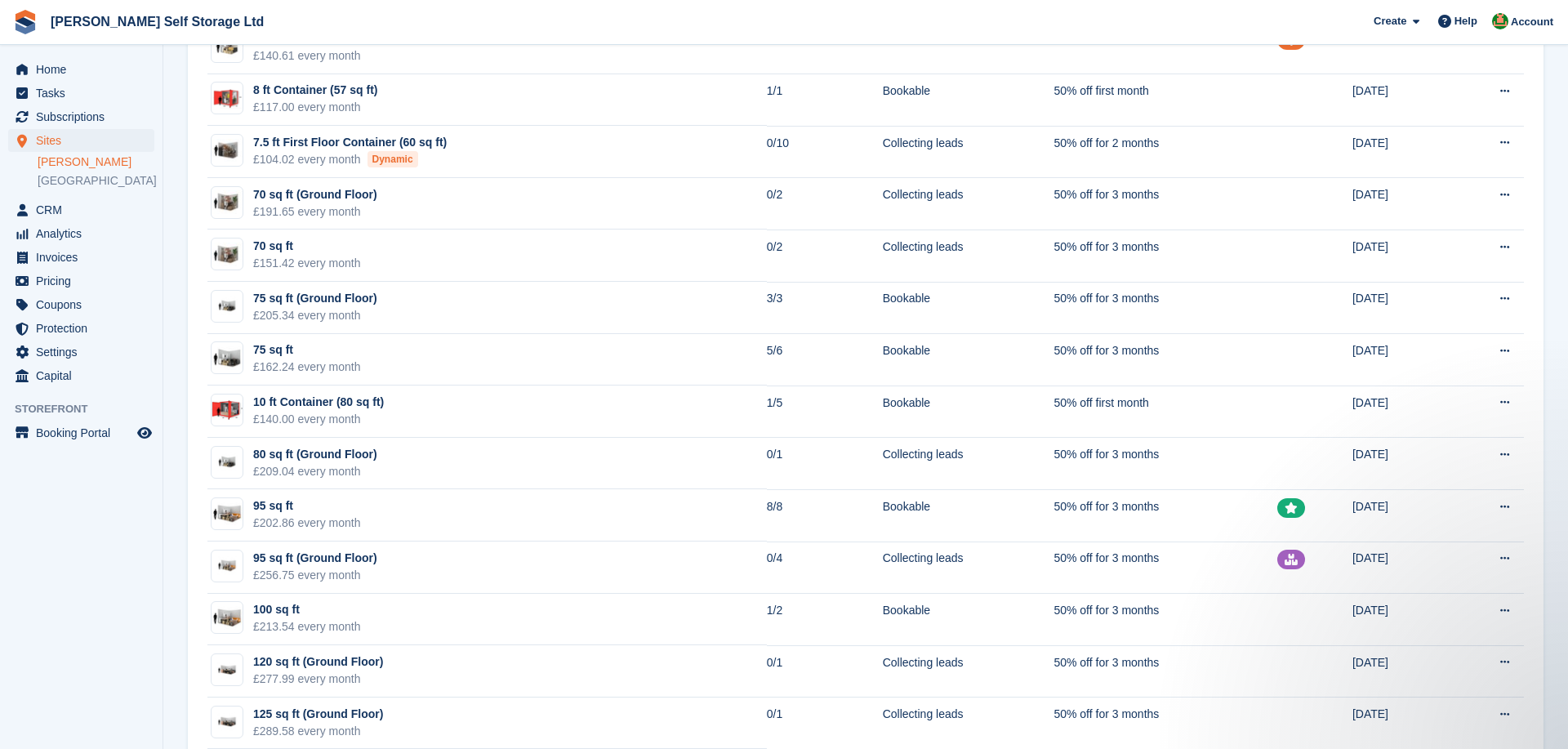
scroll to position [982, 0]
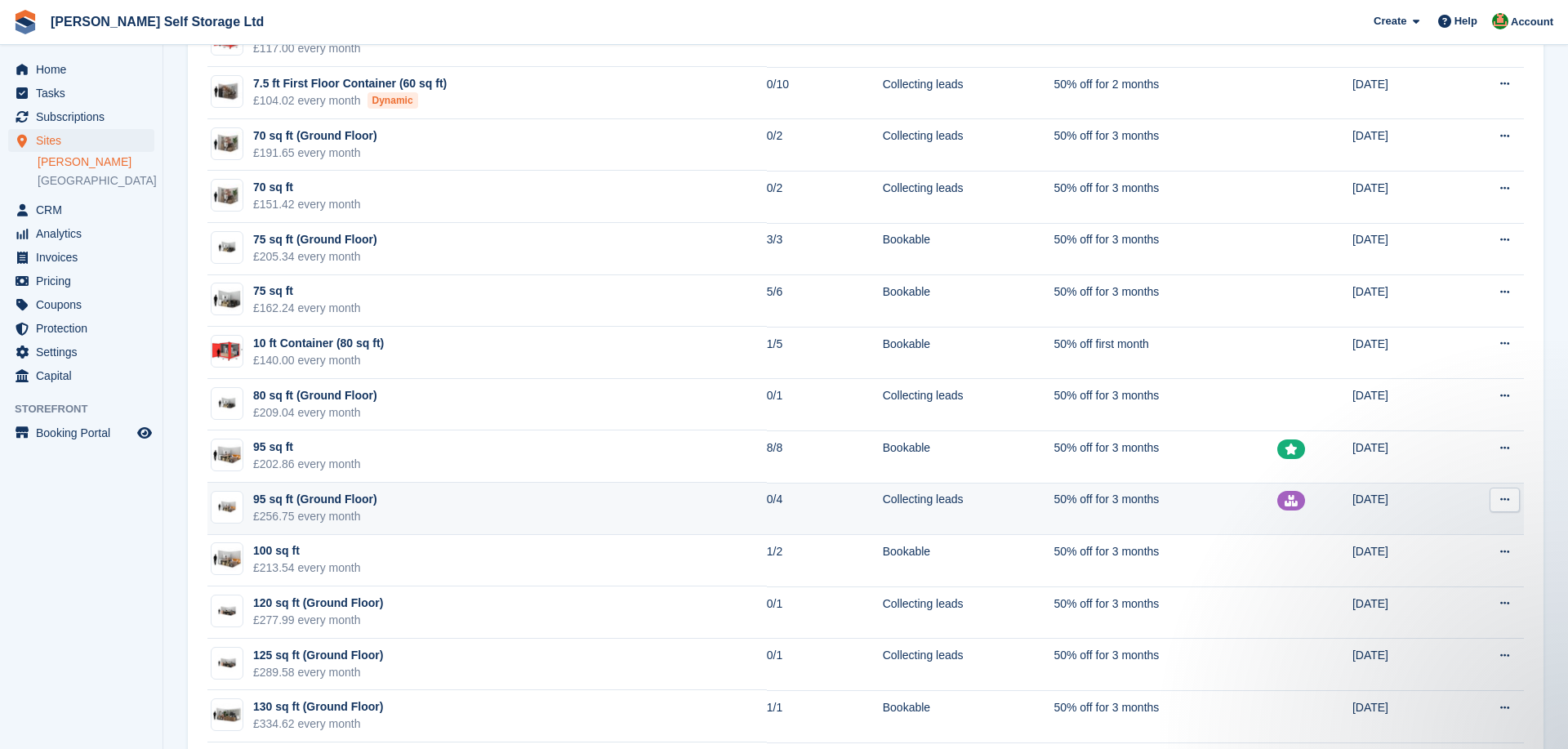
click at [272, 512] on div "£256.75 every month" at bounding box center [315, 517] width 124 height 17
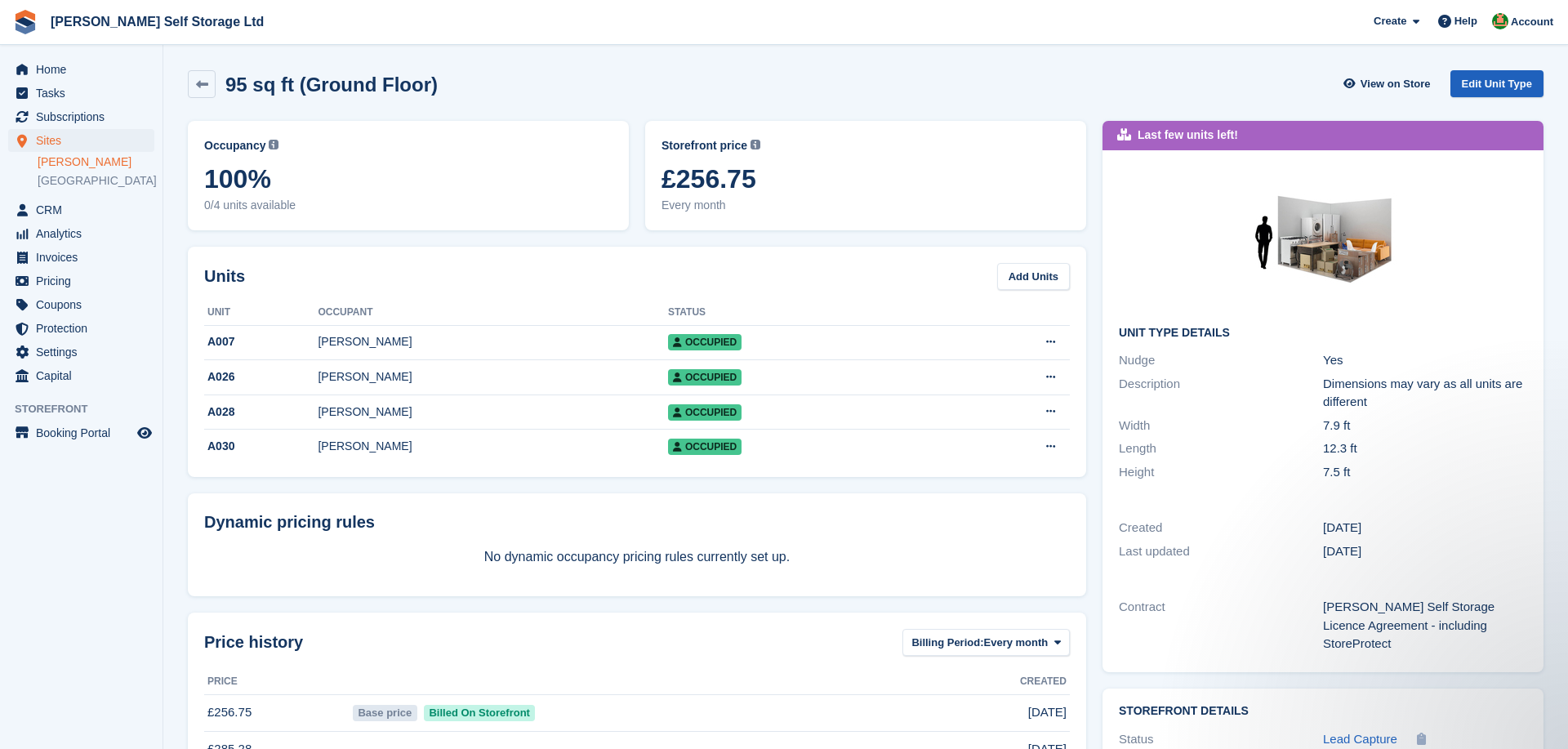
click at [1516, 78] on link "Edit Unit Type" at bounding box center [1497, 84] width 93 height 27
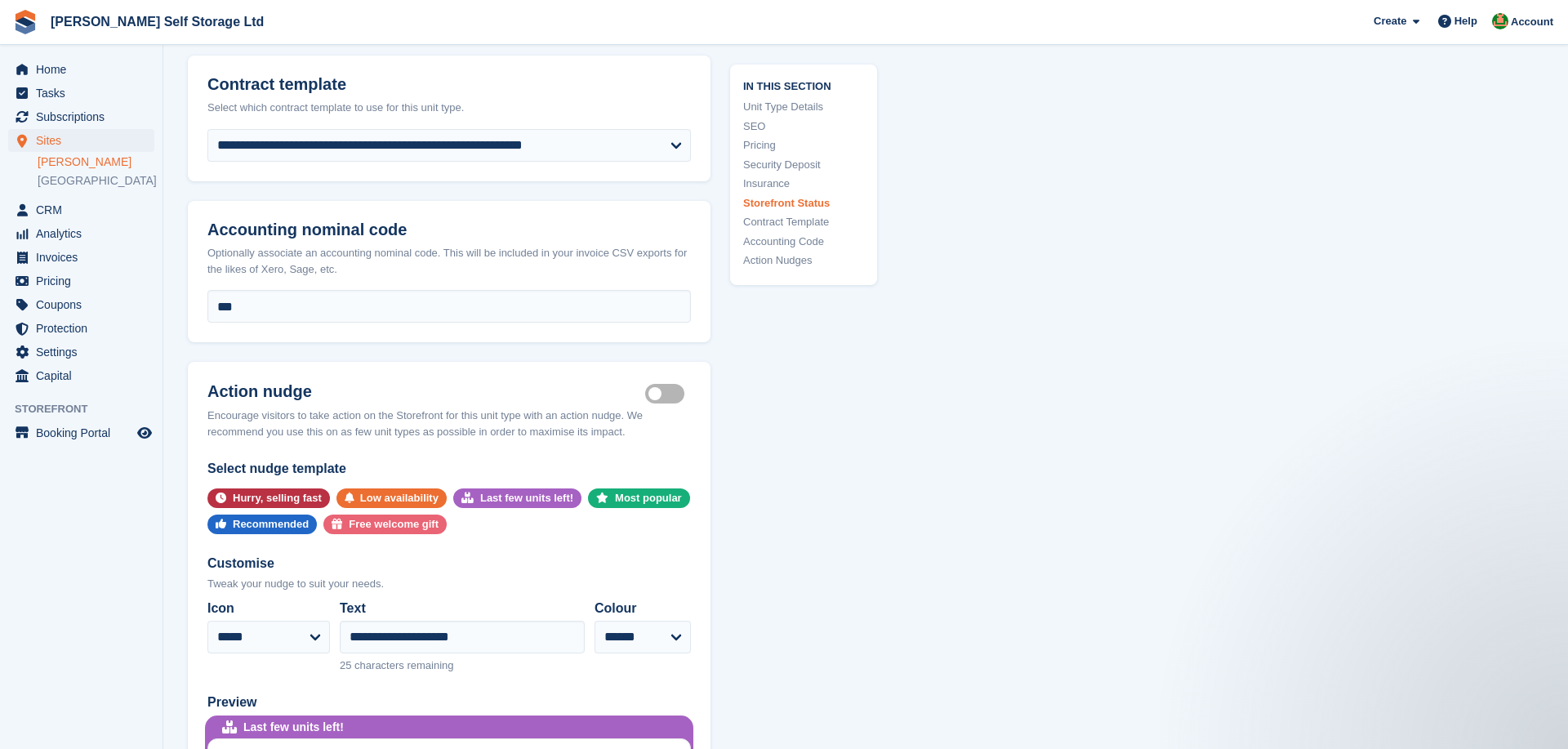
scroll to position [3068, 0]
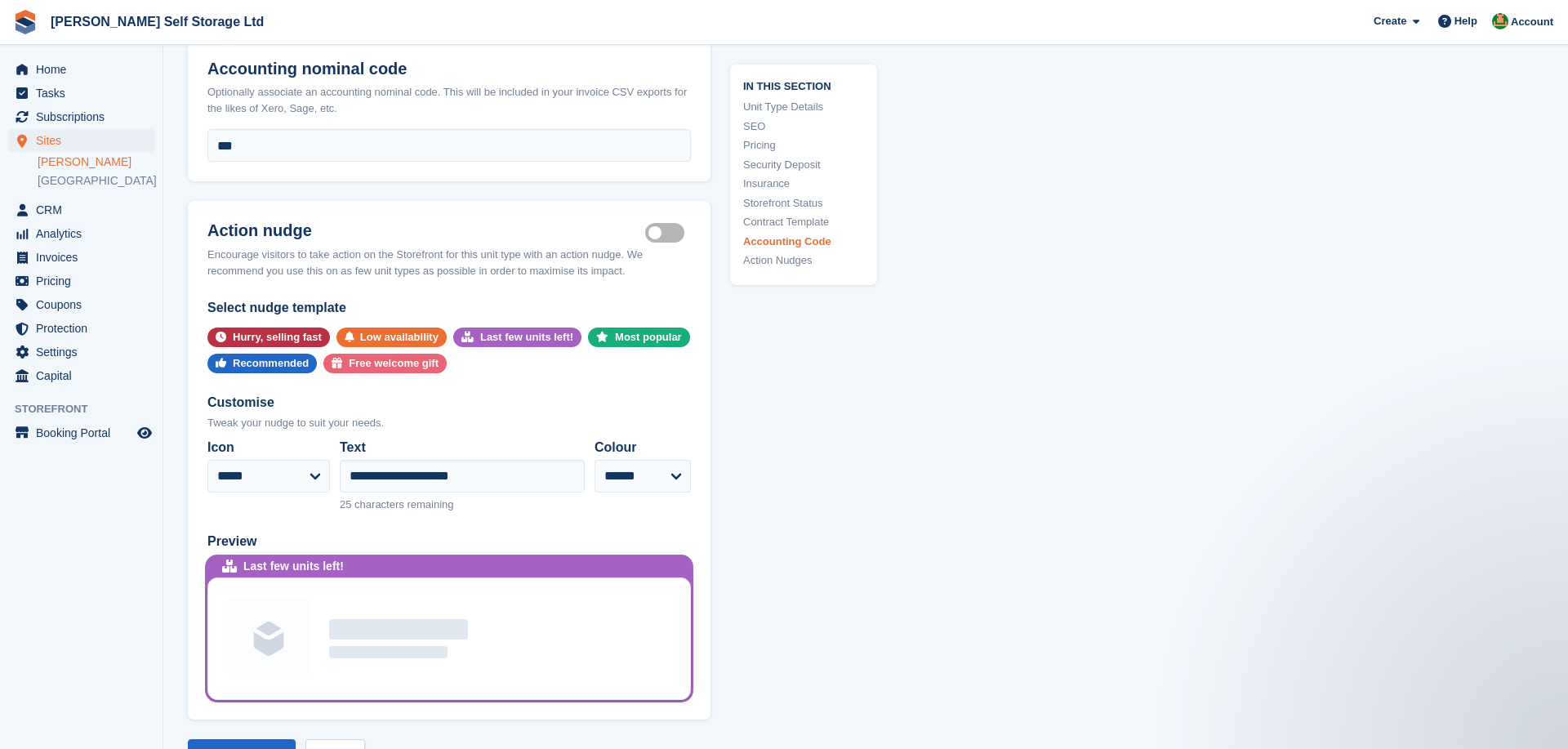
click at [673, 232] on label "Is active" at bounding box center [668, 233] width 46 height 3
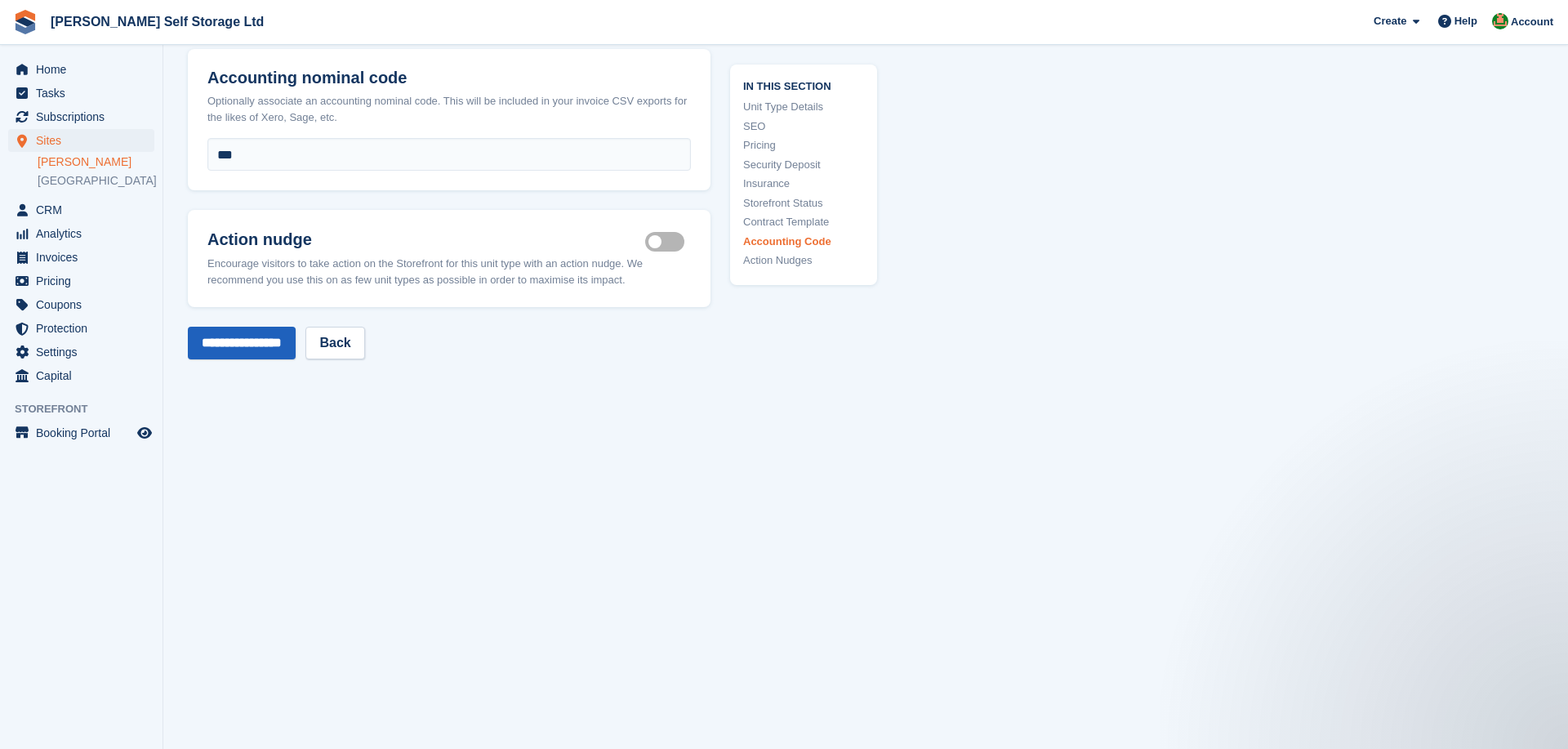
click at [256, 326] on input "**********" at bounding box center [242, 343] width 108 height 33
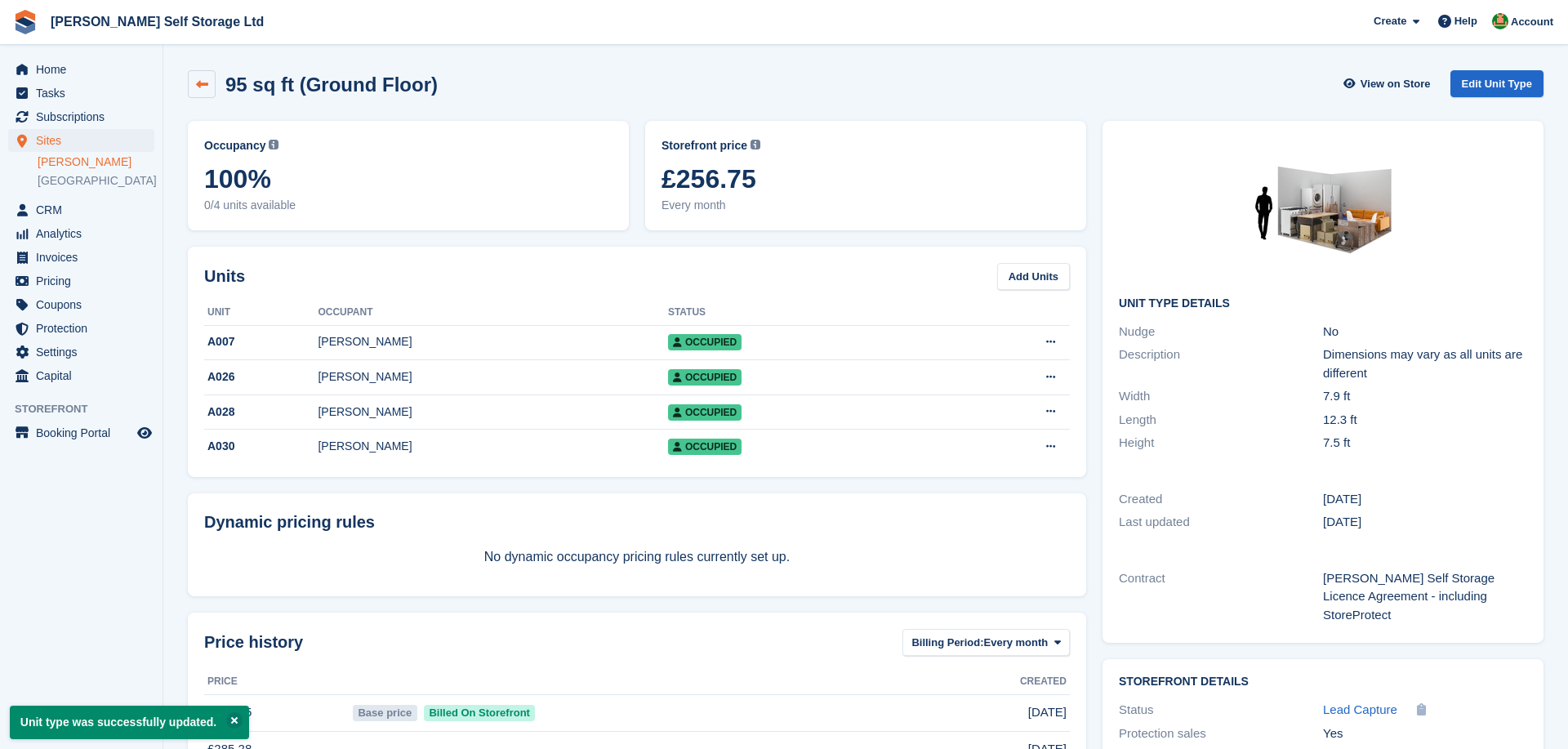
click at [209, 85] on link at bounding box center [201, 84] width 28 height 28
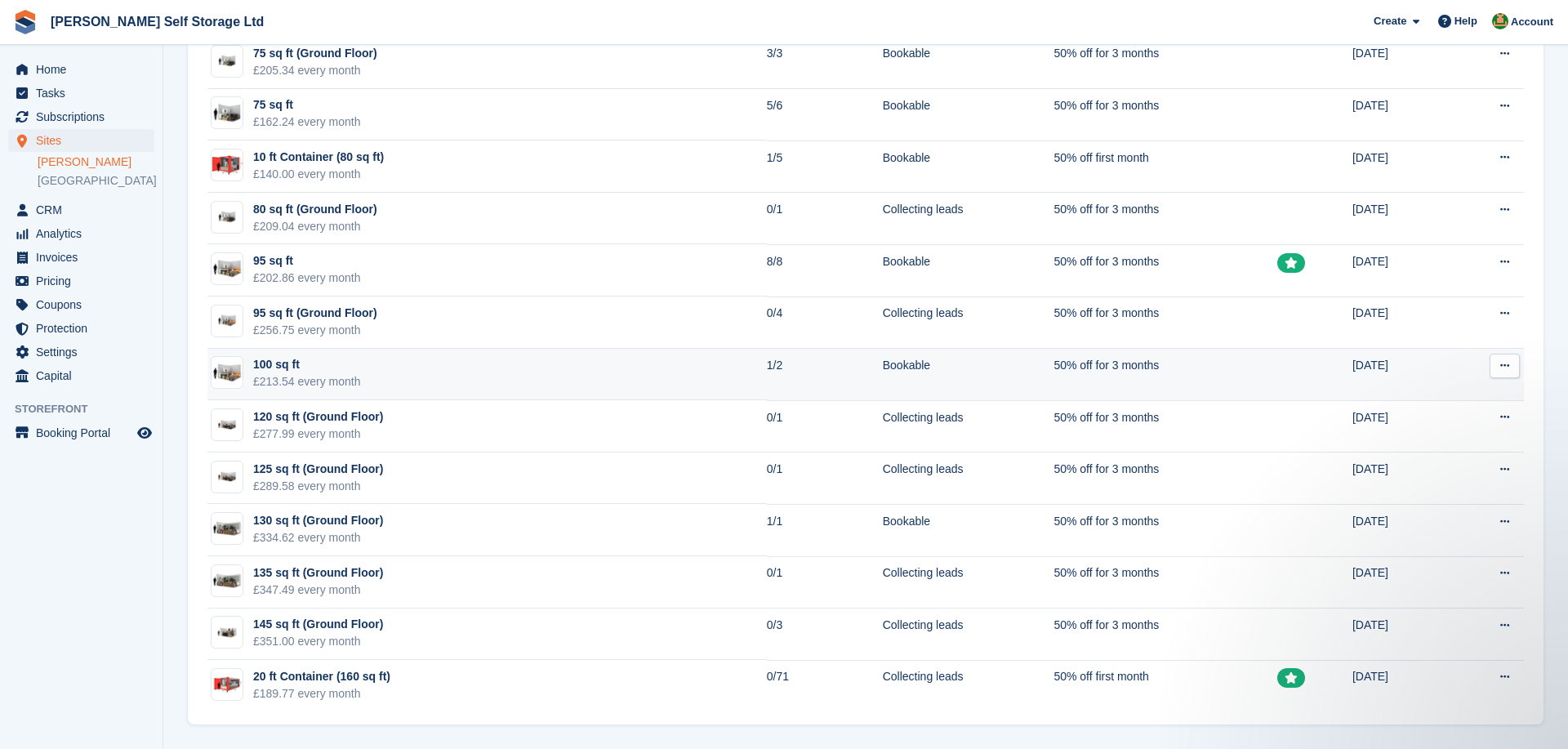
click at [325, 358] on div "100 sq ft" at bounding box center [307, 365] width 108 height 17
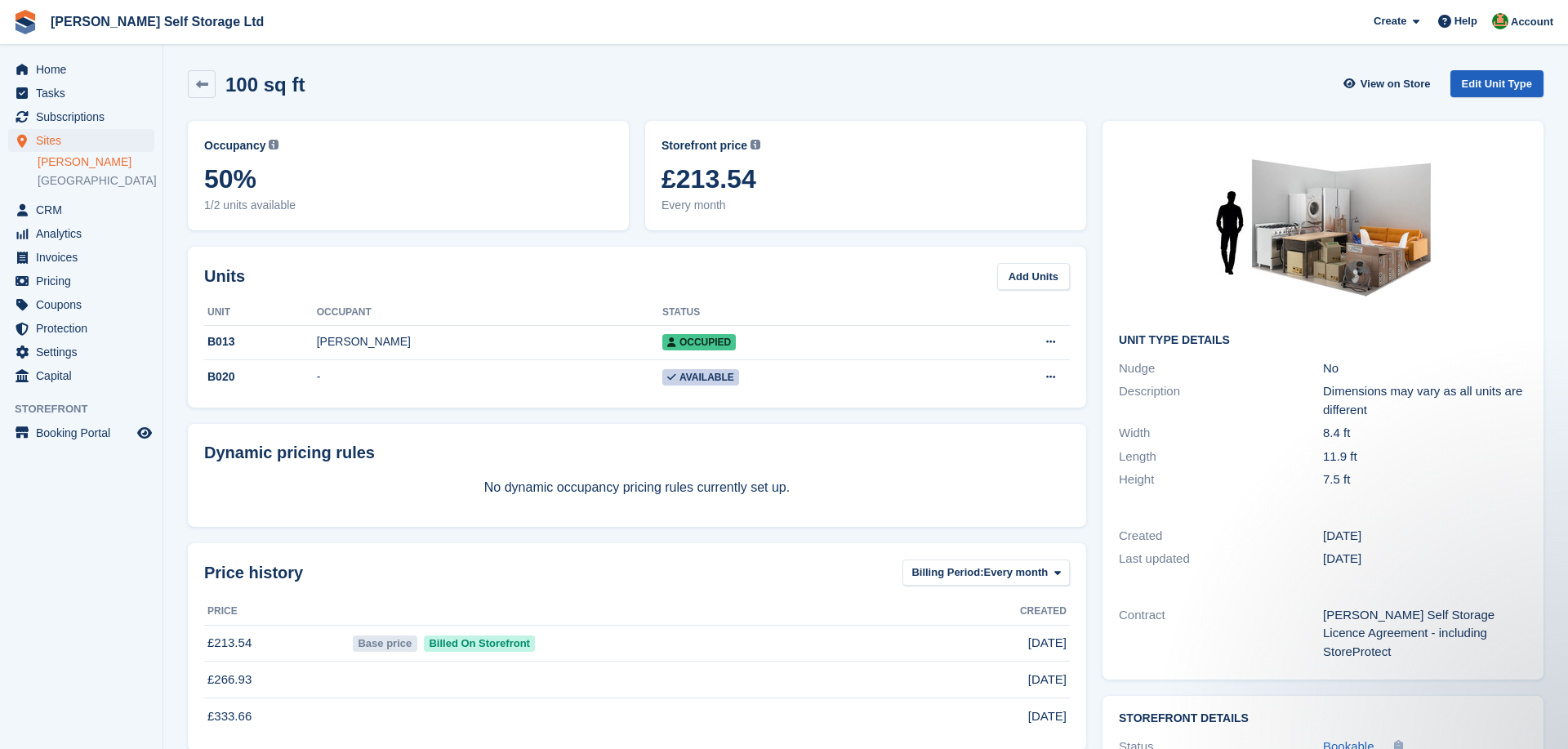
click at [1495, 87] on link "Edit Unit Type" at bounding box center [1497, 84] width 93 height 27
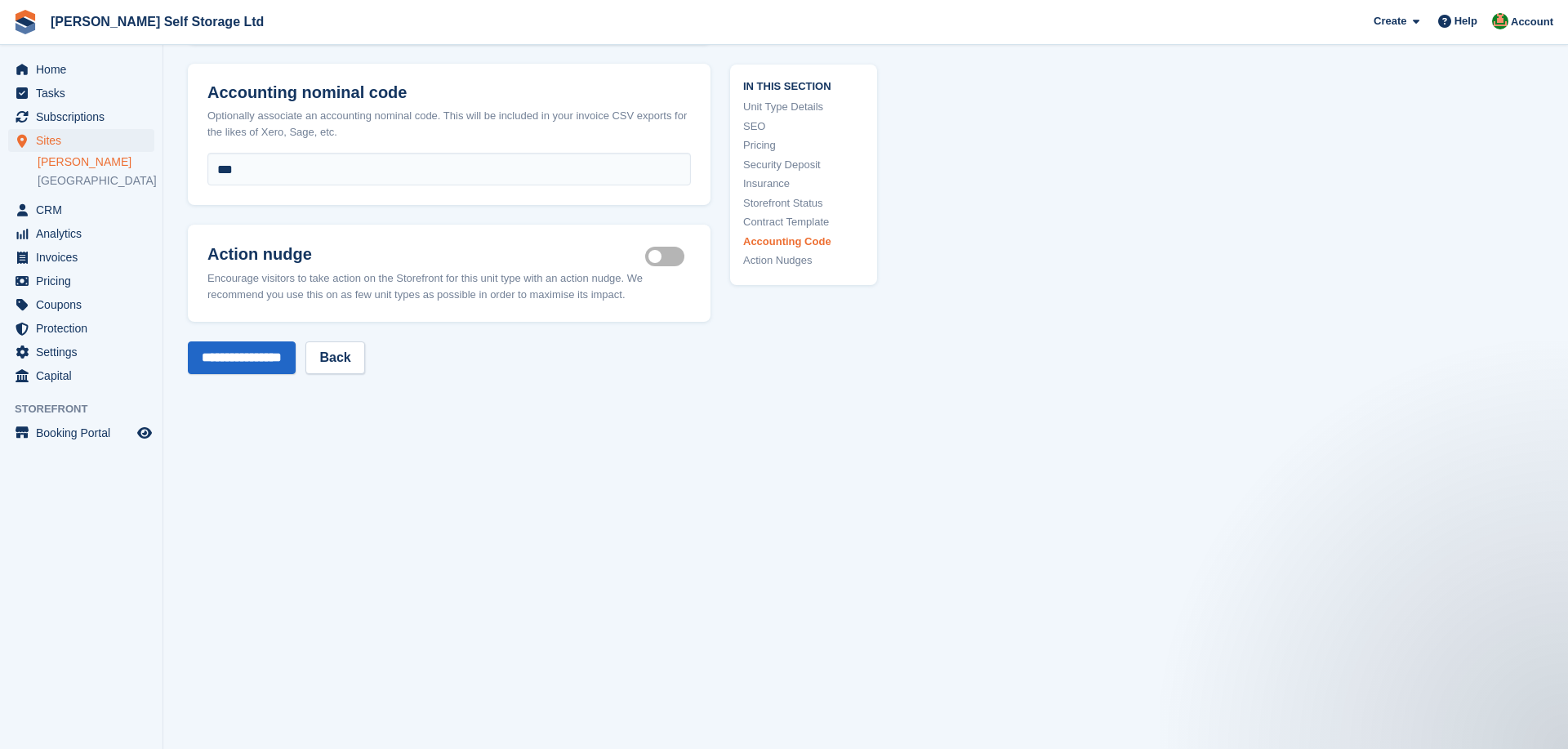
click at [667, 256] on label "Is active" at bounding box center [668, 257] width 46 height 3
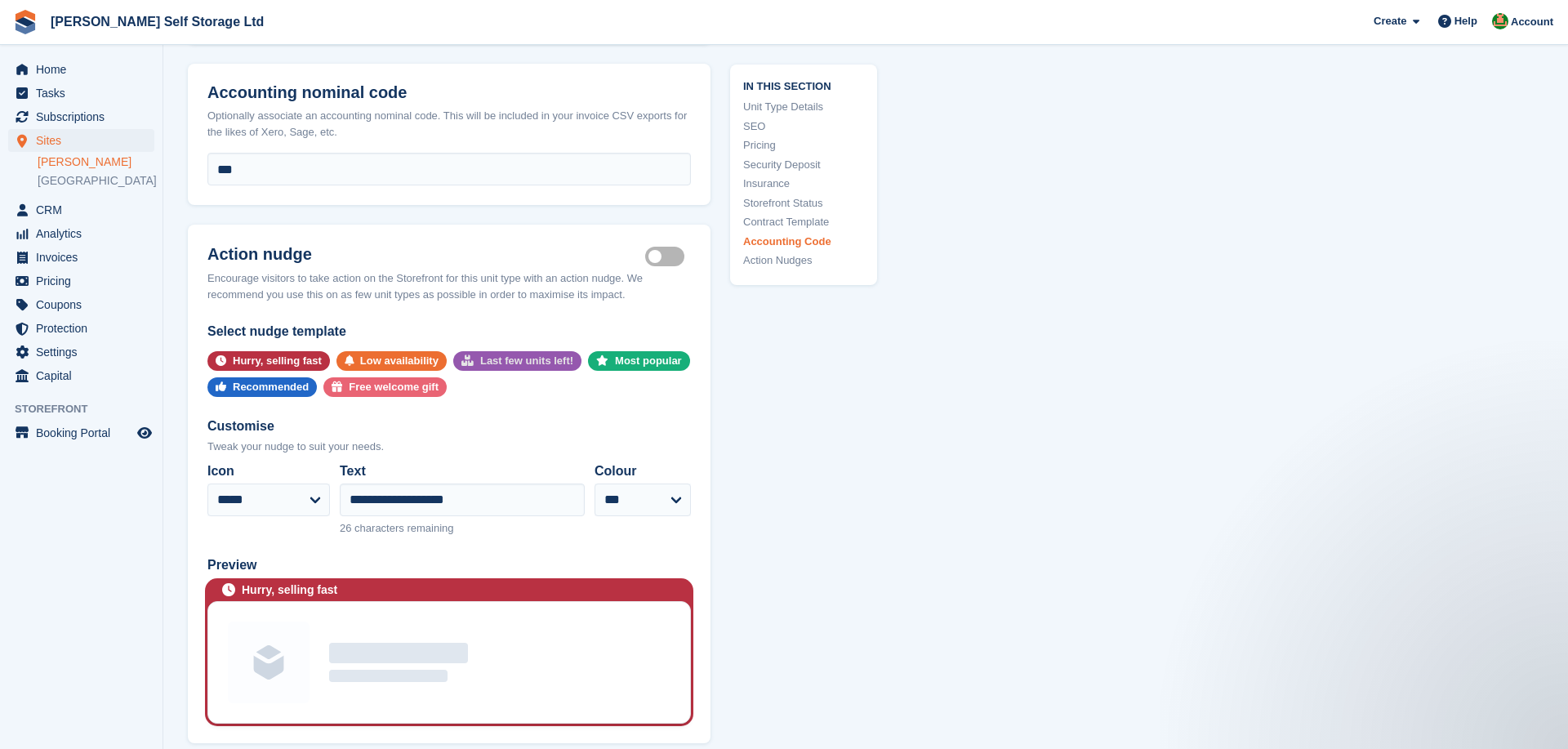
click at [485, 351] on div "Last few units left!" at bounding box center [527, 361] width 93 height 19
select select "*****"
type input "**********"
select select "******"
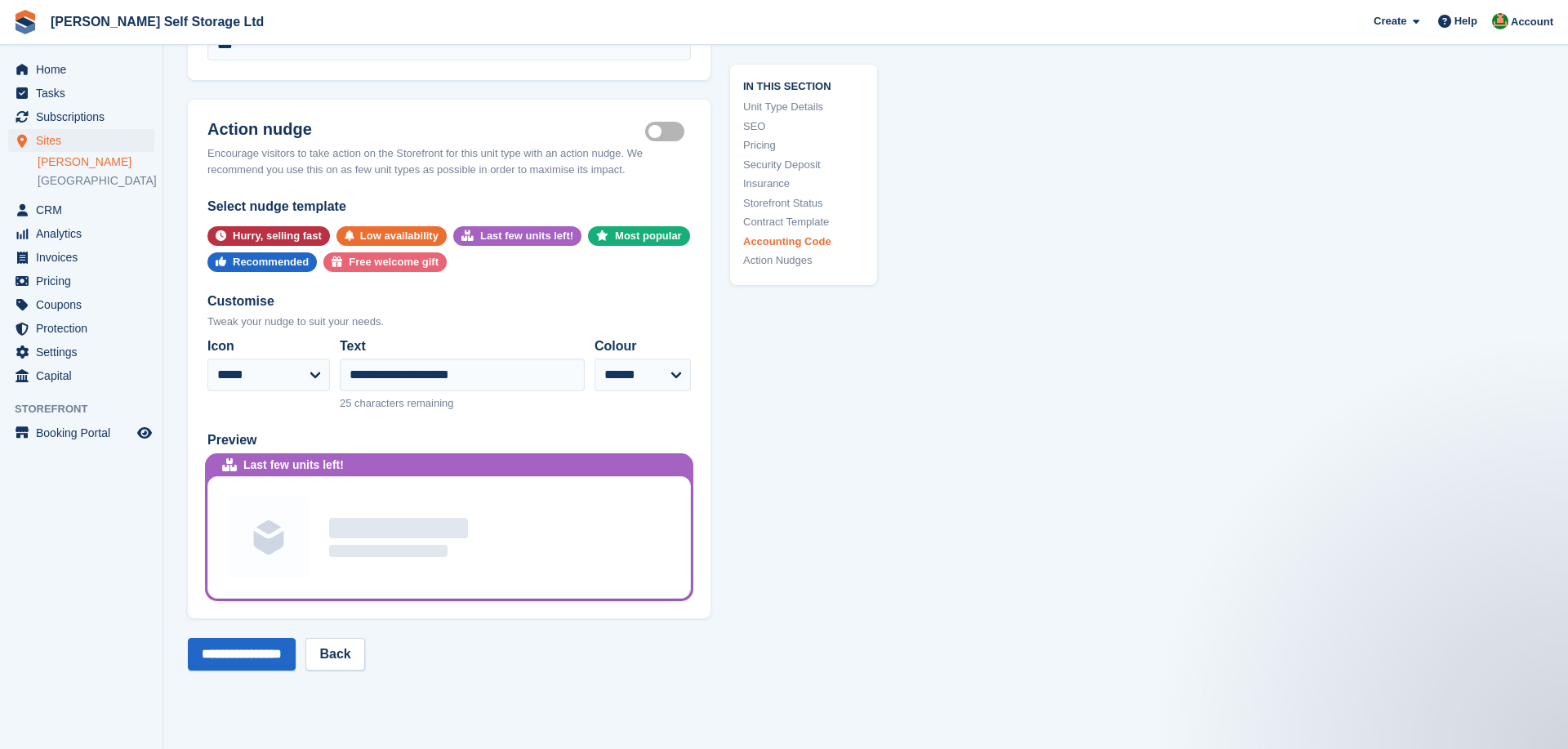
scroll to position [3213, 0]
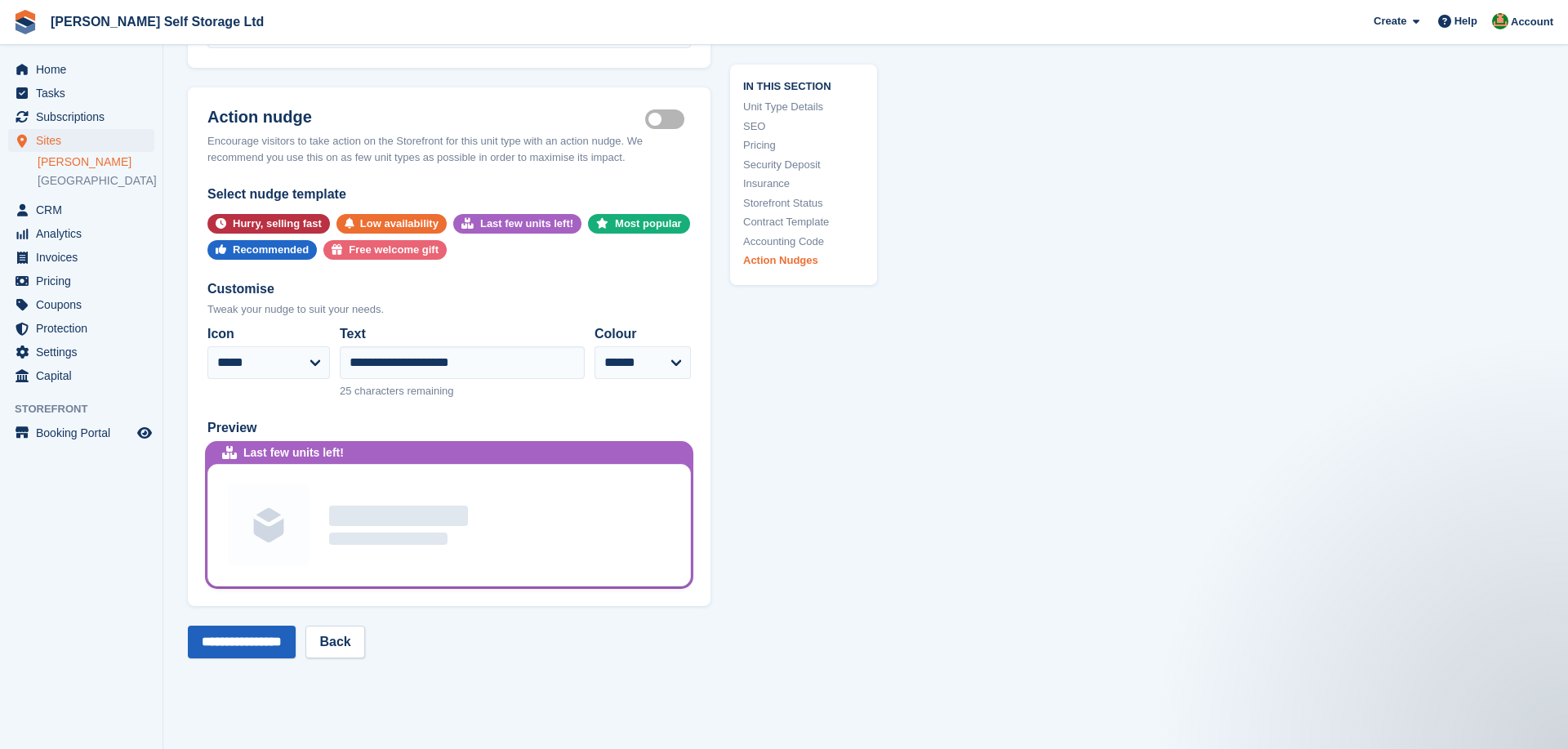
click at [254, 626] on input "**********" at bounding box center [242, 642] width 108 height 33
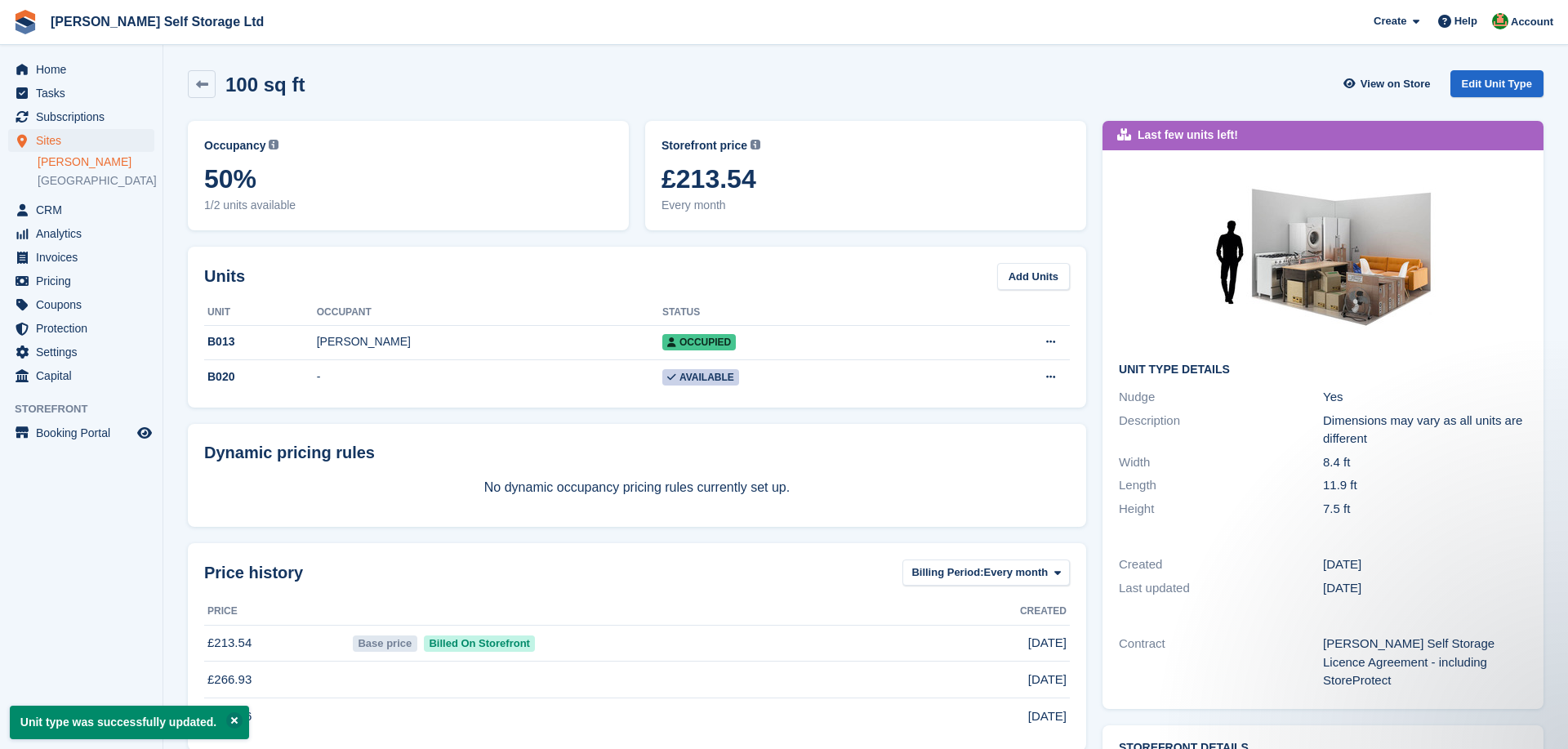
click at [219, 81] on div "100 sq ft" at bounding box center [260, 84] width 89 height 22
click at [206, 81] on icon at bounding box center [202, 84] width 13 height 13
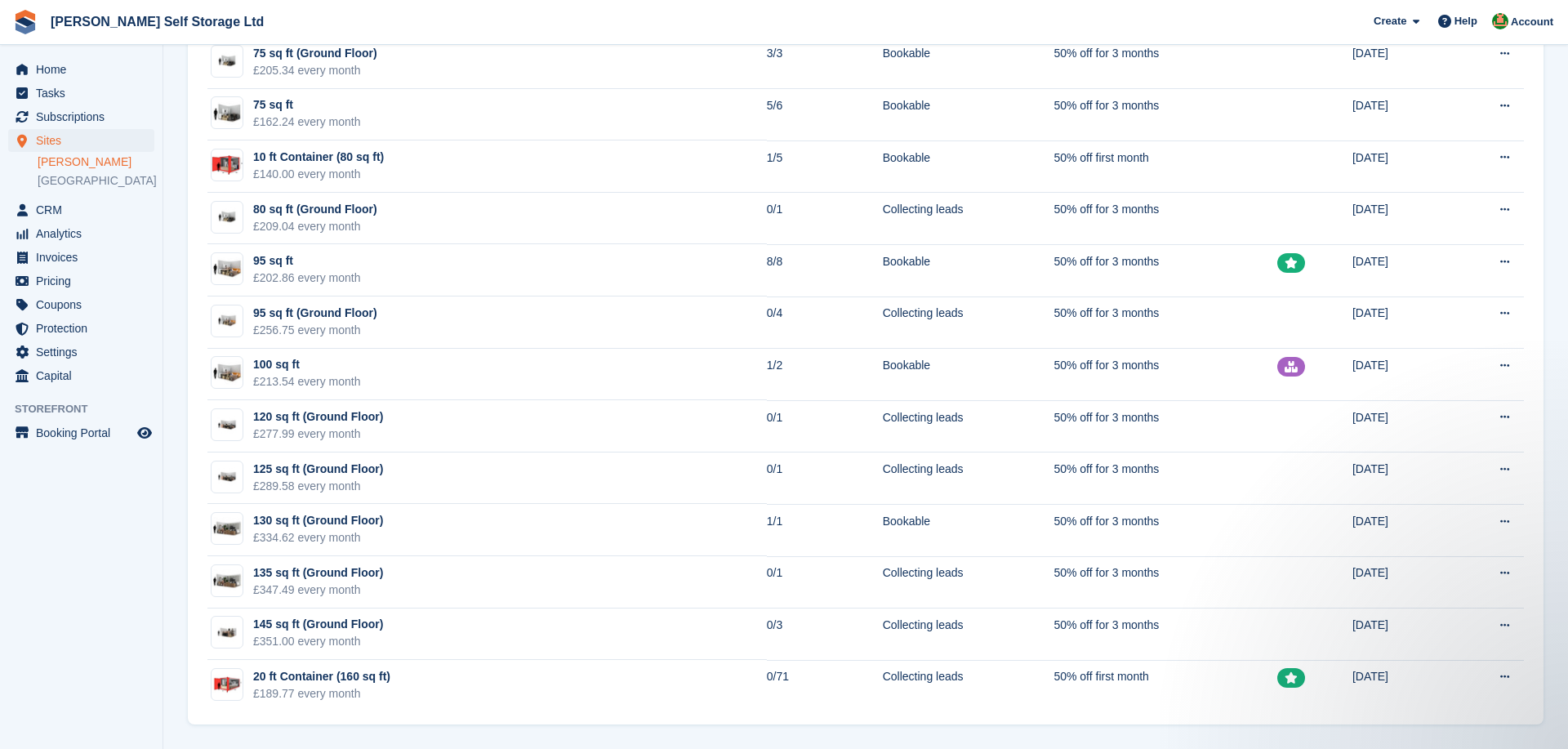
scroll to position [1169, 0]
click at [410, 531] on td "130 sq ft (Ground Floor) £334.62 every month" at bounding box center [486, 529] width 559 height 52
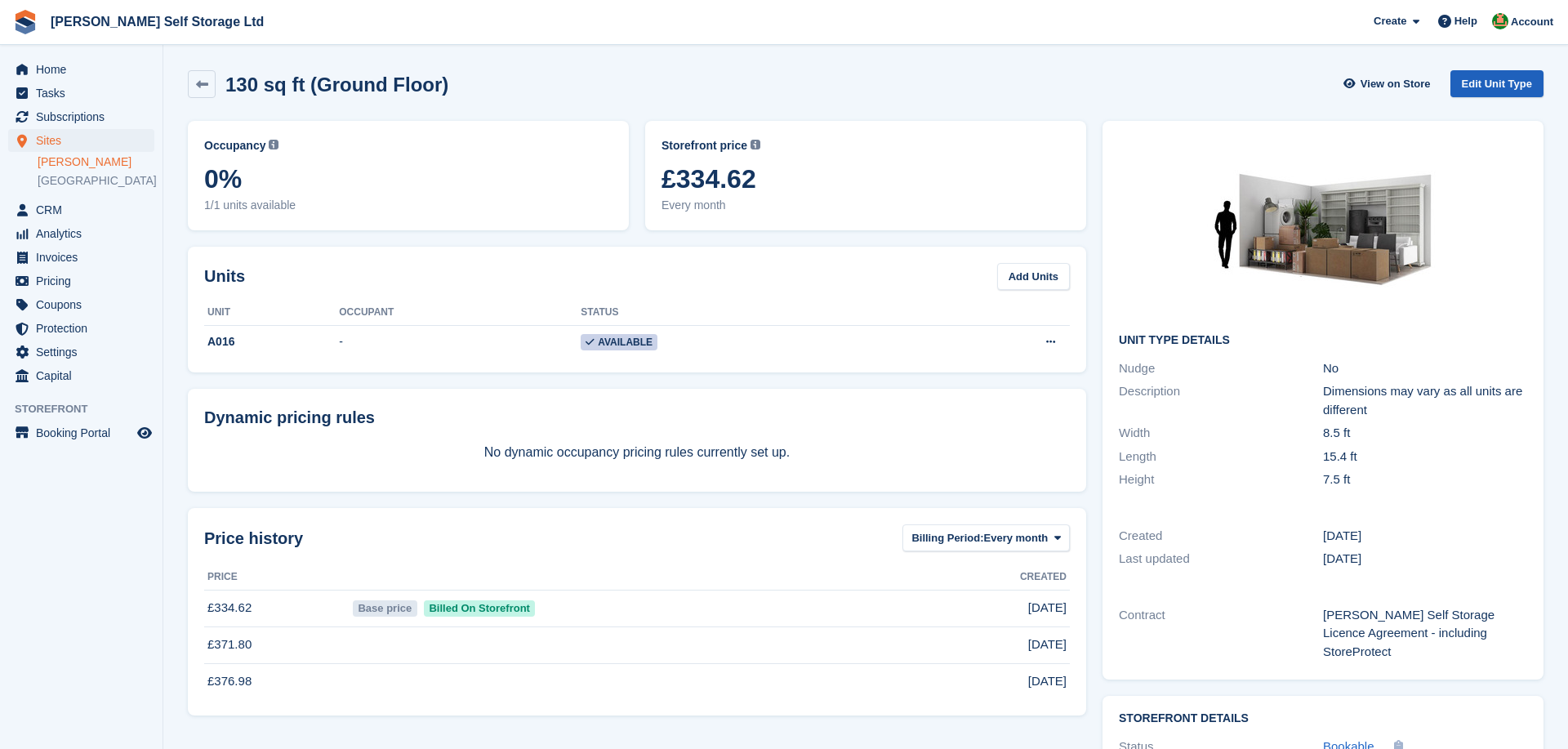
click at [1470, 85] on link "Edit Unit Type" at bounding box center [1497, 84] width 93 height 27
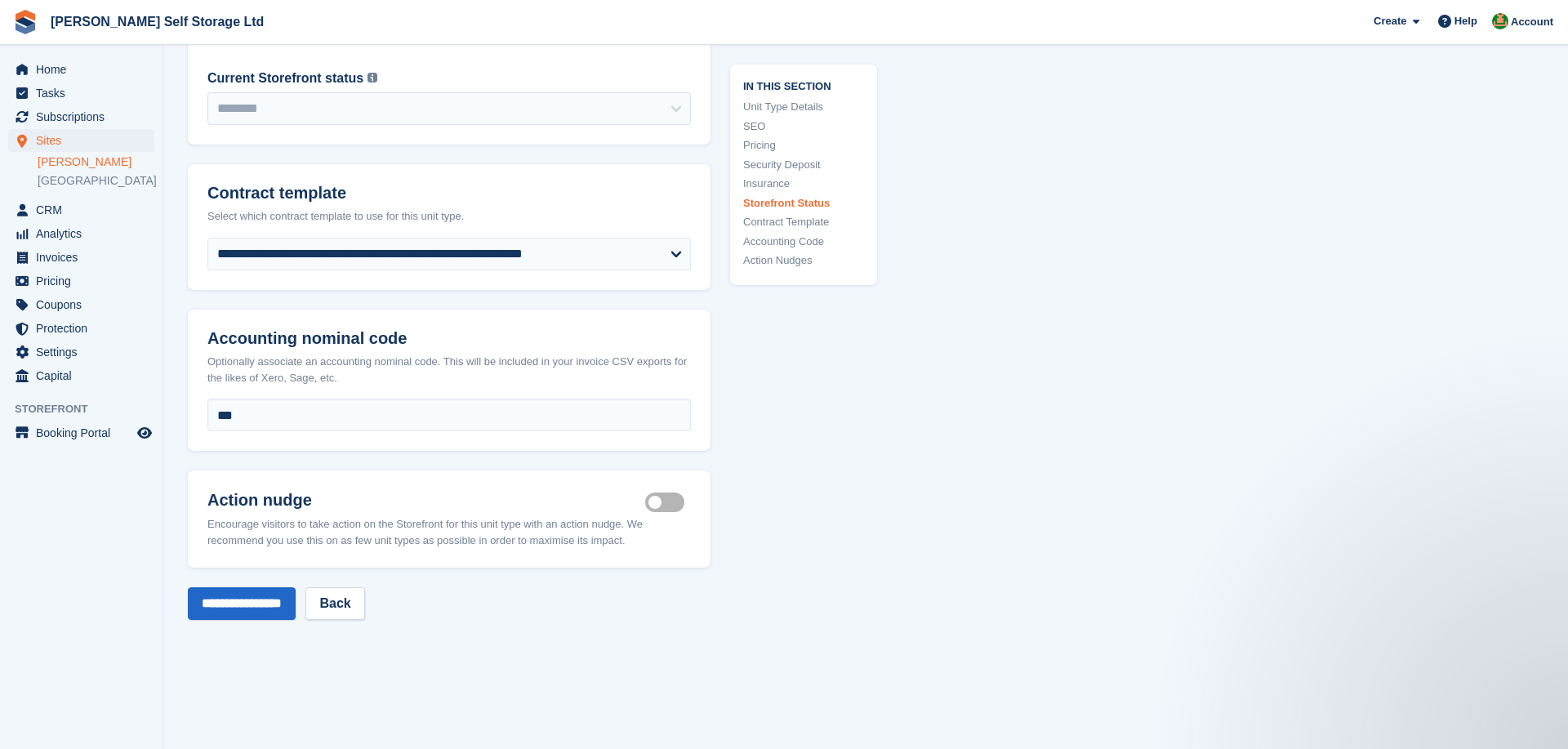
click at [664, 504] on label "Is active" at bounding box center [668, 503] width 46 height 3
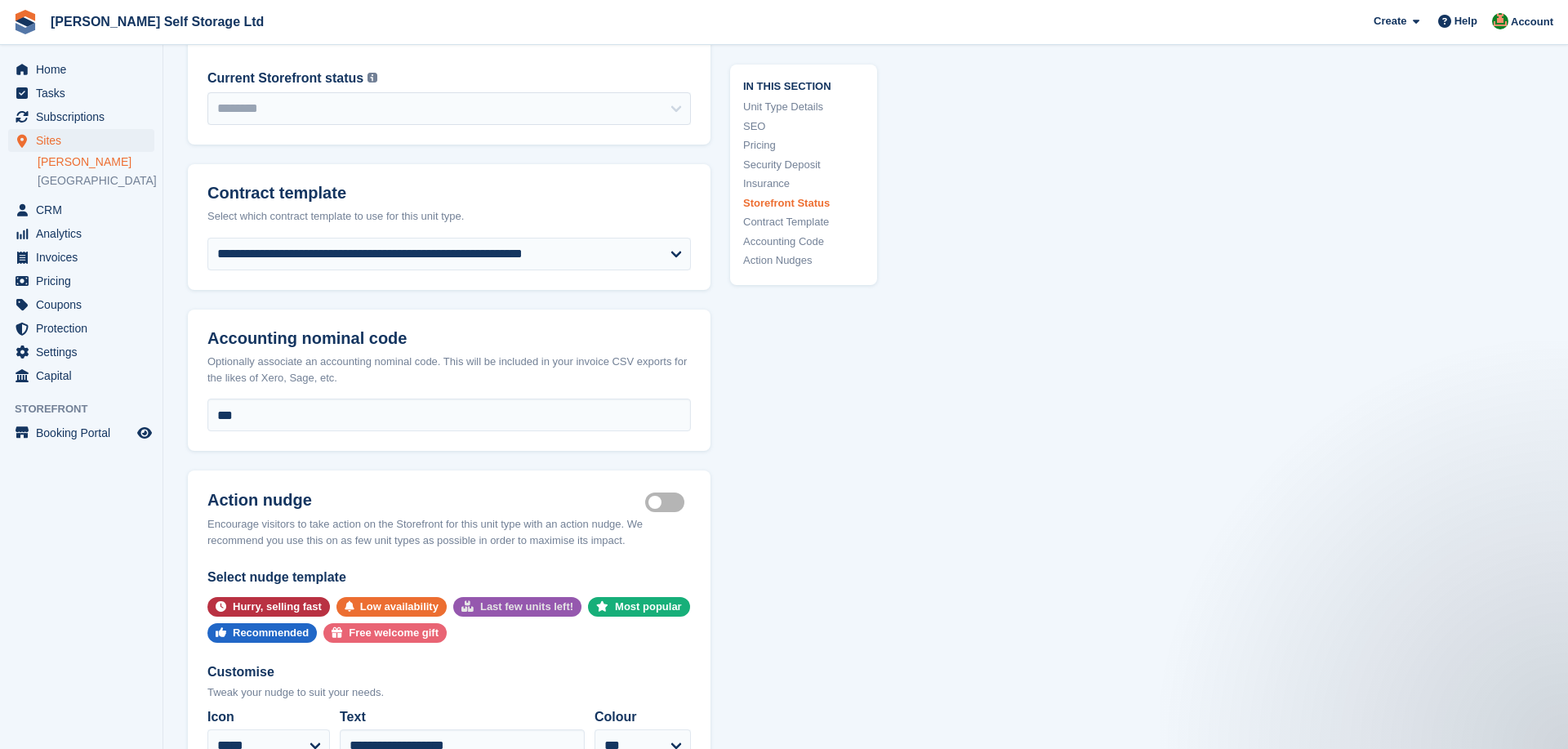
click at [530, 602] on div "Last few units left!" at bounding box center [527, 607] width 93 height 19
select select "*****"
type input "**********"
select select "******"
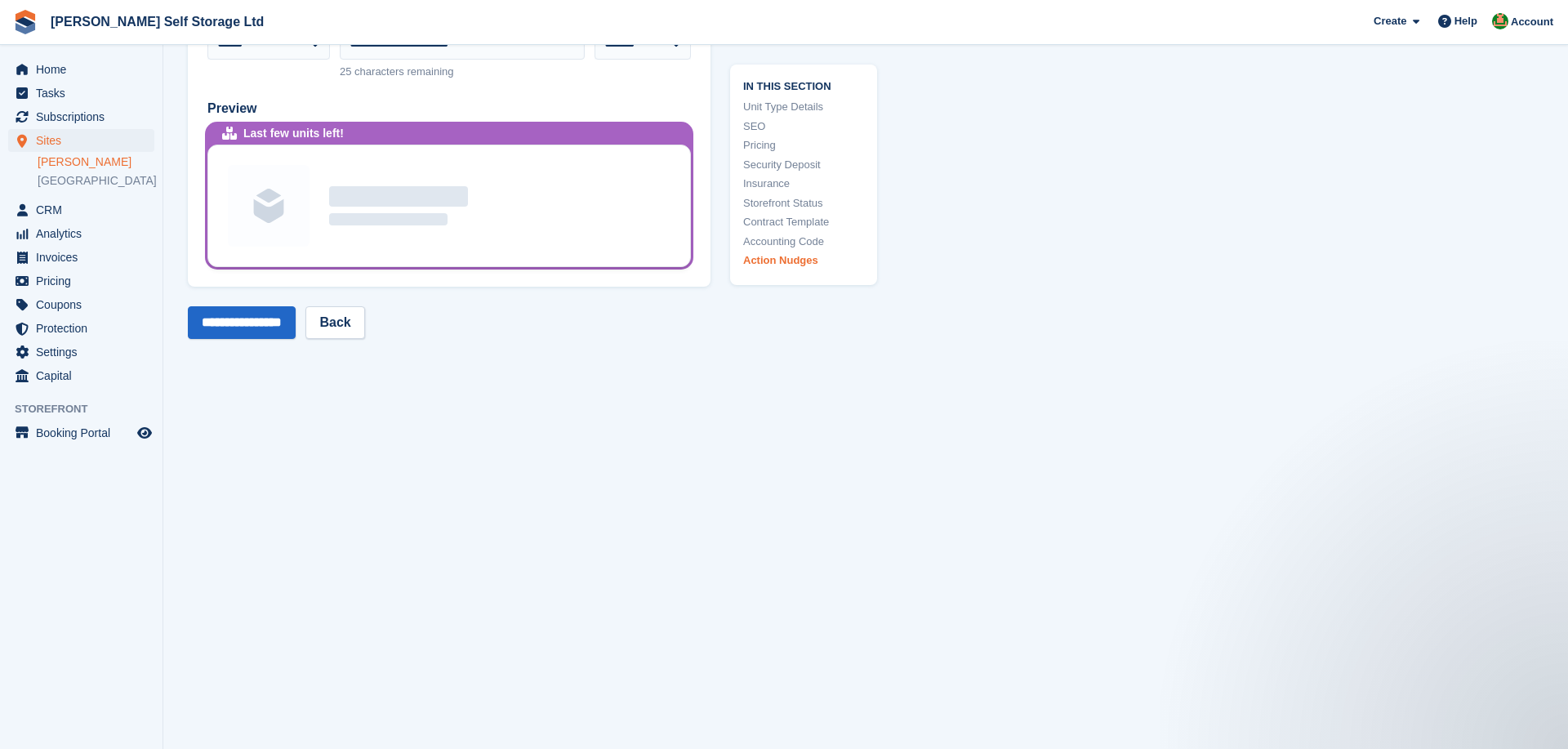
scroll to position [3530, 0]
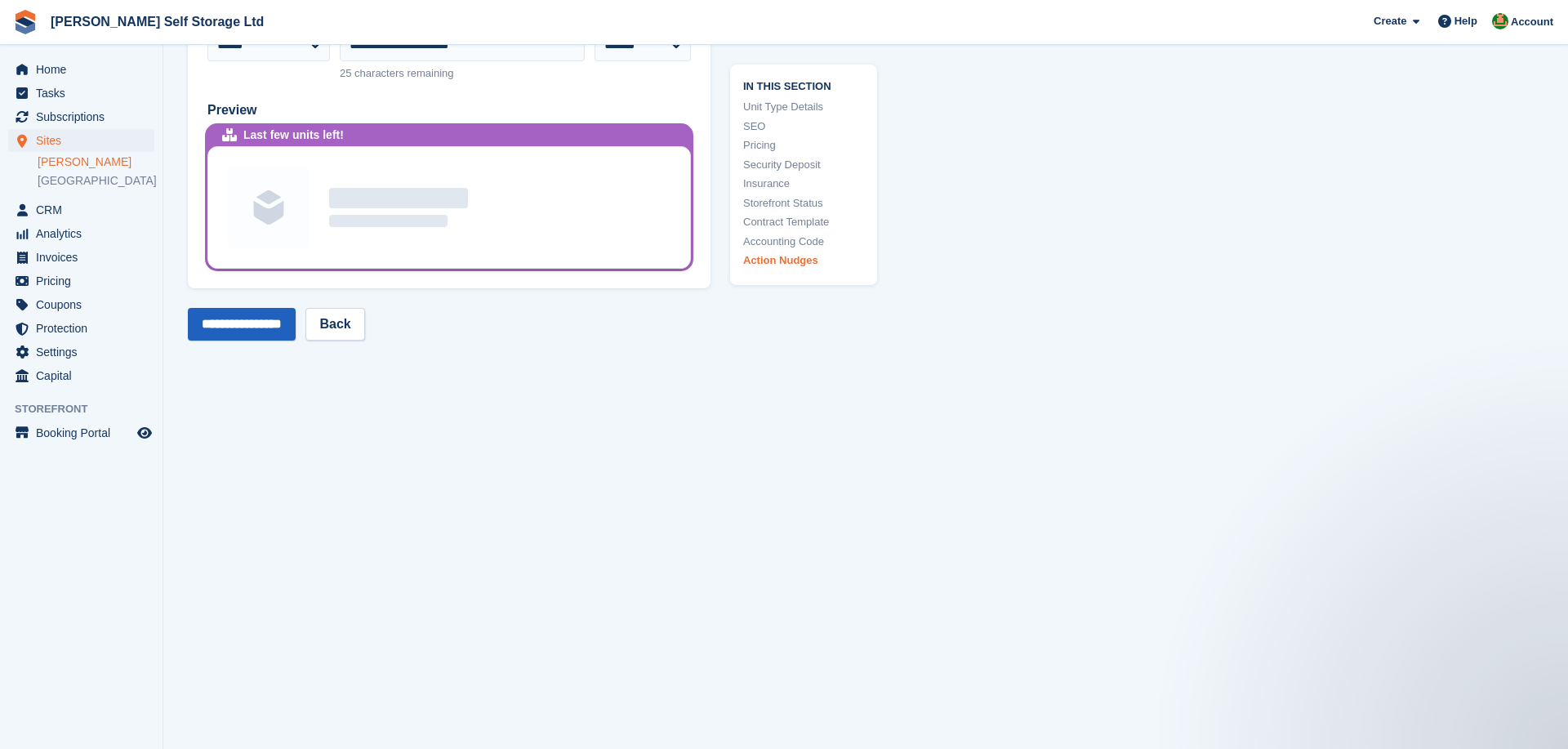
click at [239, 329] on input "**********" at bounding box center [242, 324] width 108 height 33
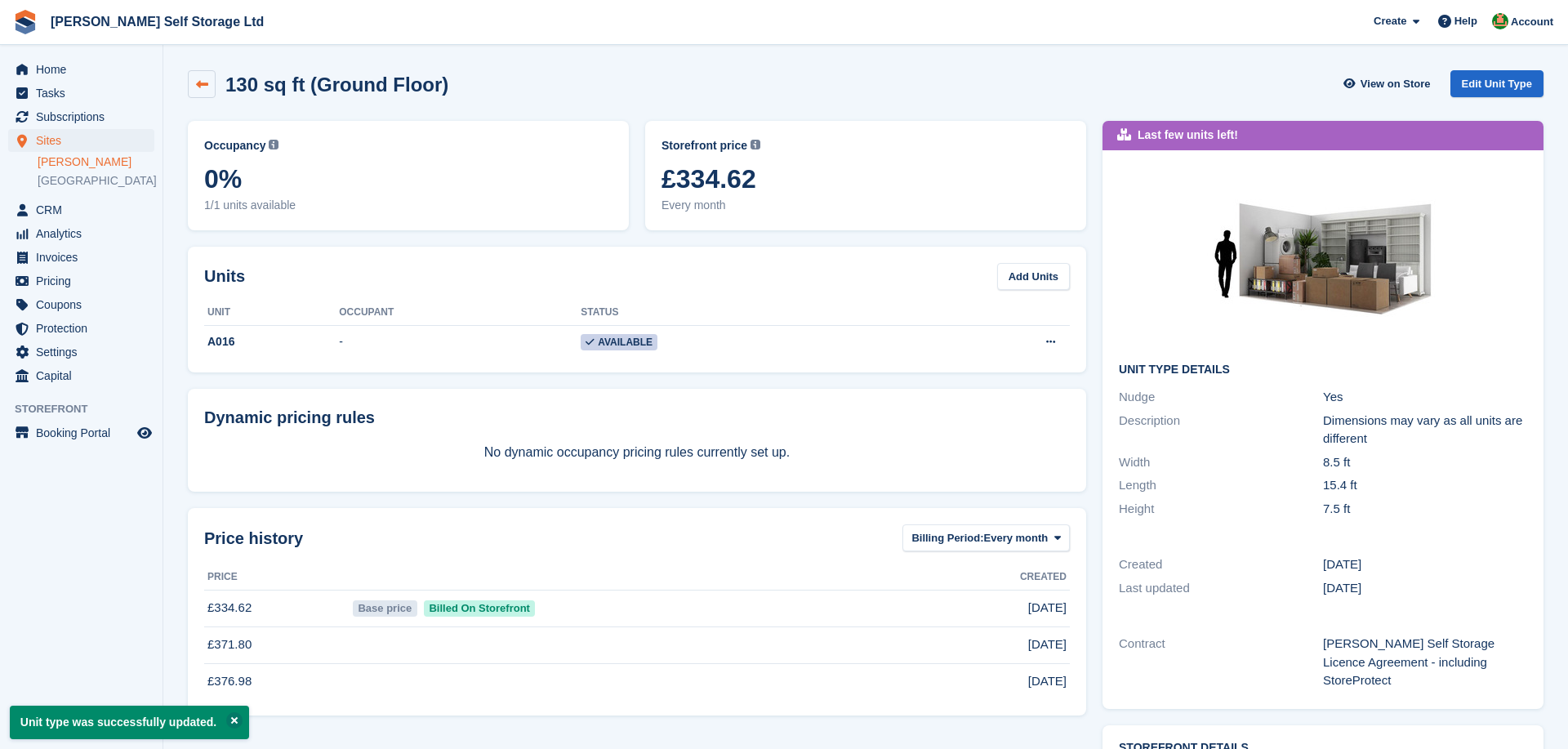
click at [202, 77] on link at bounding box center [201, 84] width 28 height 28
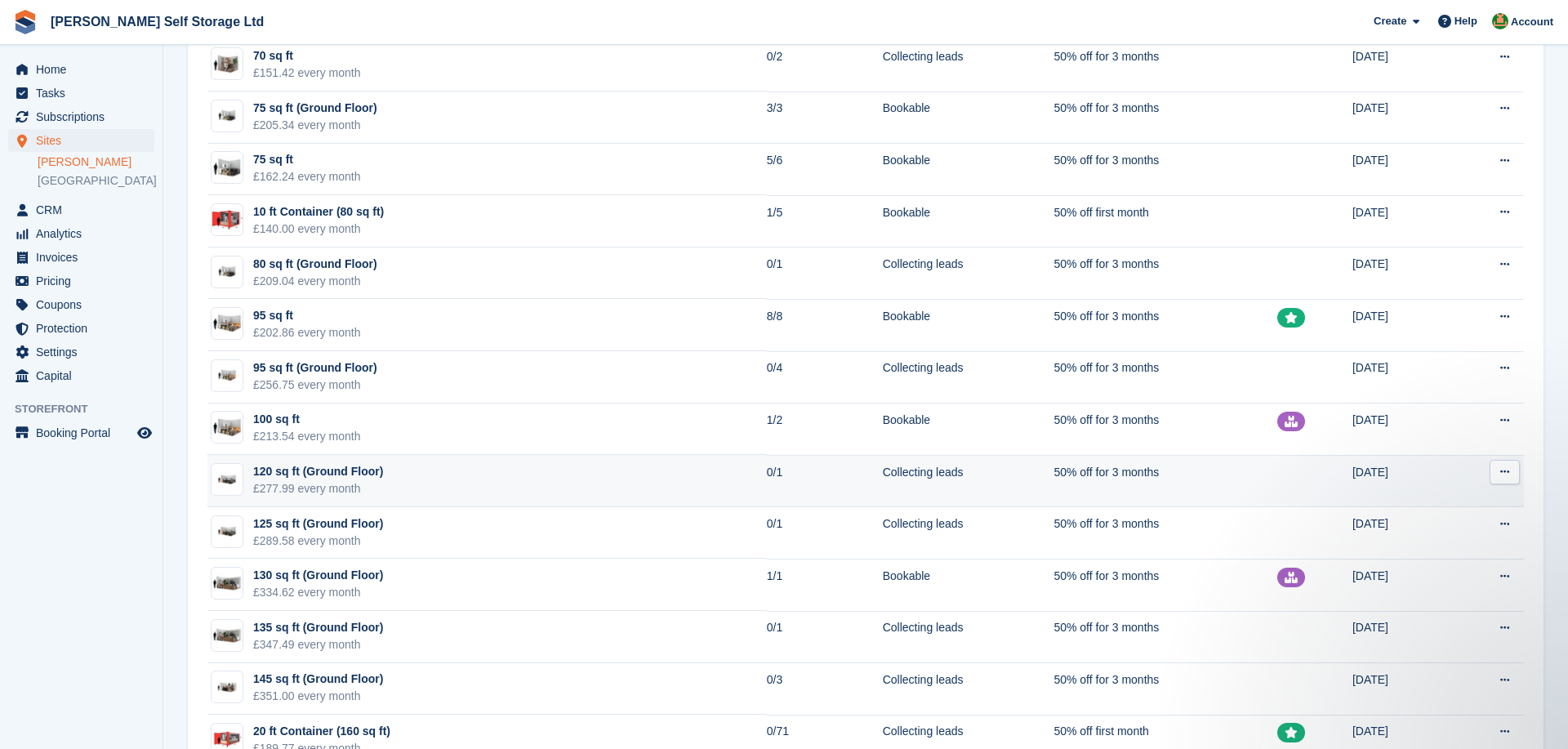
scroll to position [1108, 0]
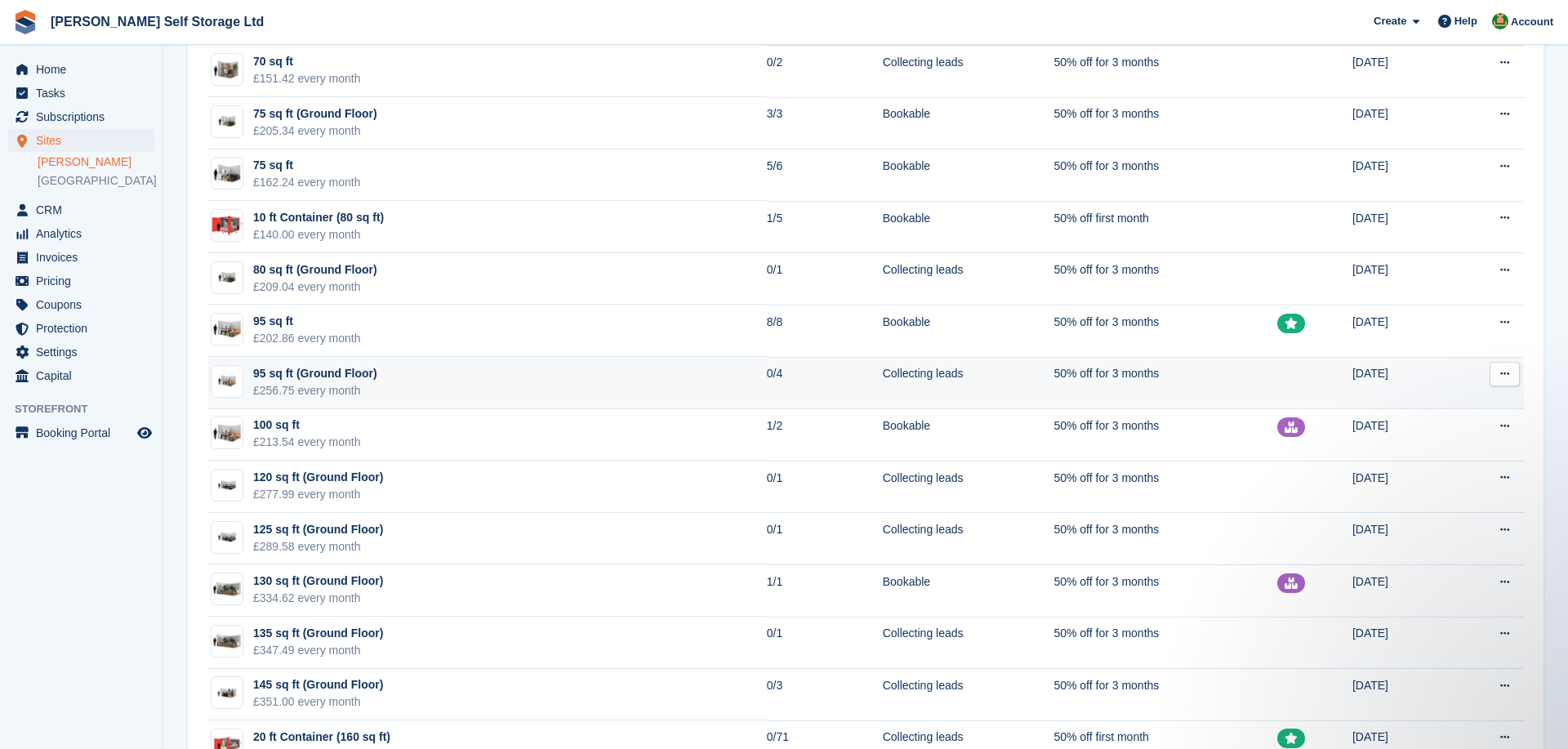
click at [489, 369] on td "95 sq ft (Ground Floor) £256.75 every month" at bounding box center [486, 383] width 559 height 52
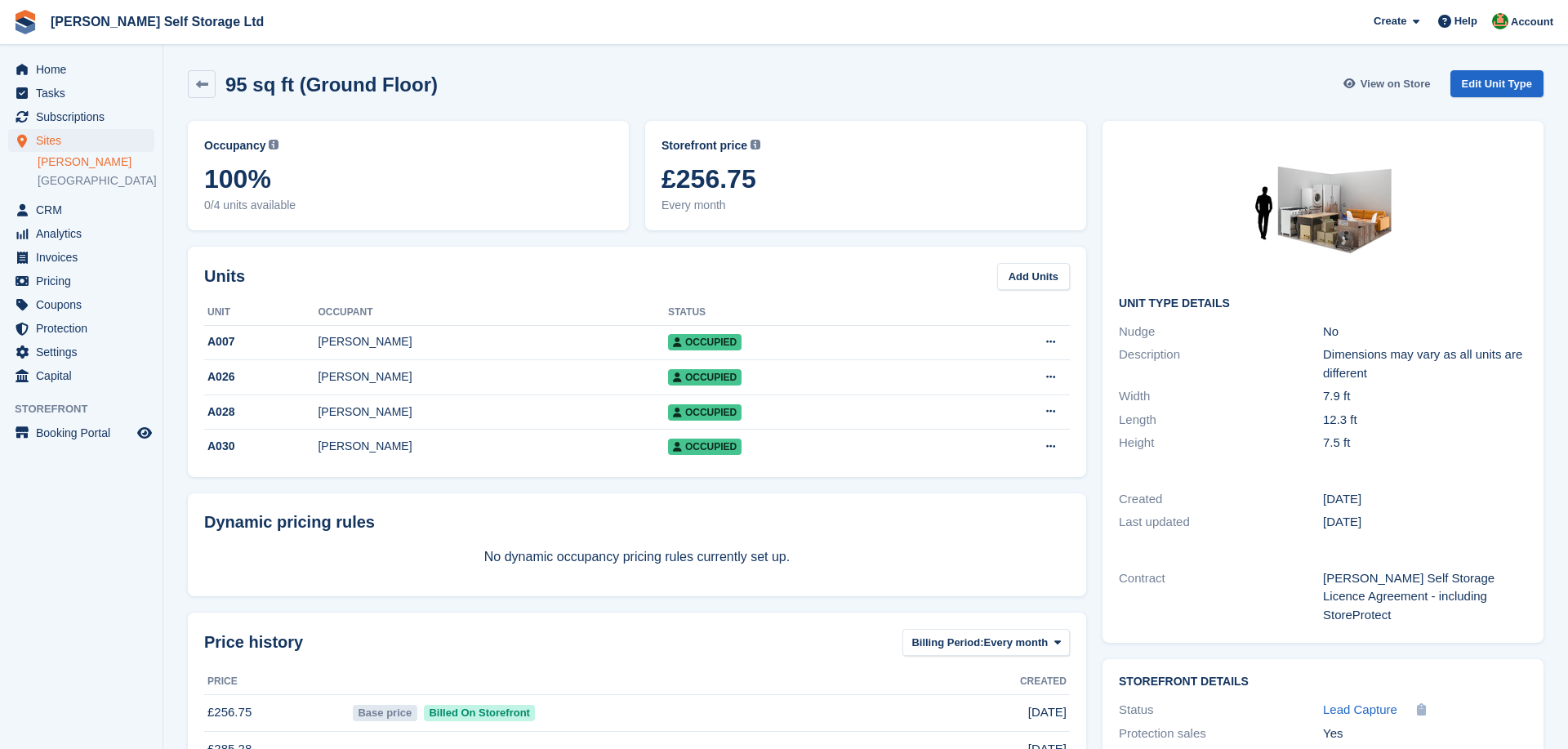
click at [1371, 78] on span "View on Store" at bounding box center [1395, 84] width 70 height 16
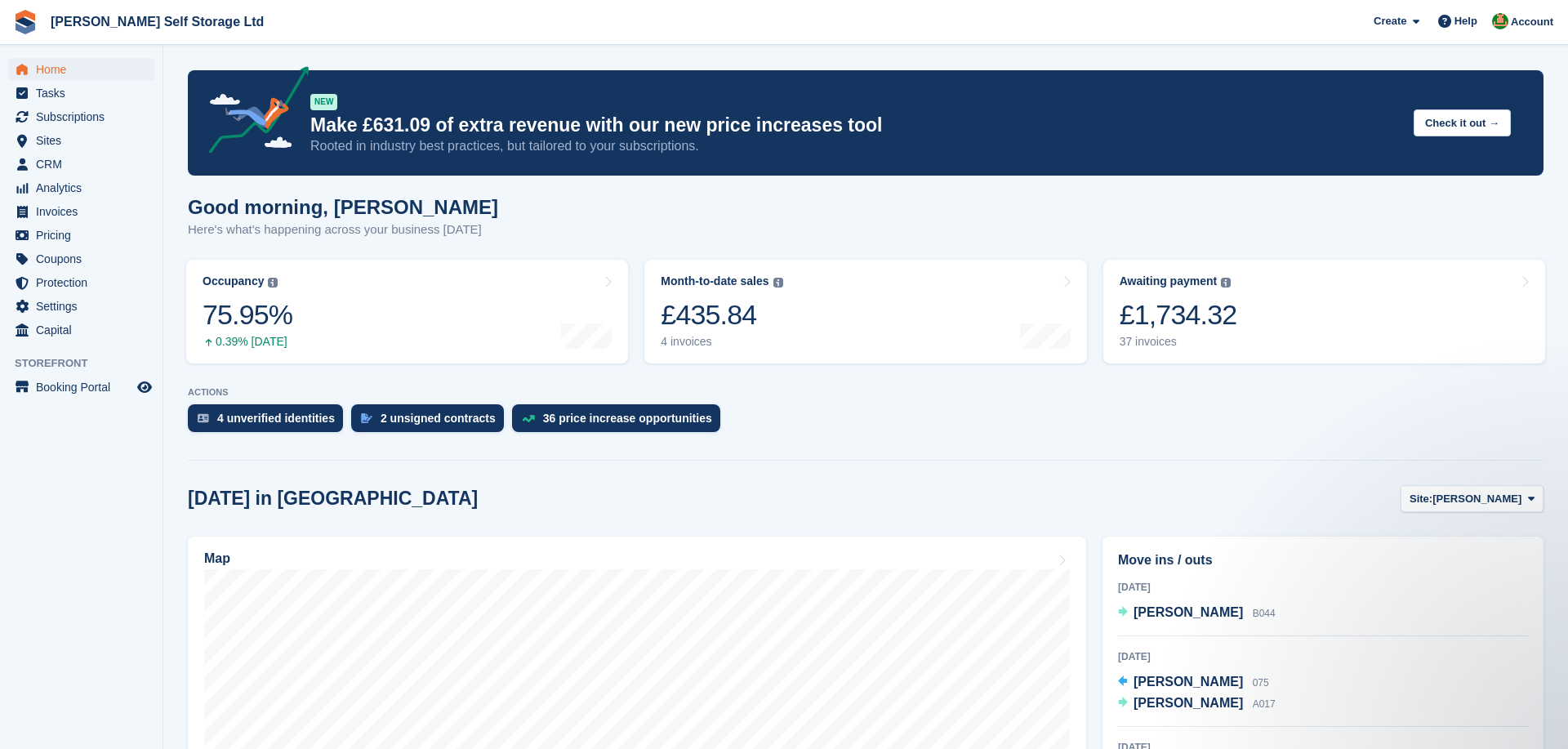
click at [78, 116] on span "Subscriptions" at bounding box center [85, 116] width 98 height 23
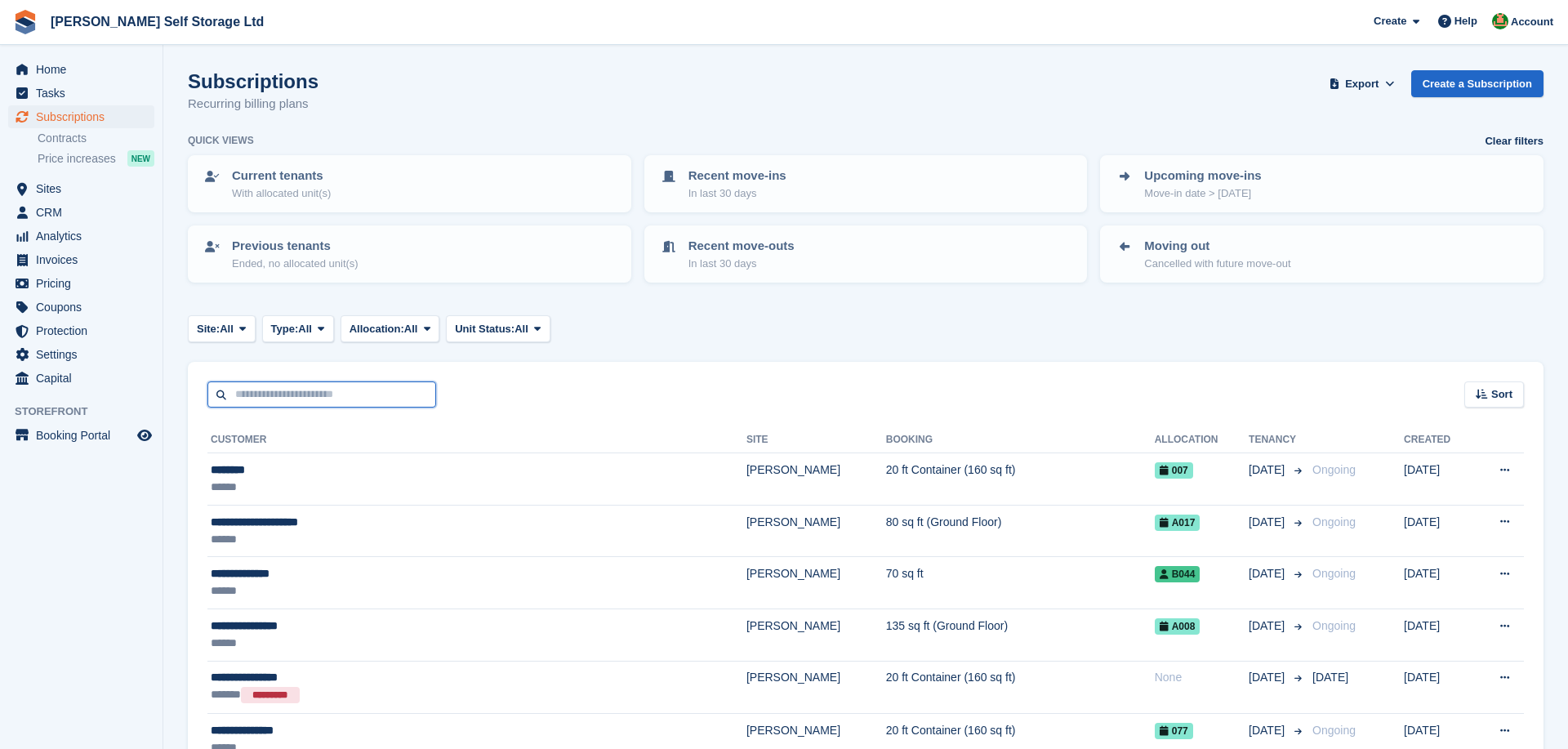
click at [286, 393] on input "text" at bounding box center [321, 395] width 229 height 27
type input "*****"
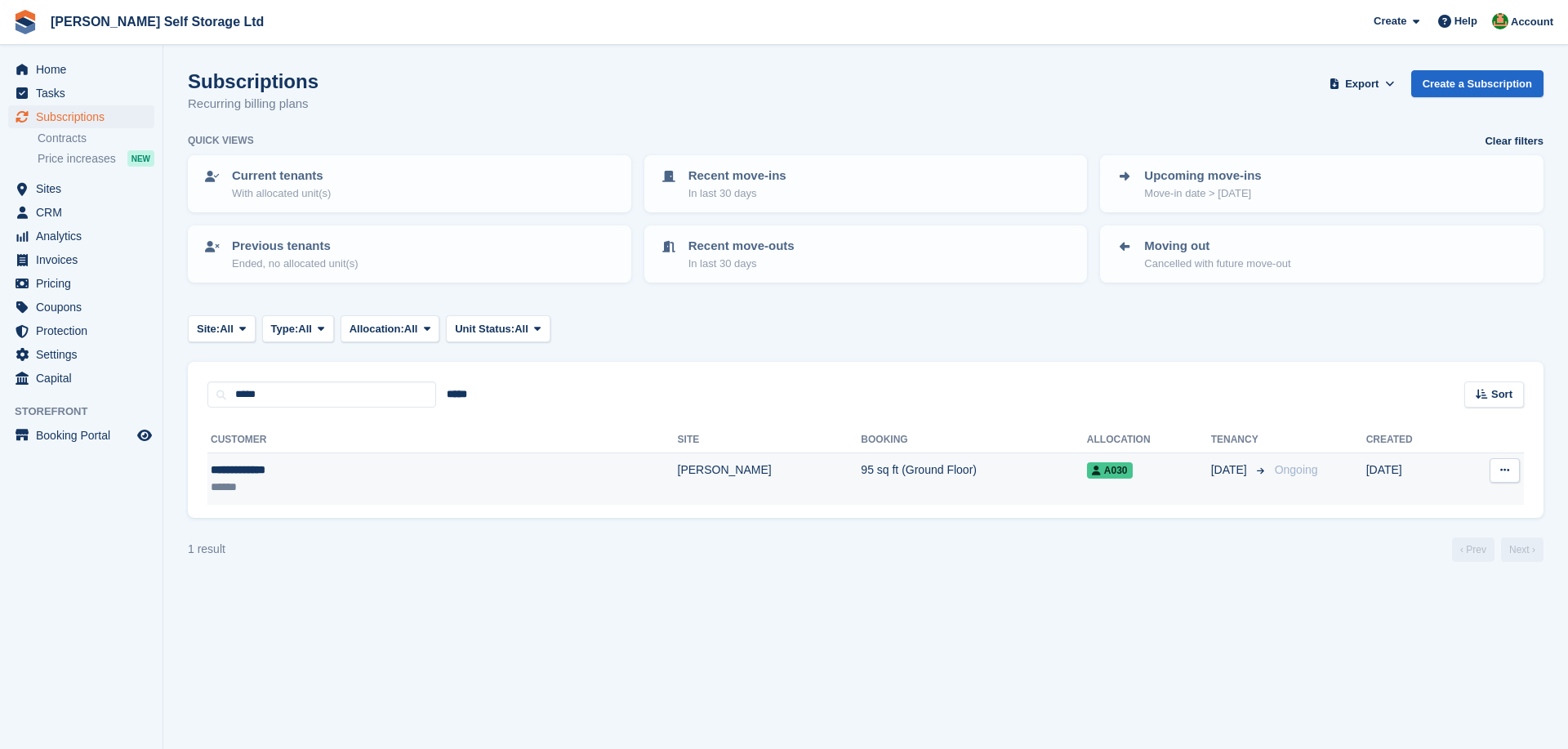
click at [352, 478] on div "******" at bounding box center [329, 487] width 238 height 17
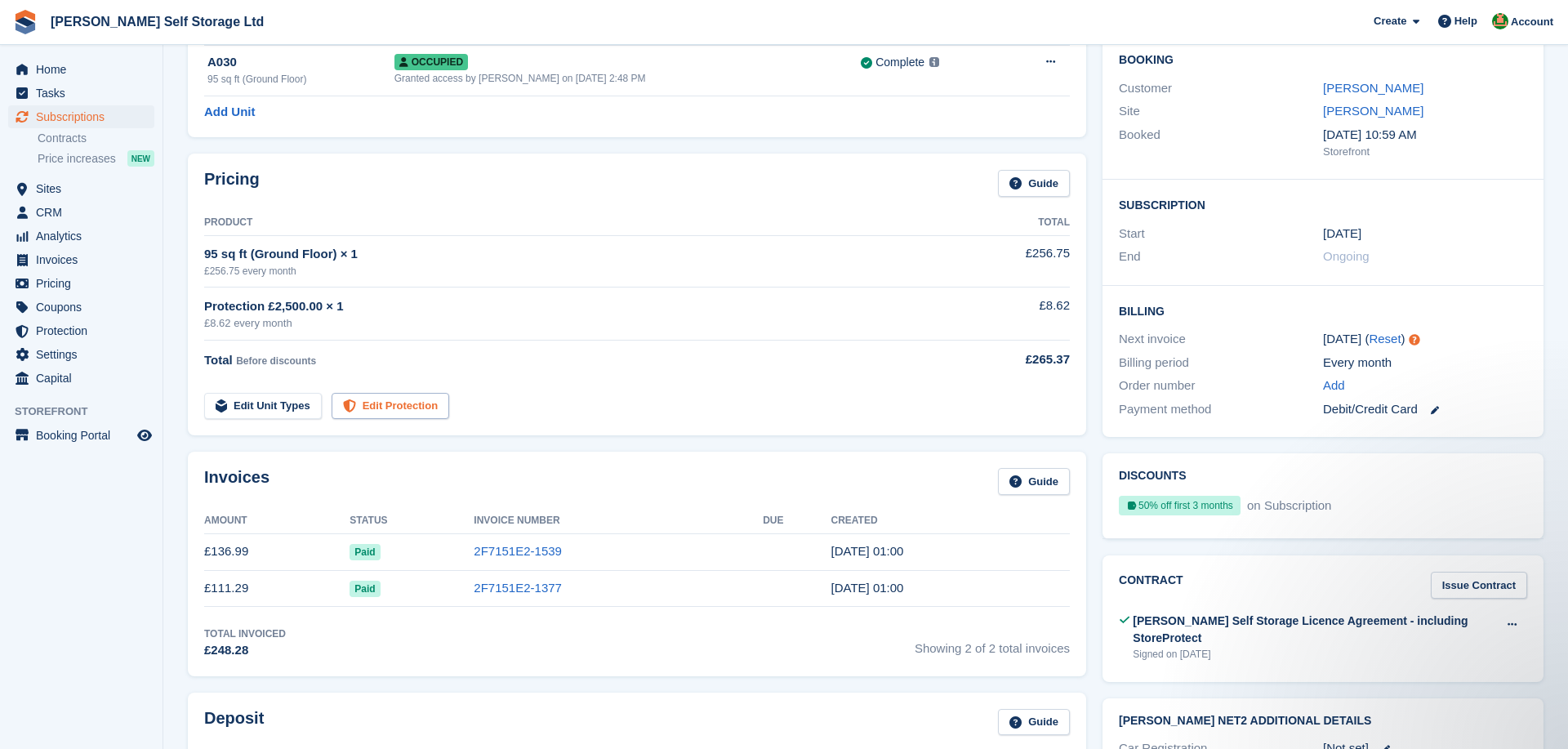
scroll to position [207, 0]
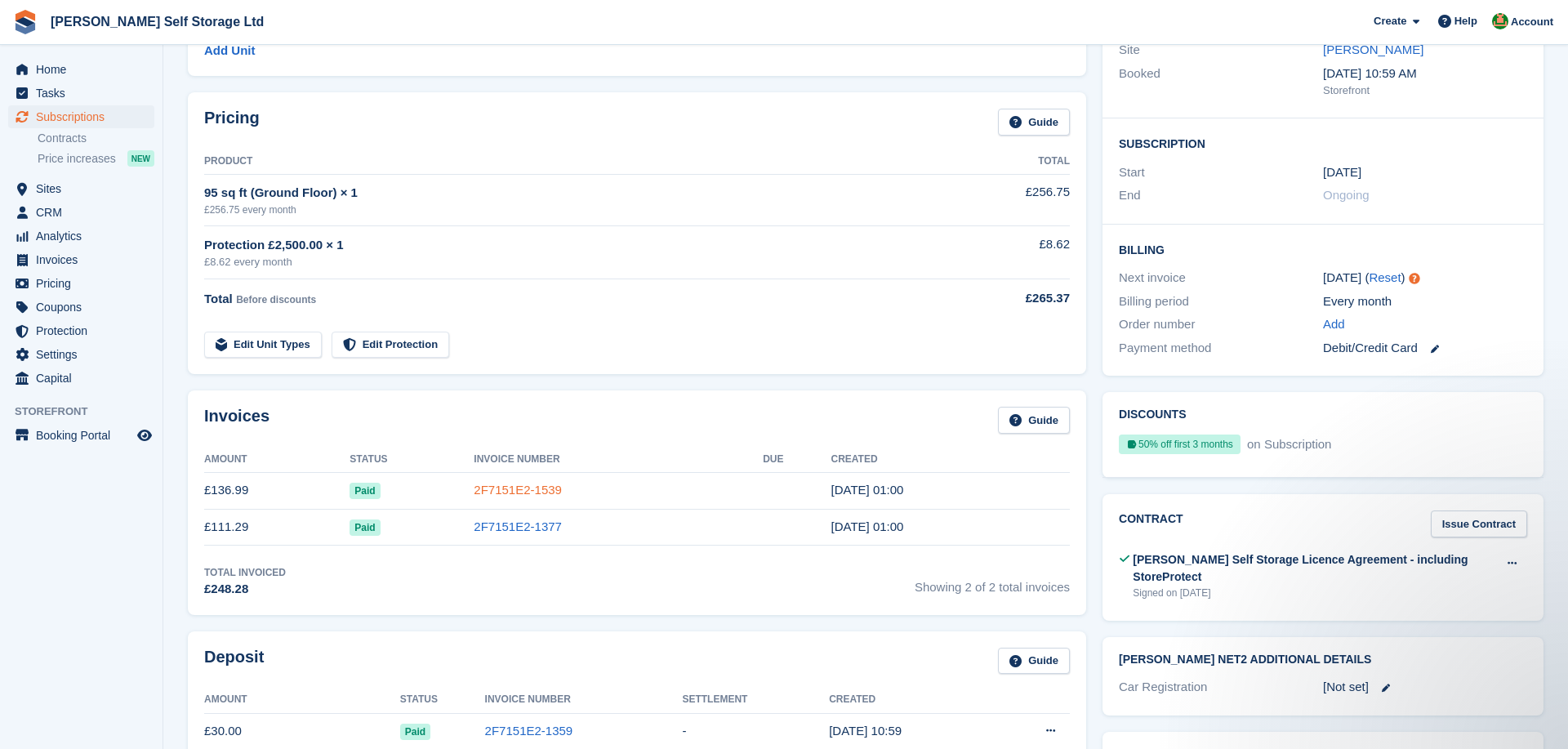
click at [508, 486] on link "2F7151E2-1539" at bounding box center [518, 489] width 89 height 13
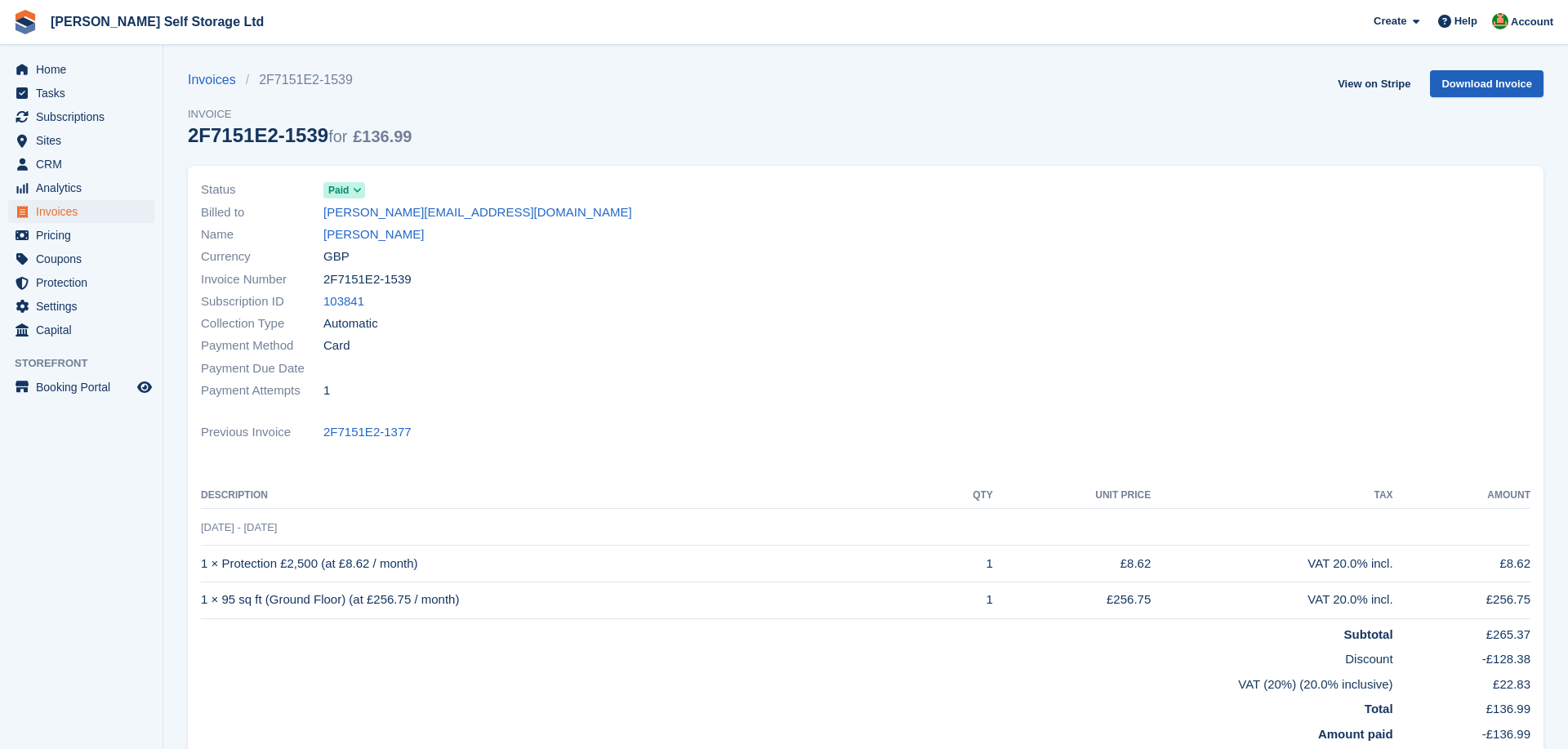
click at [1510, 85] on link "Download Invoice" at bounding box center [1486, 84] width 114 height 27
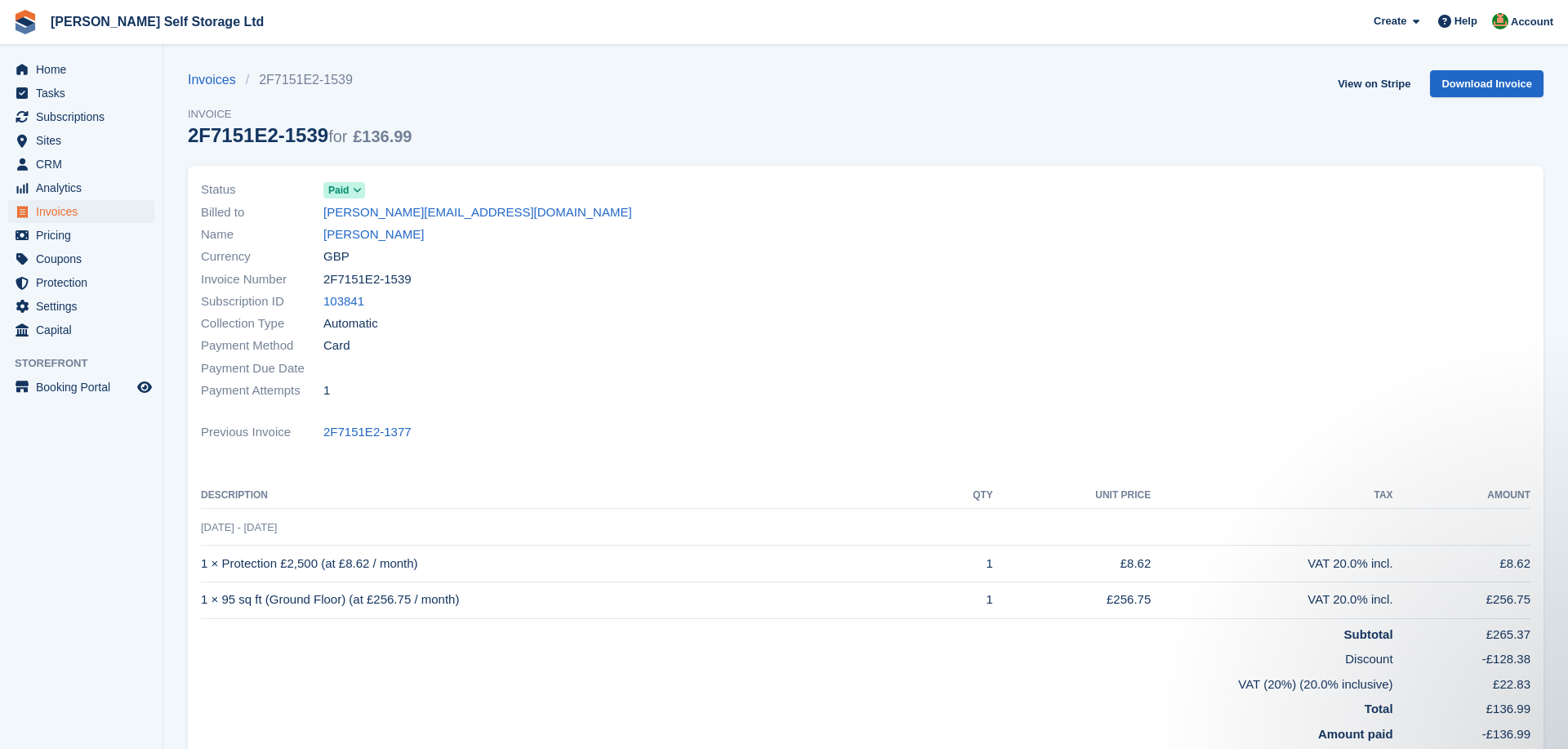
click at [950, 176] on div at bounding box center [1202, 291] width 675 height 243
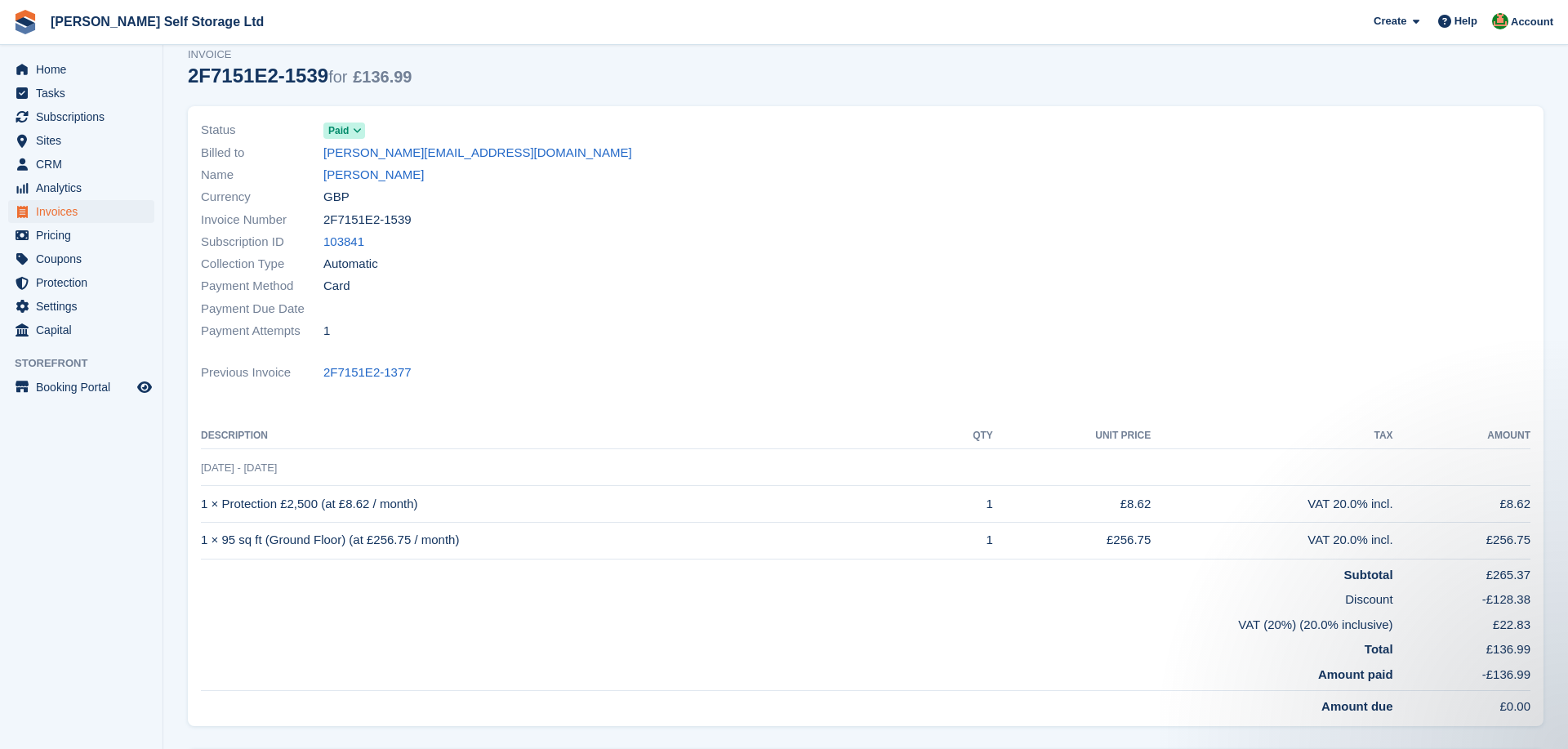
scroll to position [61, 0]
click at [934, 275] on div at bounding box center [1202, 230] width 675 height 243
click at [50, 134] on span "Sites" at bounding box center [85, 141] width 98 height 23
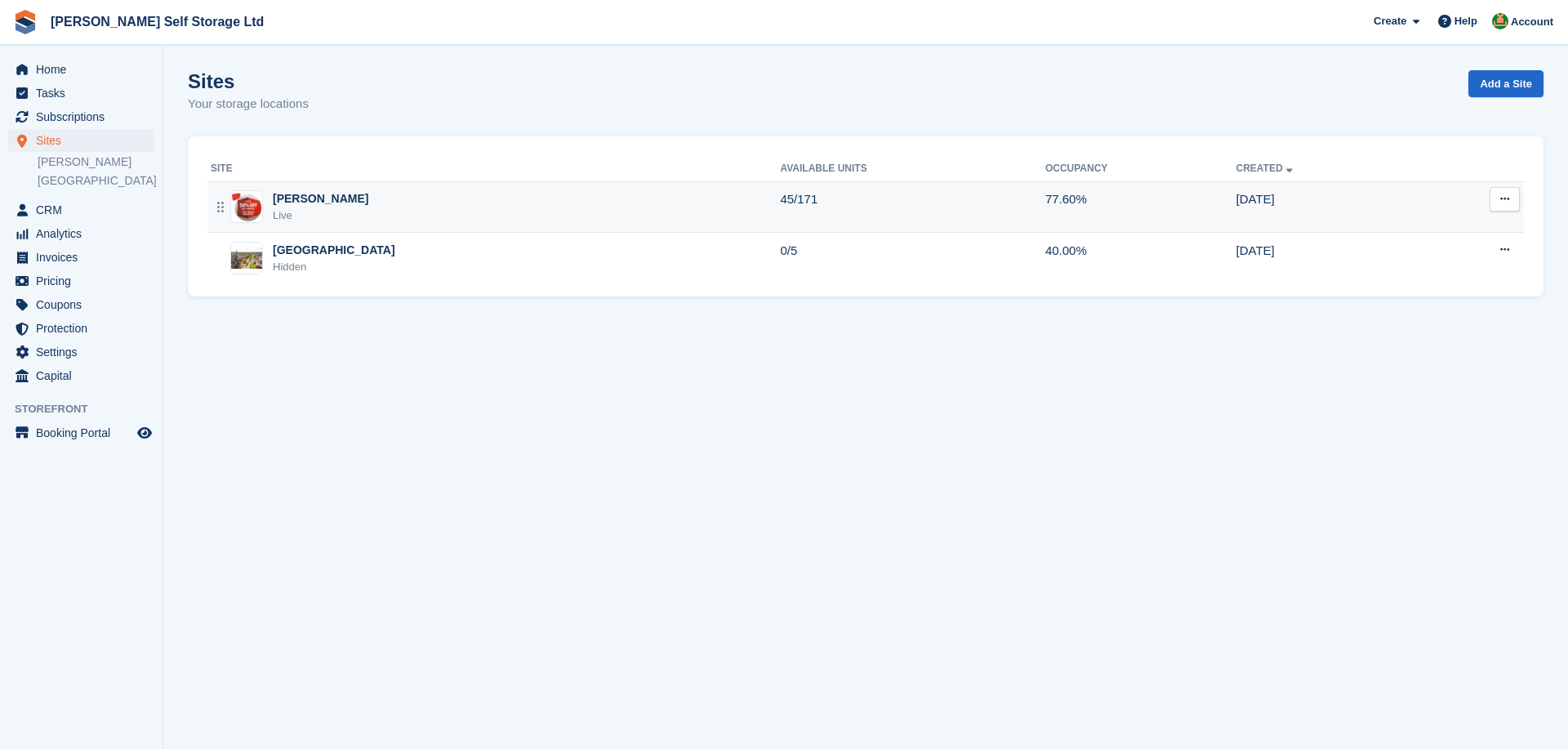
click at [298, 191] on div "[PERSON_NAME]" at bounding box center [320, 199] width 95 height 17
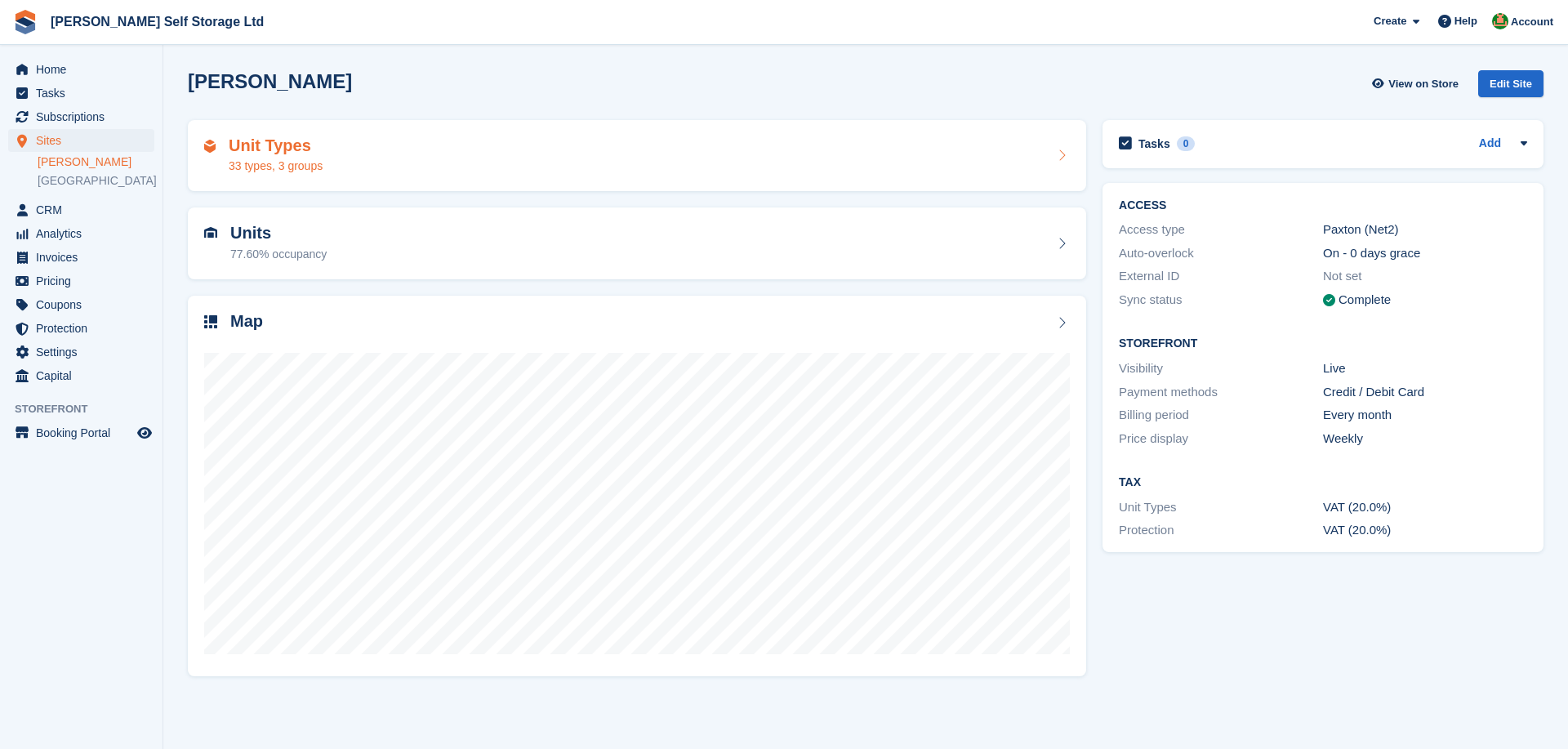
click at [408, 132] on div "Unit Types 33 types, 3 groups" at bounding box center [636, 156] width 898 height 72
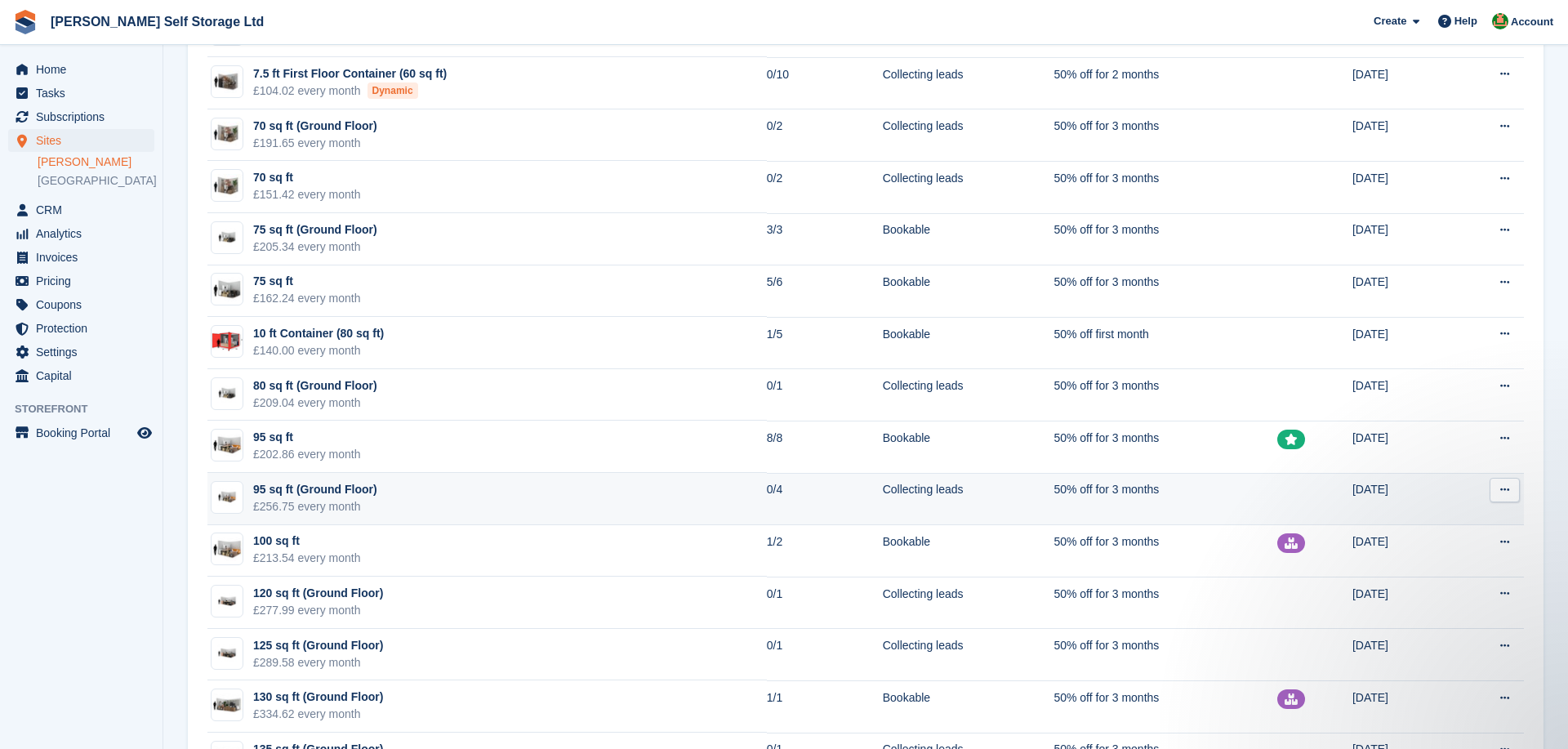
click at [496, 505] on td "95 sq ft (Ground Floor) £256.75 every month" at bounding box center [486, 499] width 559 height 52
